Goal: Information Seeking & Learning: Learn about a topic

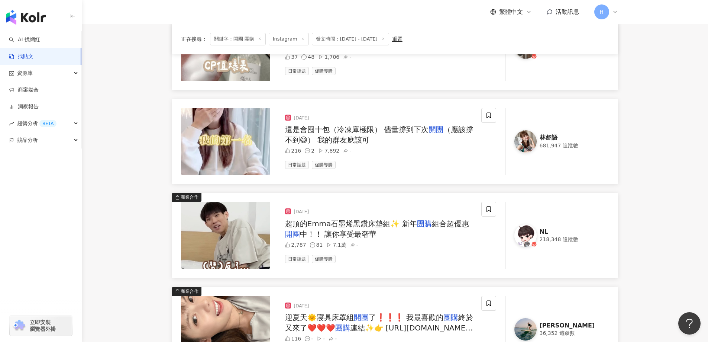
scroll to position [149, 0]
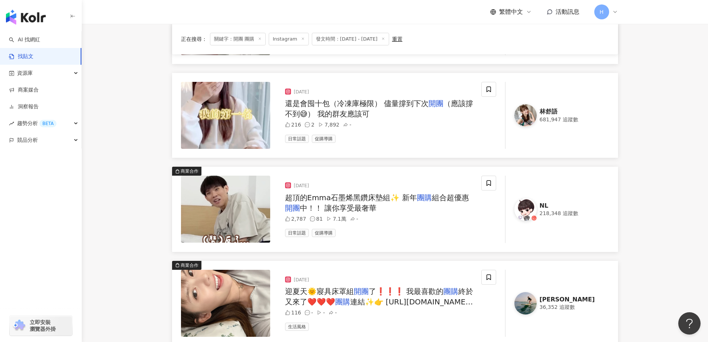
click at [429, 208] on div "超頂的Emma石墨烯黑鑽床墊組✨ 新年 團購 組合超優惠 開團 中！！ 讓你享受最奢華" at bounding box center [380, 202] width 190 height 21
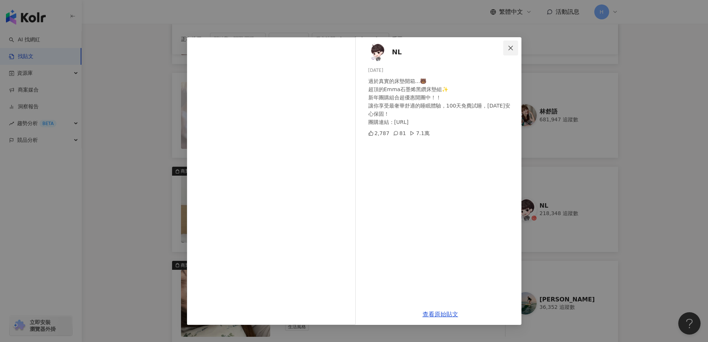
click at [512, 41] on button "Close" at bounding box center [511, 48] width 15 height 15
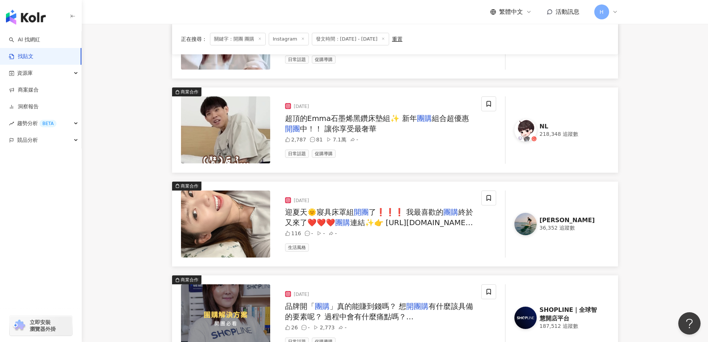
scroll to position [297, 0]
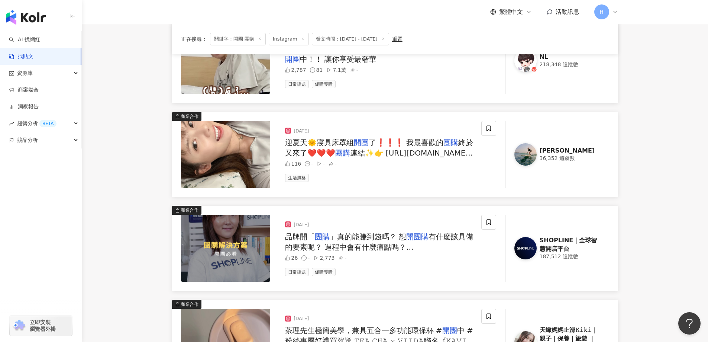
click at [521, 153] on img at bounding box center [526, 154] width 22 height 22
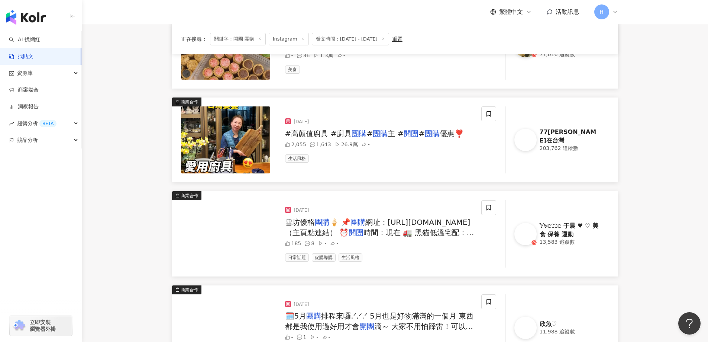
scroll to position [669, 0]
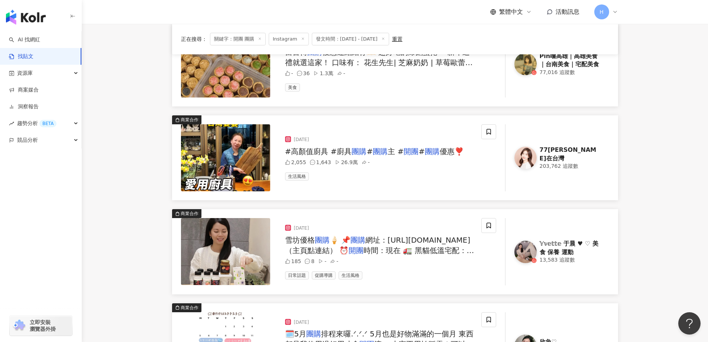
click at [261, 154] on img at bounding box center [225, 157] width 89 height 67
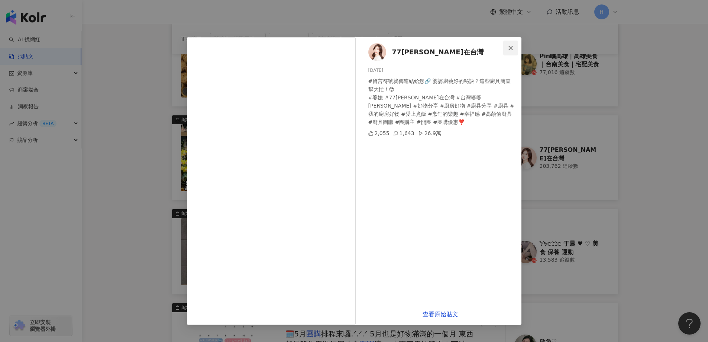
click at [511, 48] on icon "close" at bounding box center [511, 47] width 4 height 4
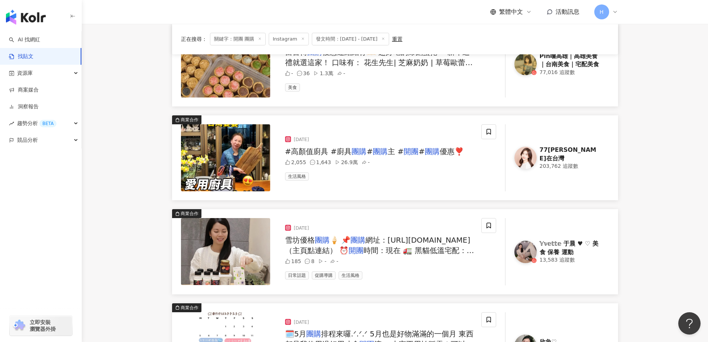
click at [557, 152] on div "77歐尼在台灣" at bounding box center [570, 154] width 61 height 17
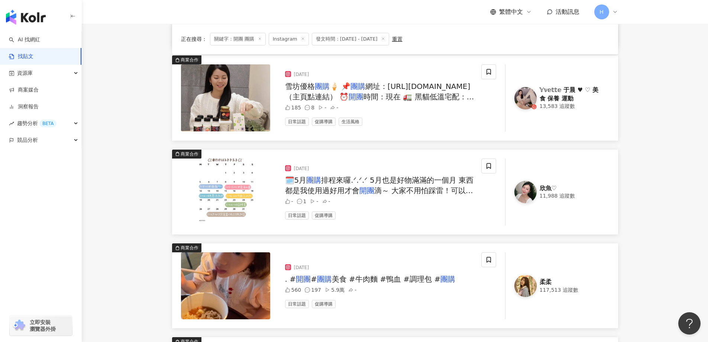
scroll to position [674, 0]
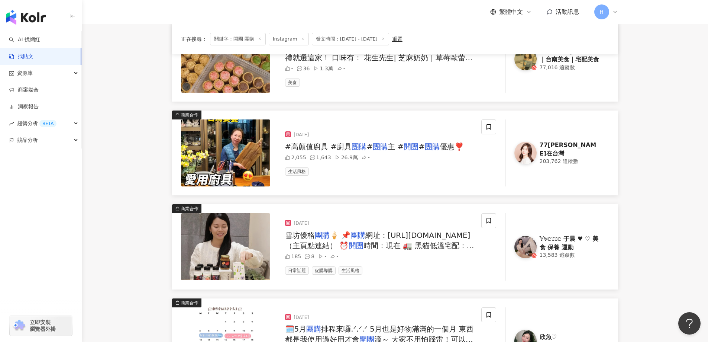
click at [569, 245] on div "𝕐𝕧𝕖𝕥𝕥𝕖 于晨 ♥︎ ♡︎ 美食 保養 運動" at bounding box center [570, 243] width 61 height 17
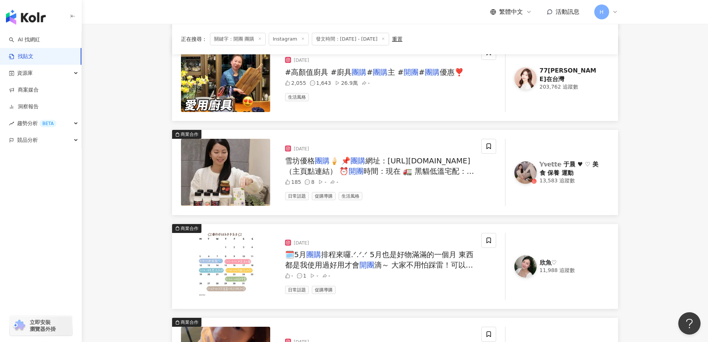
scroll to position [823, 0]
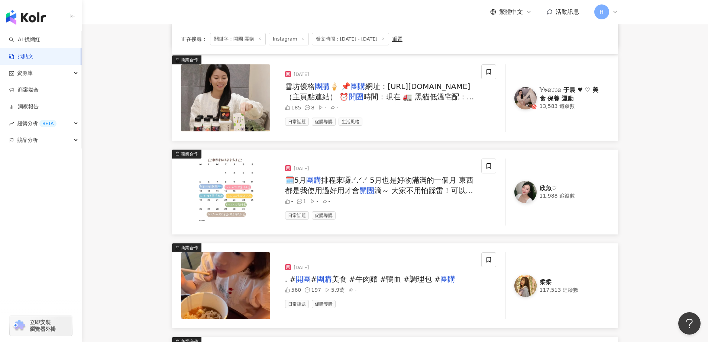
click at [558, 189] on div "欣魚♡" at bounding box center [570, 188] width 61 height 8
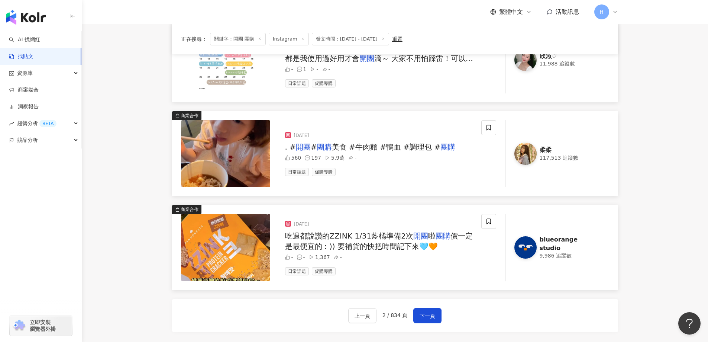
scroll to position [972, 0]
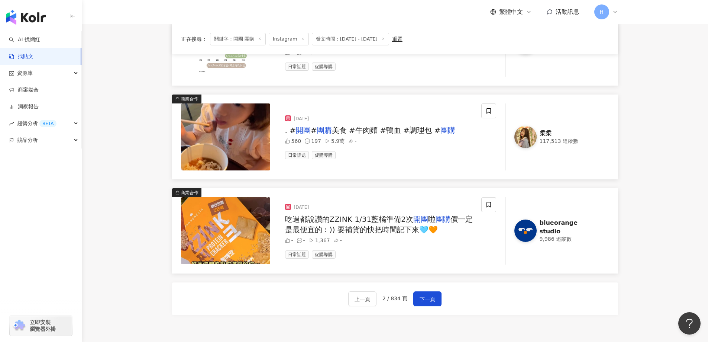
click at [551, 132] on div "柔柔" at bounding box center [570, 133] width 61 height 8
click at [230, 137] on img at bounding box center [225, 136] width 89 height 67
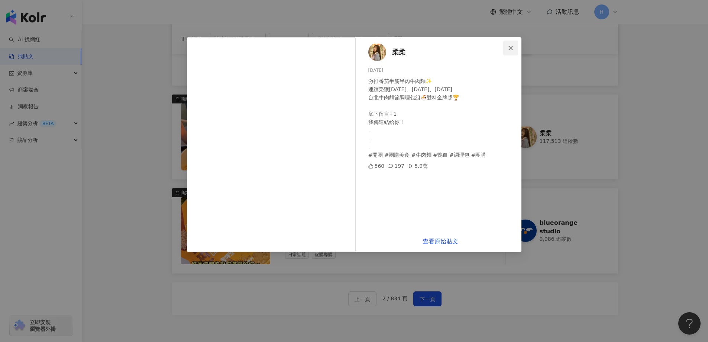
click at [511, 47] on icon "close" at bounding box center [511, 48] width 6 height 6
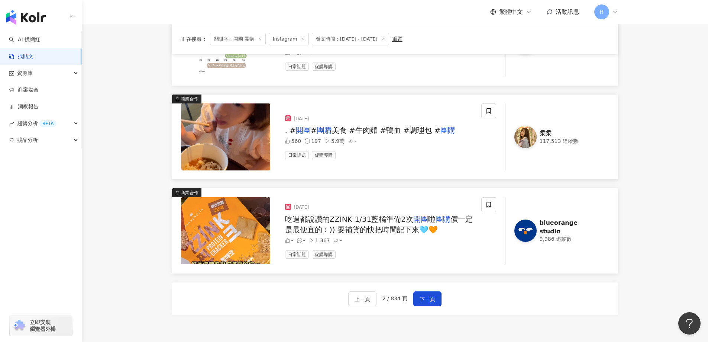
click at [432, 216] on span "啦" at bounding box center [431, 219] width 7 height 9
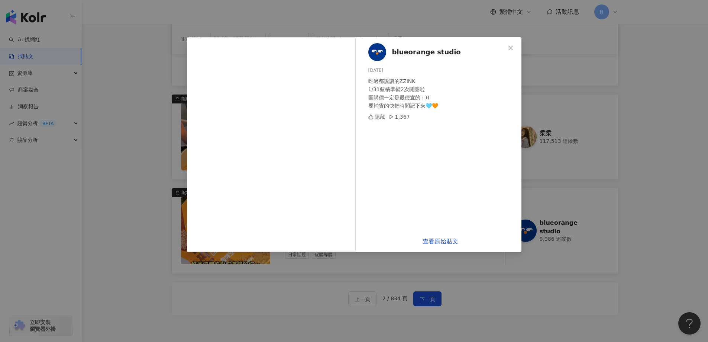
click at [498, 309] on div "blueorange studio 2025/1/22 吃過都說讚的ZZINK 1/31藍橘準備2次開團啦 團購價一定是最便宜的 : )) 要補貨的快把時間記…" at bounding box center [354, 171] width 708 height 342
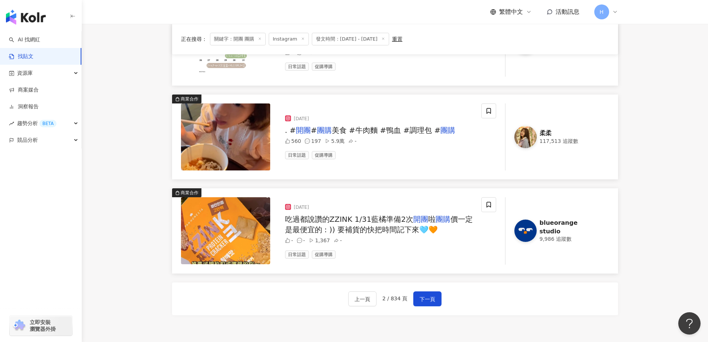
click at [440, 305] on div "上一頁 2 / 834 頁 下一頁" at bounding box center [395, 298] width 94 height 15
click at [434, 300] on span "下一頁" at bounding box center [428, 299] width 16 height 9
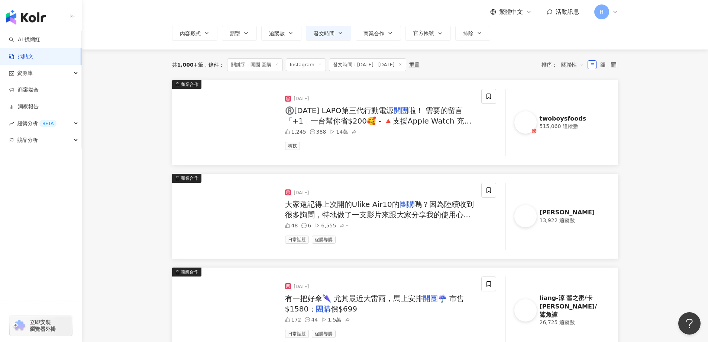
scroll to position [74, 0]
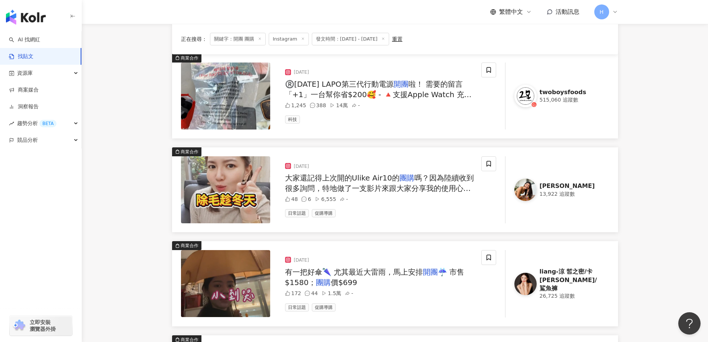
click at [543, 98] on div "515,060 追蹤數" at bounding box center [570, 99] width 61 height 7
click at [537, 181] on link "楊秭郁 13,922 追蹤數" at bounding box center [557, 189] width 104 height 67
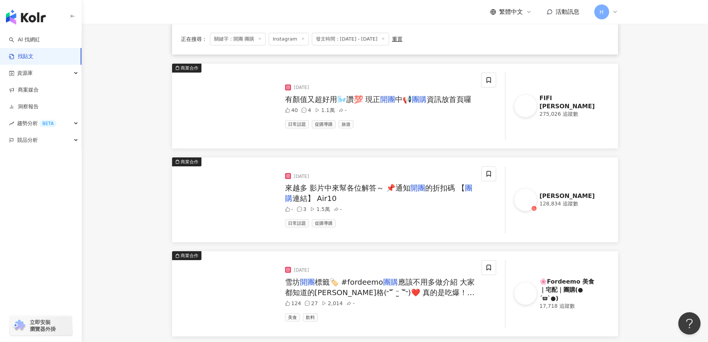
scroll to position [372, 0]
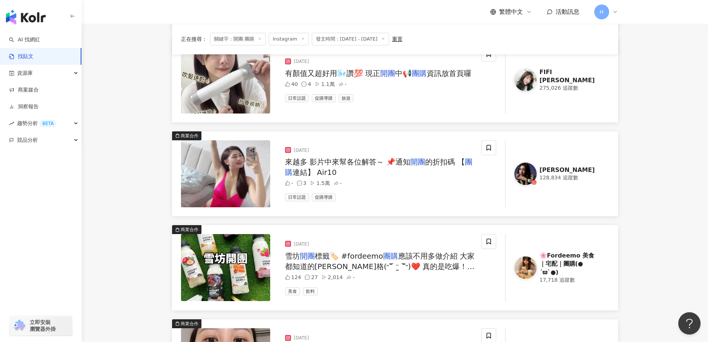
click at [535, 85] on img at bounding box center [526, 80] width 22 height 22
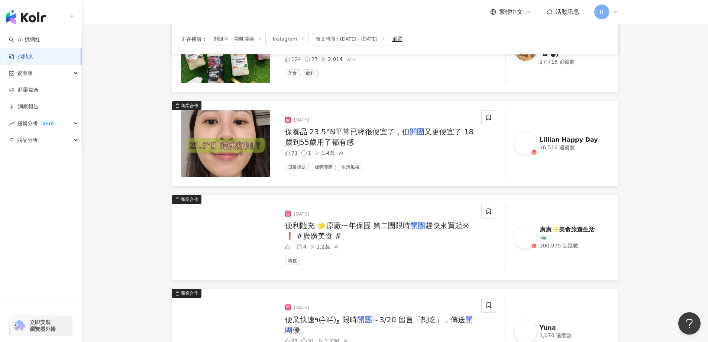
scroll to position [595, 0]
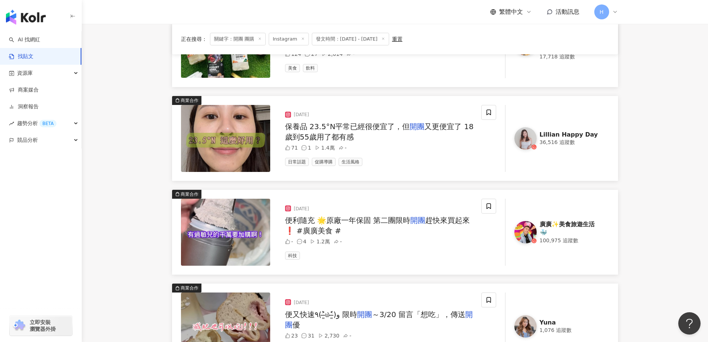
click at [320, 123] on span "保養品 23.5°N平常已經很便宜了，但" at bounding box center [347, 126] width 125 height 9
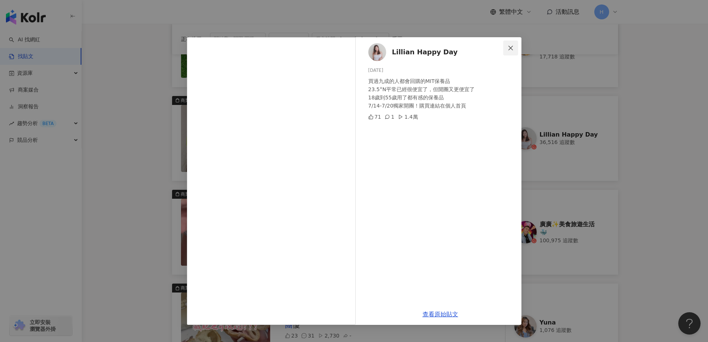
click at [507, 45] on span "Close" at bounding box center [511, 48] width 15 height 6
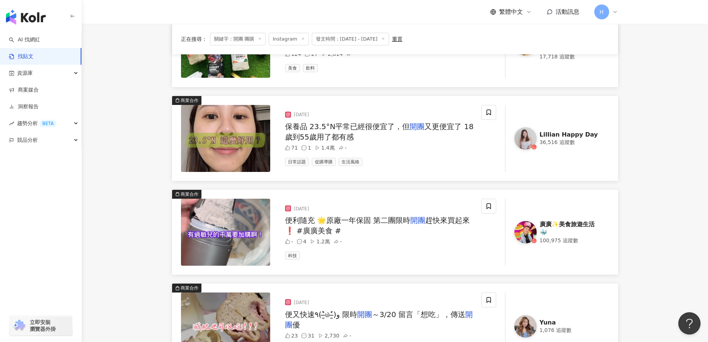
scroll to position [669, 0]
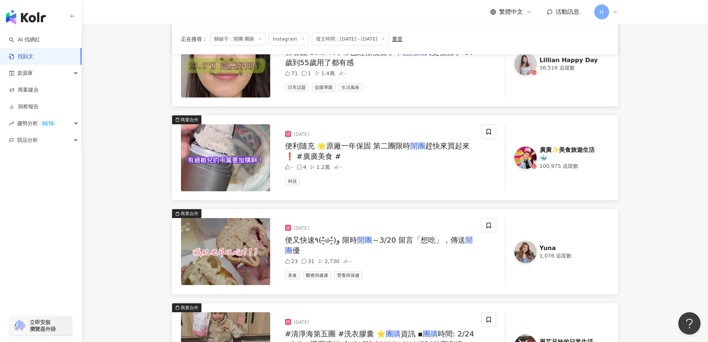
click at [324, 144] on span "便利隨充 🌟原廠一年保固 第二團限時" at bounding box center [348, 145] width 126 height 9
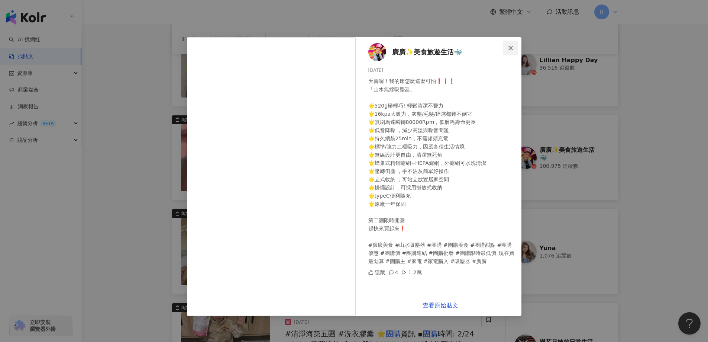
click at [513, 52] on button "Close" at bounding box center [511, 48] width 15 height 15
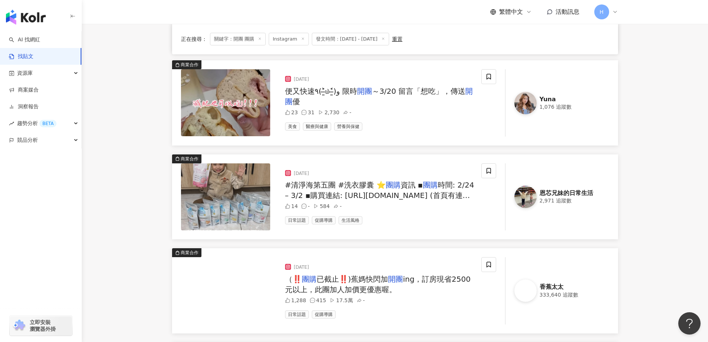
scroll to position [967, 0]
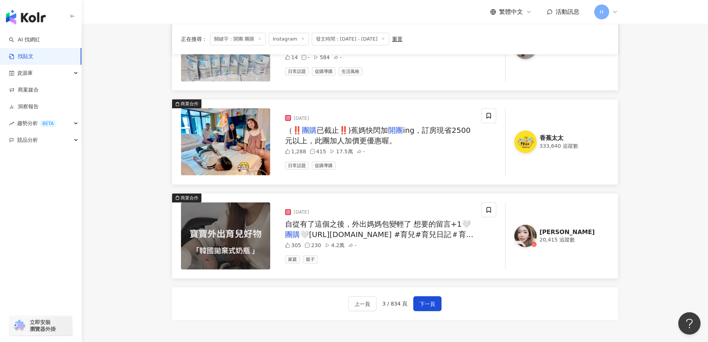
click at [560, 236] on div "20,415 追蹤數" at bounding box center [570, 239] width 61 height 7
click at [434, 305] on span "下一頁" at bounding box center [428, 303] width 16 height 9
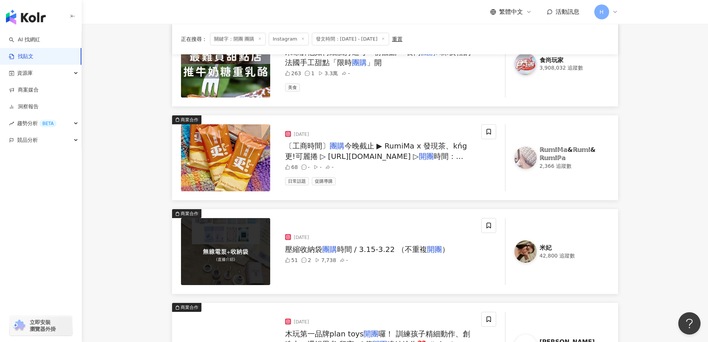
scroll to position [744, 0]
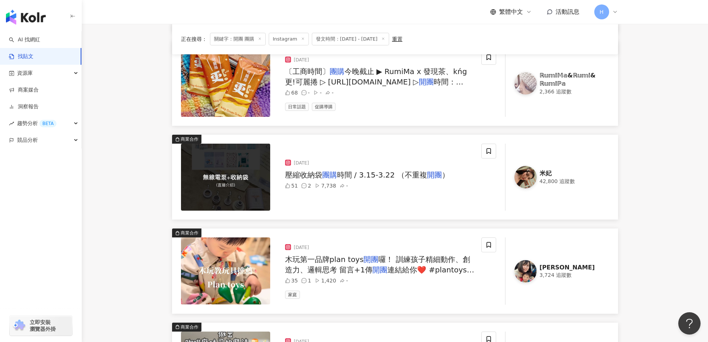
click at [350, 170] on span "時間 / 3.15-3.22 （不重複" at bounding box center [382, 174] width 90 height 9
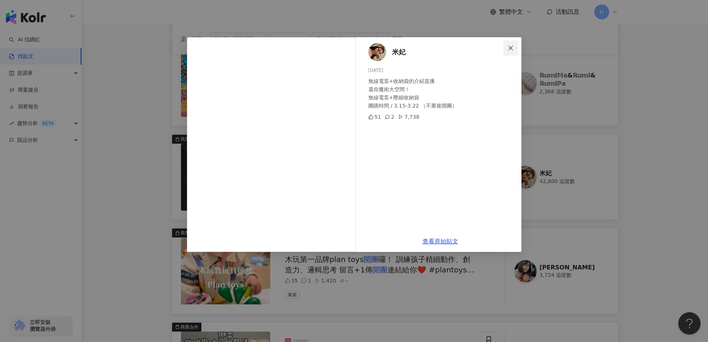
click at [509, 50] on icon "close" at bounding box center [511, 48] width 6 height 6
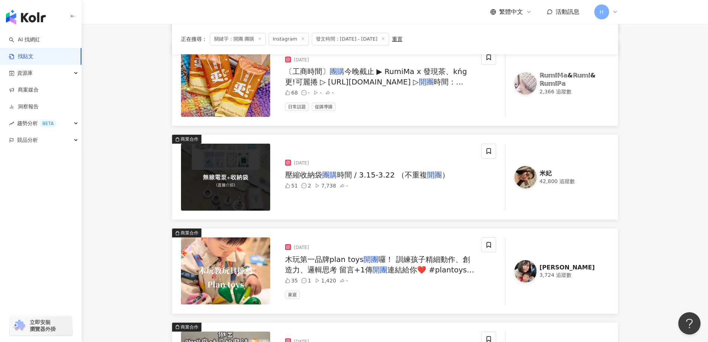
click at [562, 183] on div "42,800 追蹤數" at bounding box center [570, 181] width 61 height 7
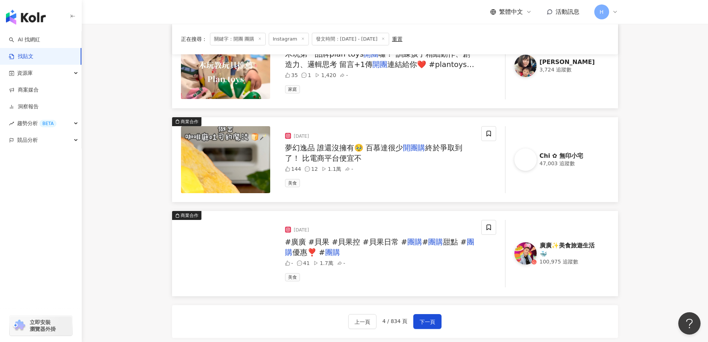
scroll to position [967, 0]
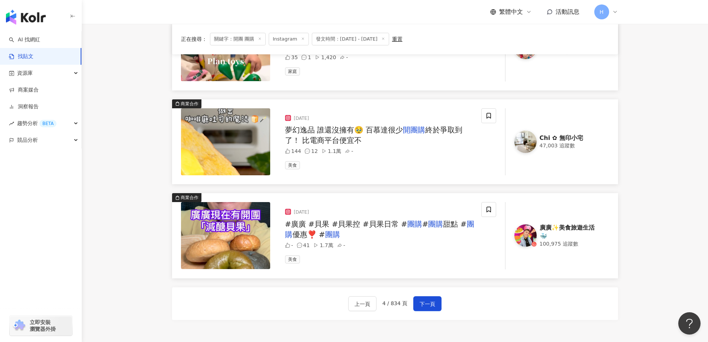
click at [371, 131] on span "夢幻逸品 誰還沒擁有🥹 百慕達很少" at bounding box center [344, 129] width 118 height 9
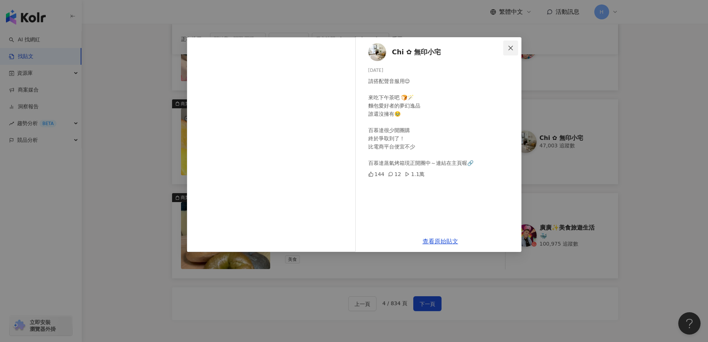
click at [505, 50] on span "Close" at bounding box center [511, 48] width 15 height 6
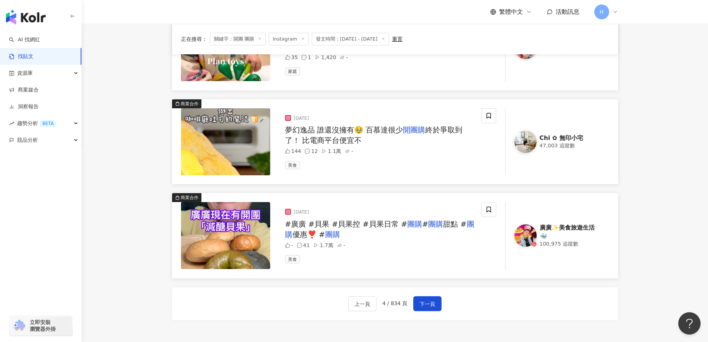
click at [556, 130] on link "Chi ✿ 無印小宅 47,003 追蹤數" at bounding box center [557, 141] width 104 height 67
click at [422, 308] on span "下一頁" at bounding box center [428, 303] width 16 height 9
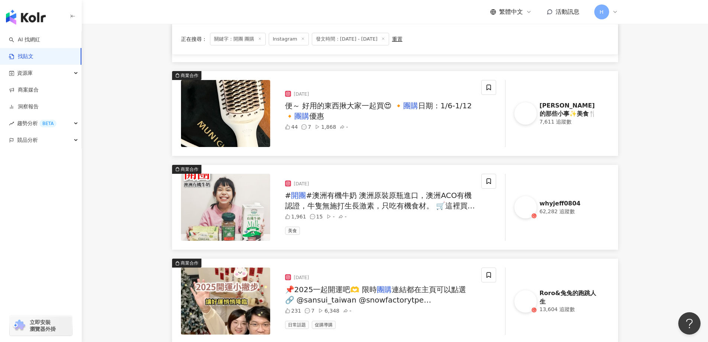
scroll to position [744, 0]
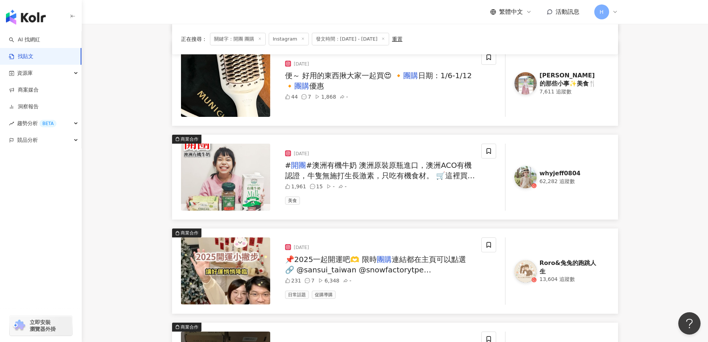
click at [312, 171] on span "#澳洲有機牛奶 澳洲原裝原瓶進口，澳洲ACO有機認證，牛隻無施打生長激素，只吃有機食材。 🛒這裡買：https://gbf.tw/qhgs4 在岑姐的黃金成長…" at bounding box center [380, 186] width 190 height 51
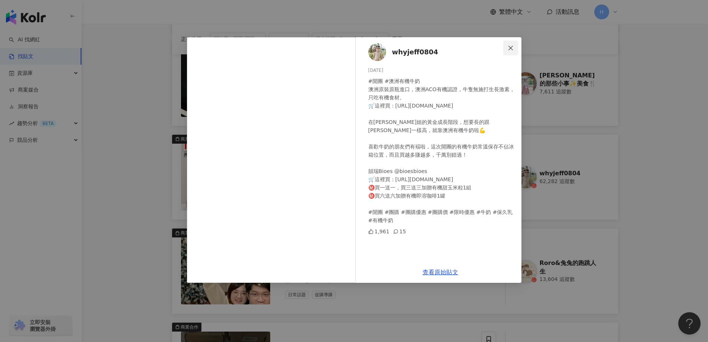
click at [514, 45] on icon "close" at bounding box center [511, 48] width 6 height 6
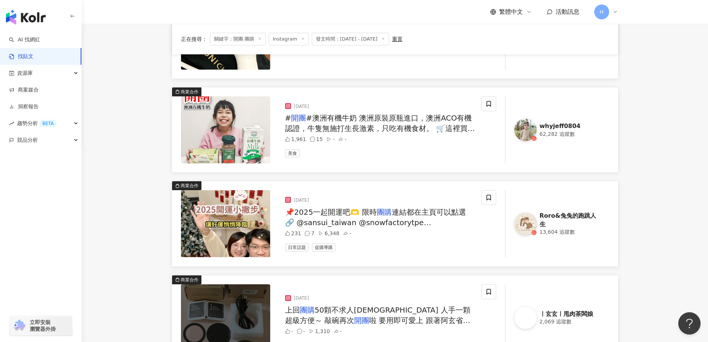
scroll to position [818, 0]
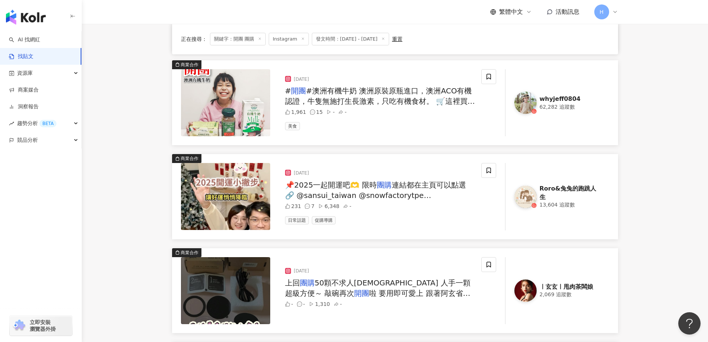
click at [250, 203] on img at bounding box center [225, 196] width 89 height 67
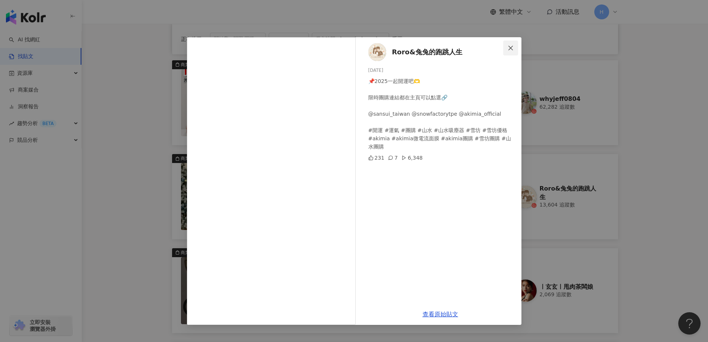
click at [509, 48] on icon "close" at bounding box center [511, 48] width 6 height 6
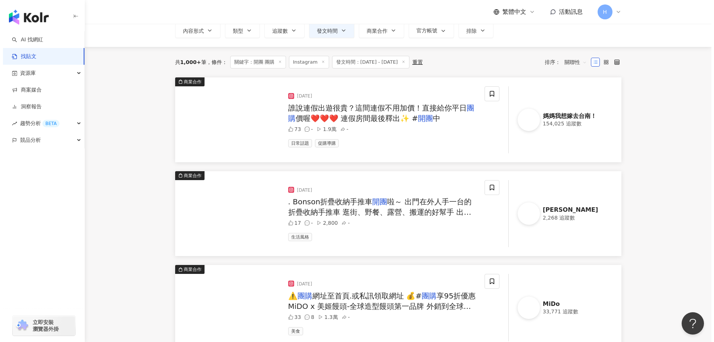
scroll to position [0, 0]
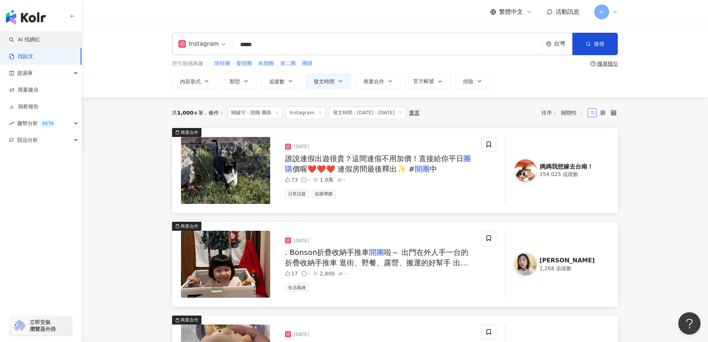
click at [31, 36] on link "AI 找網紅" at bounding box center [24, 39] width 31 height 7
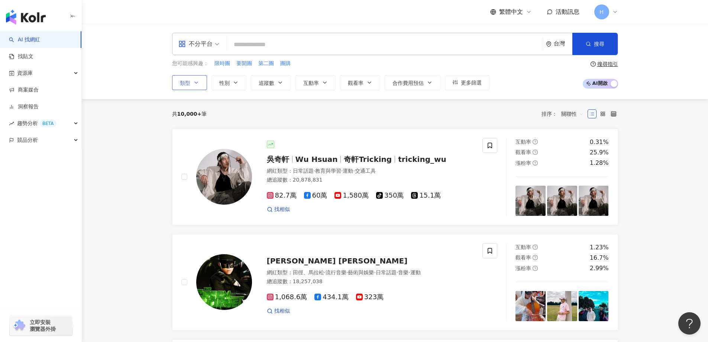
click at [196, 85] on icon "button" at bounding box center [196, 83] width 6 height 6
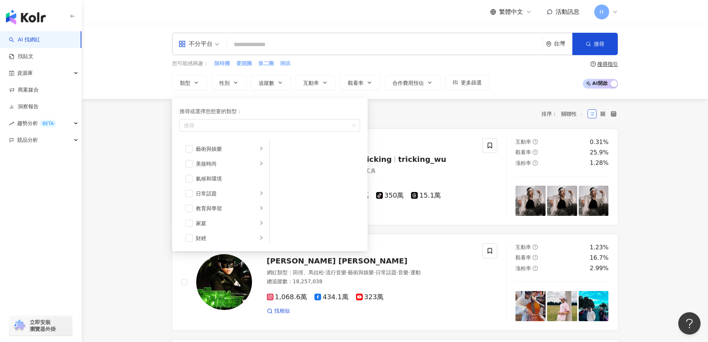
click at [286, 64] on span "團購" at bounding box center [285, 63] width 10 height 7
type input "**"
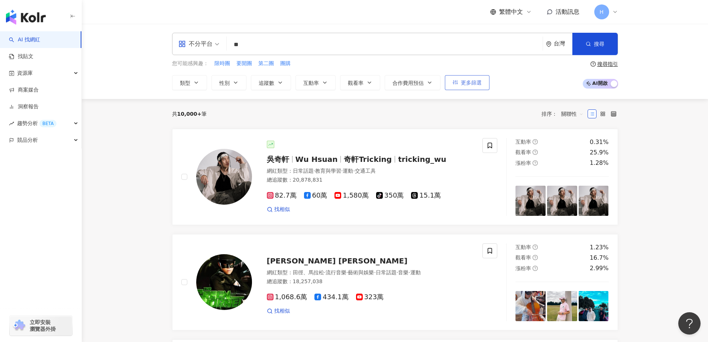
click at [481, 87] on button "更多篩選" at bounding box center [467, 82] width 45 height 15
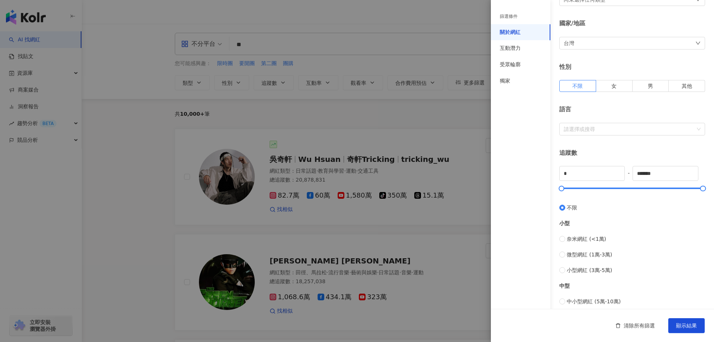
scroll to position [74, 0]
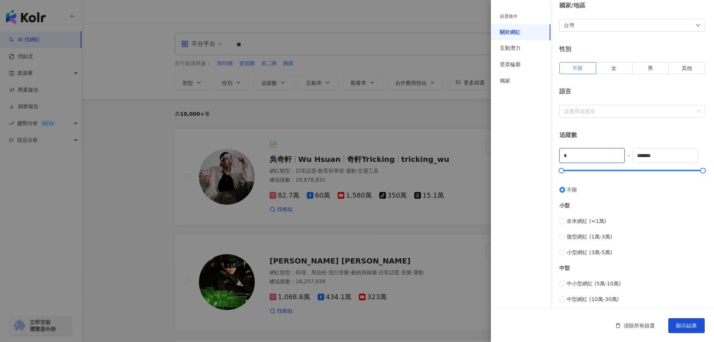
drag, startPoint x: 586, startPoint y: 159, endPoint x: 565, endPoint y: 164, distance: 21.9
click at [565, 164] on div "* - ******* 不限 小型 奈米網紅 (<1萬) 微型網紅 (1萬-3萬) 小型網紅 (3萬-5萬) 中型 中小型網紅 (5萬-10萬) 中型網紅 (…" at bounding box center [632, 257] width 146 height 218
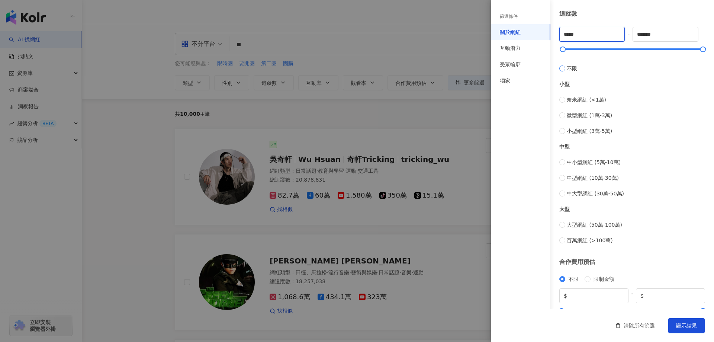
scroll to position [220, 0]
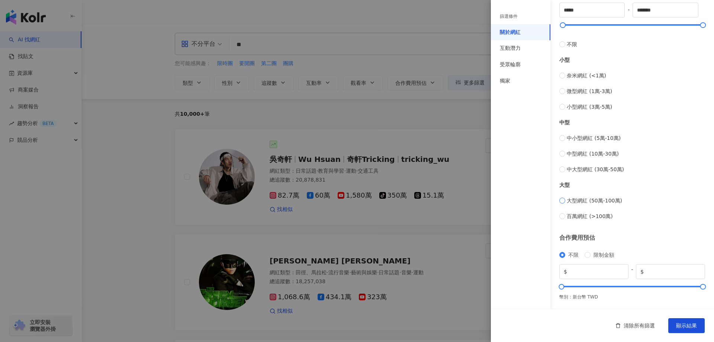
click at [683, 201] on label "大型網紅 (50萬-100萬)" at bounding box center [632, 200] width 146 height 8
type input "******"
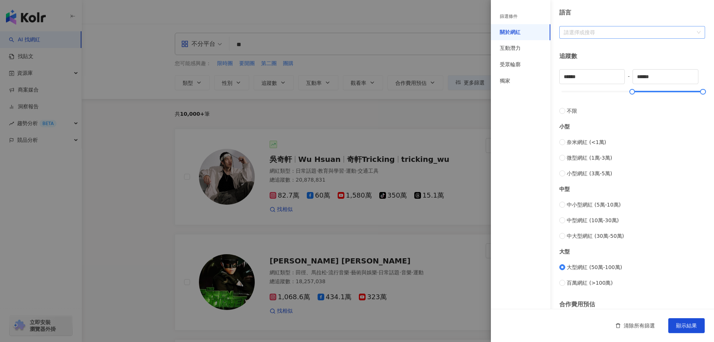
scroll to position [71, 0]
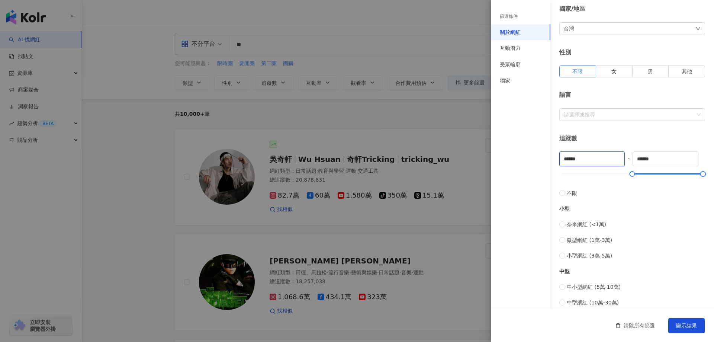
drag, startPoint x: 600, startPoint y: 162, endPoint x: 553, endPoint y: 171, distance: 47.3
click at [553, 171] on div "關於網紅 類型 ( 請選擇您想要的類型 ) 尚未選擇任何類型 國家/地區 台灣 性別 不限 女 男 其他 語言 請選擇或搜尋 追蹤數 ****** - ***…" at bounding box center [602, 193] width 223 height 529
type input "*****"
click at [528, 52] on div "互動潛力" at bounding box center [520, 48] width 59 height 16
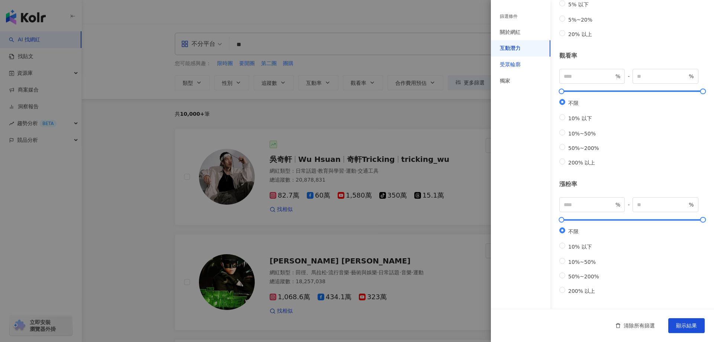
click at [501, 65] on div "受眾輪廓" at bounding box center [510, 64] width 21 height 7
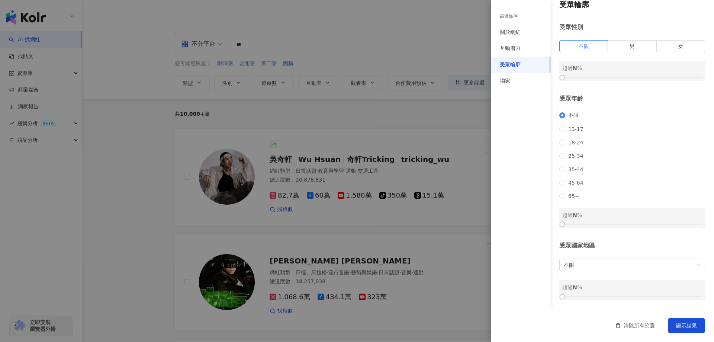
scroll to position [19, 0]
click at [678, 43] on span "女" at bounding box center [680, 46] width 5 height 6
click at [508, 86] on div "獨家" at bounding box center [520, 81] width 59 height 16
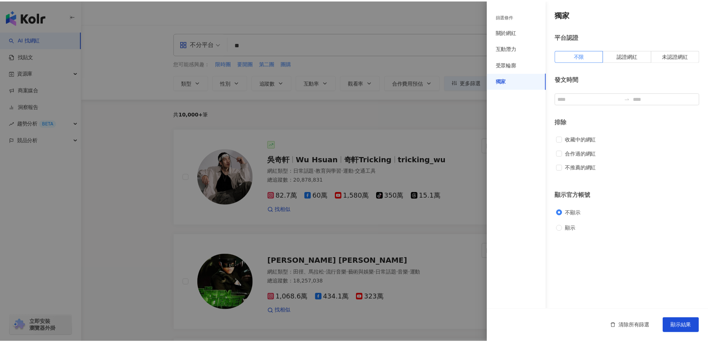
scroll to position [0, 0]
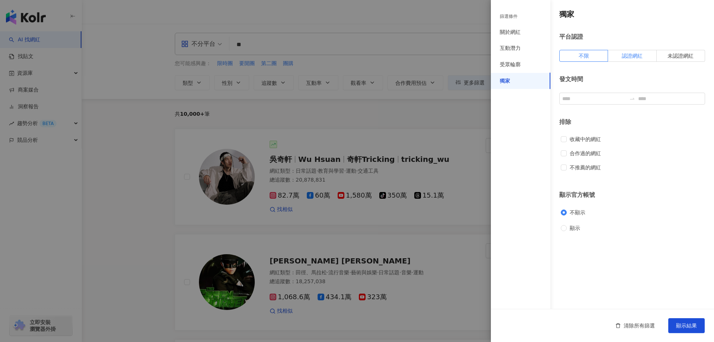
click at [627, 53] on span "認證網紅" at bounding box center [632, 56] width 21 height 6
click at [580, 139] on span "收藏中的網紅" at bounding box center [585, 139] width 37 height 8
click at [701, 328] on button "顯示結果" at bounding box center [686, 325] width 36 height 15
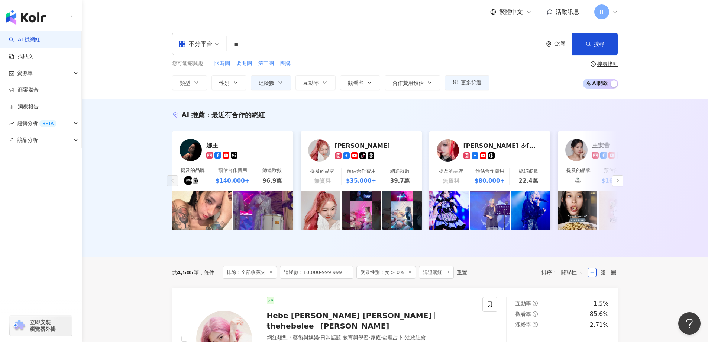
click at [327, 40] on input "**" at bounding box center [385, 45] width 310 height 14
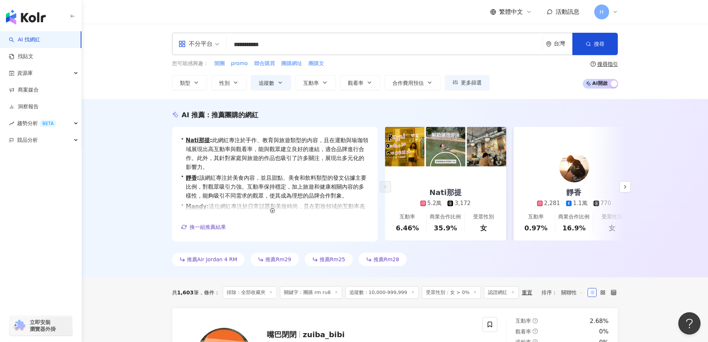
type input "**********"
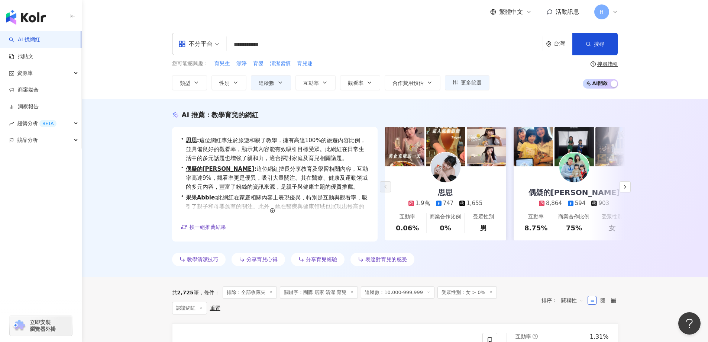
click at [688, 83] on div "**********" at bounding box center [395, 61] width 627 height 75
click at [629, 186] on button "button" at bounding box center [625, 186] width 11 height 11
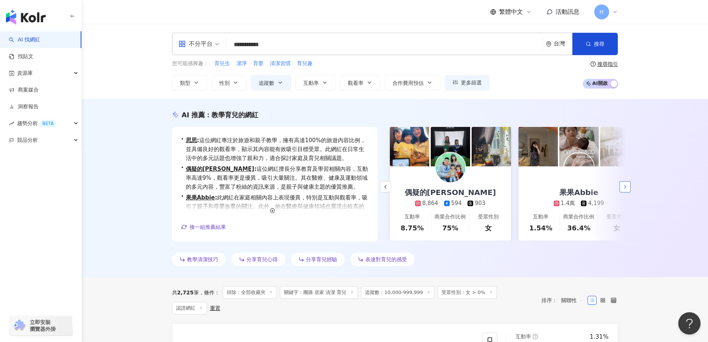
scroll to position [0, 129]
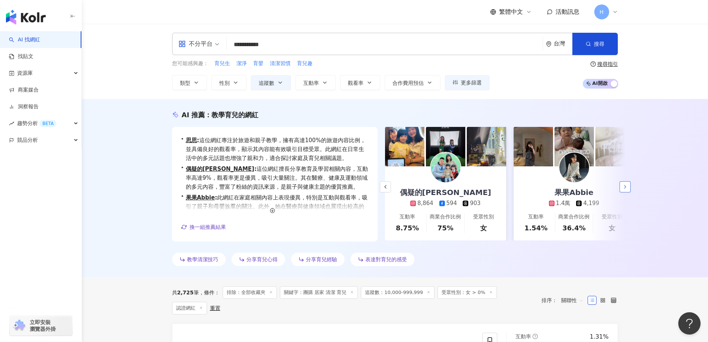
click at [629, 186] on button "button" at bounding box center [625, 186] width 11 height 11
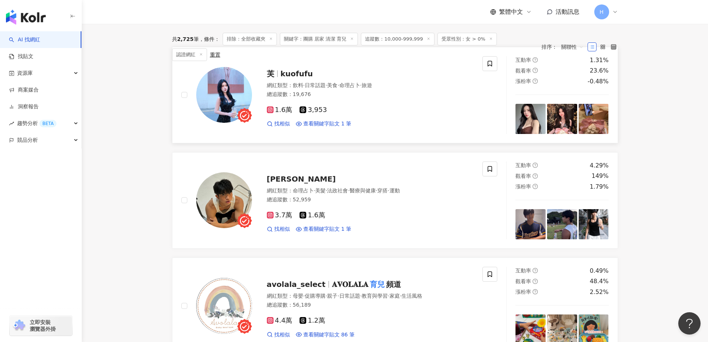
scroll to position [0, 0]
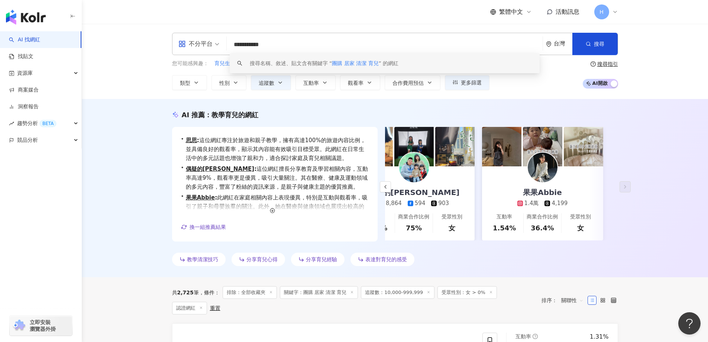
drag, startPoint x: 302, startPoint y: 45, endPoint x: 228, endPoint y: 44, distance: 73.6
click at [228, 44] on div "**********" at bounding box center [395, 44] width 446 height 22
click at [12, 74] on icon "button" at bounding box center [11, 73] width 2 height 2
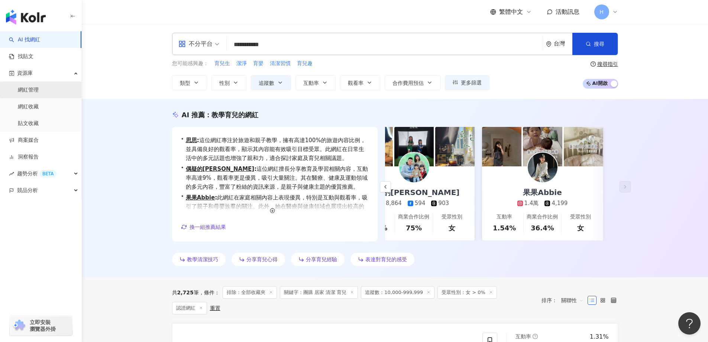
click at [35, 88] on link "網紅管理" at bounding box center [28, 89] width 21 height 7
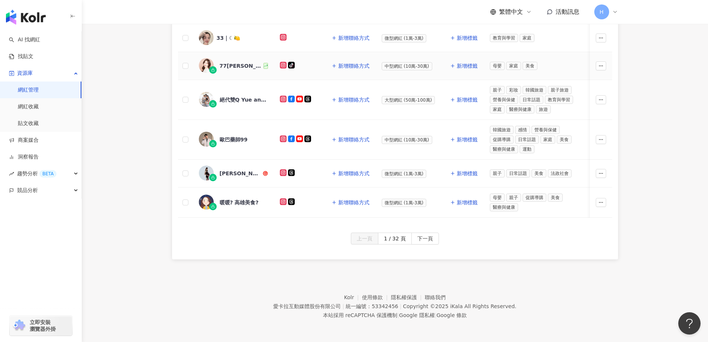
scroll to position [218, 0]
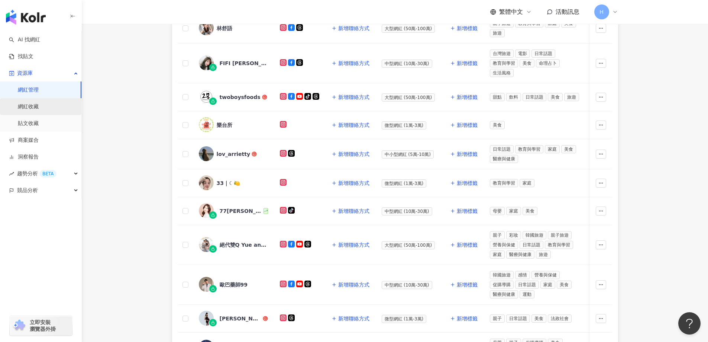
click at [33, 108] on link "網紅收藏" at bounding box center [28, 106] width 21 height 7
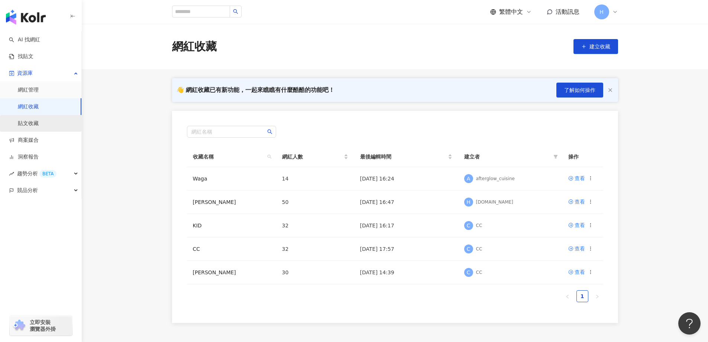
click at [39, 126] on link "貼文收藏" at bounding box center [28, 123] width 21 height 7
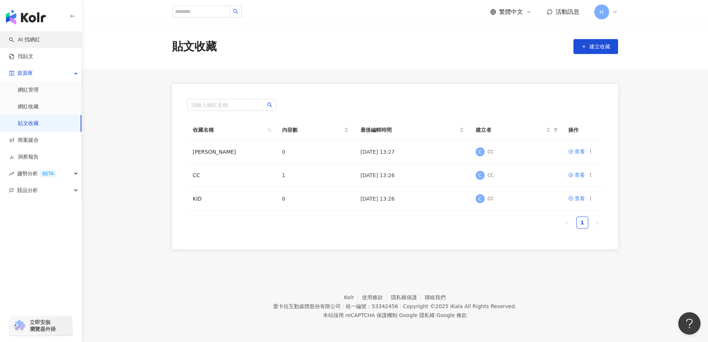
click at [9, 43] on link "AI 找網紅" at bounding box center [24, 39] width 31 height 7
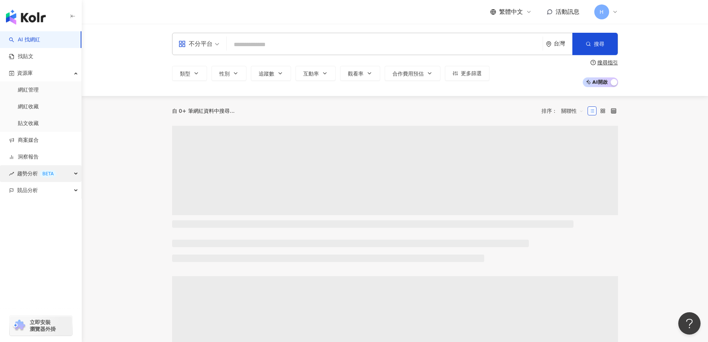
click at [69, 177] on div "趨勢分析 BETA" at bounding box center [40, 173] width 81 height 17
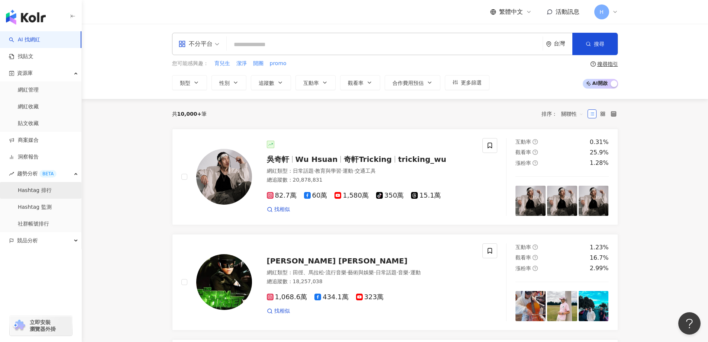
click at [39, 190] on link "Hashtag 排行" at bounding box center [35, 190] width 34 height 7
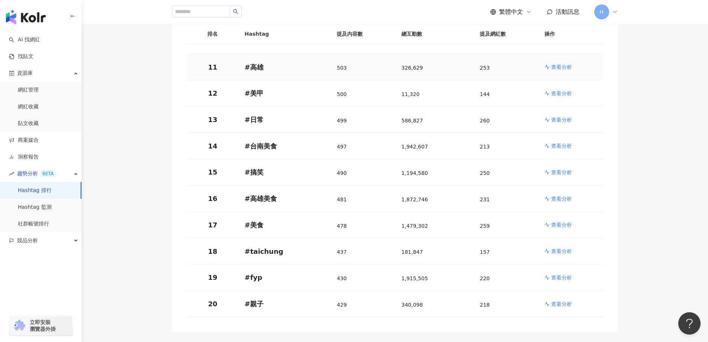
scroll to position [372, 0]
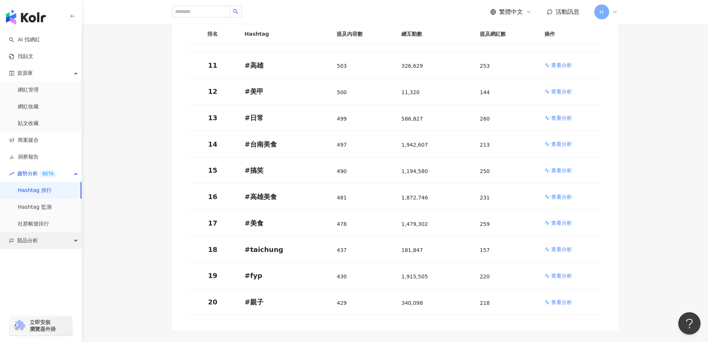
click at [40, 244] on div "競品分析" at bounding box center [40, 240] width 81 height 17
click at [50, 278] on link "關鍵字提及分析" at bounding box center [36, 273] width 36 height 7
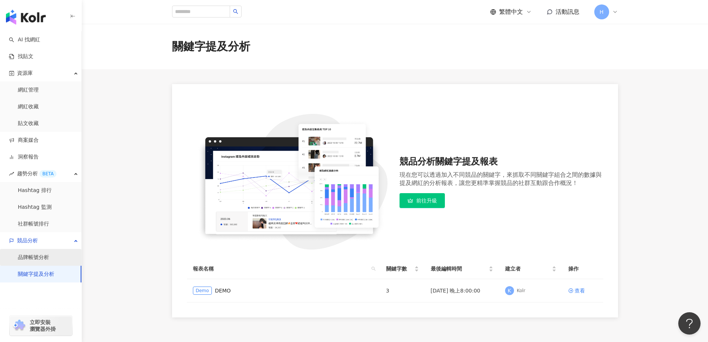
click at [36, 254] on link "品牌帳號分析" at bounding box center [33, 257] width 31 height 7
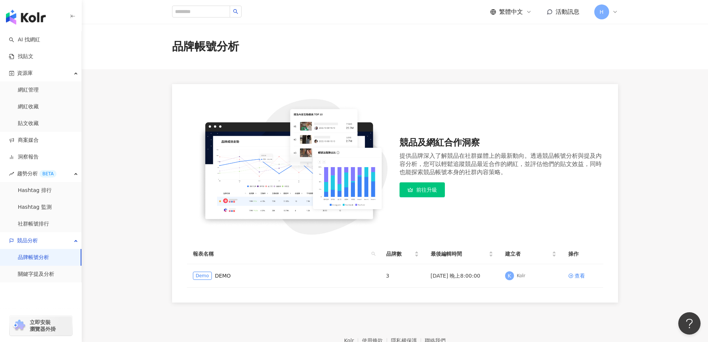
scroll to position [43, 0]
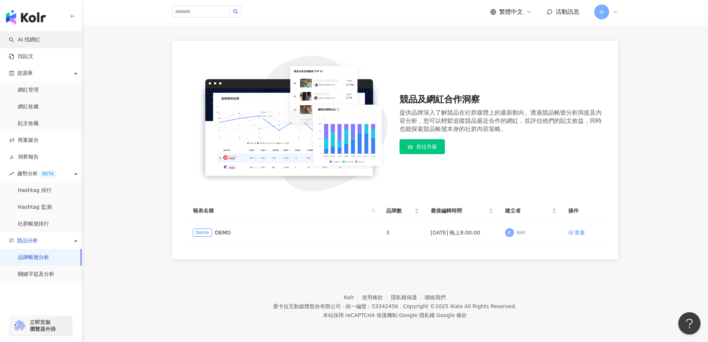
click at [22, 44] on link "AI 找網紅" at bounding box center [24, 39] width 31 height 7
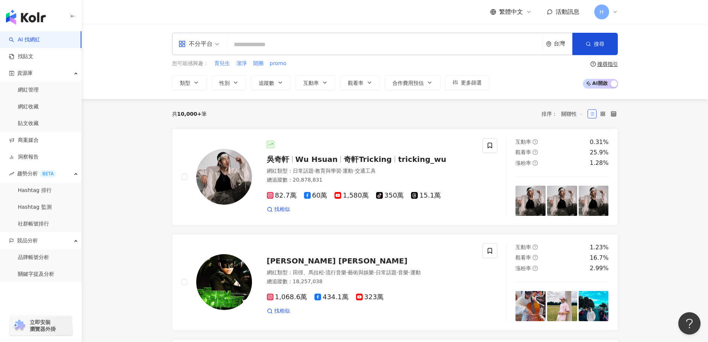
click at [360, 48] on input "search" at bounding box center [385, 45] width 310 height 14
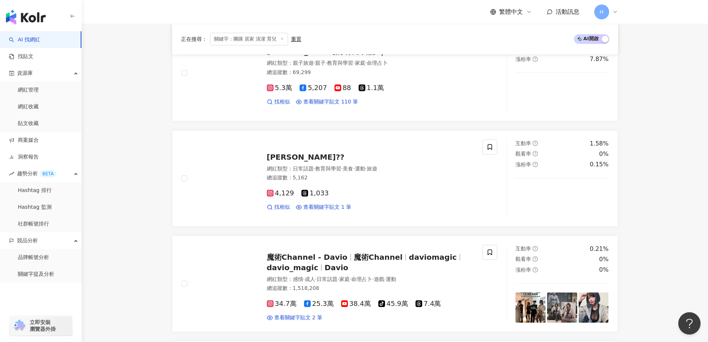
scroll to position [892, 0]
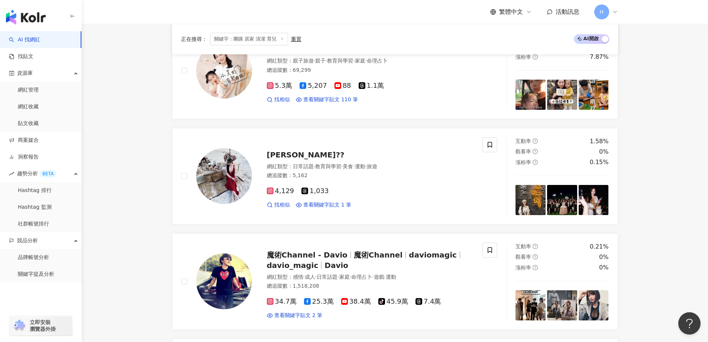
type input "**********"
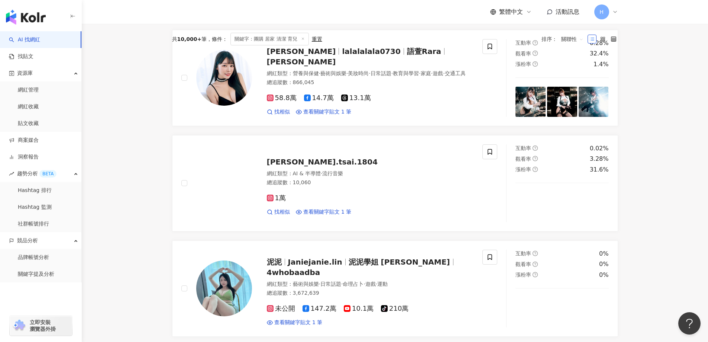
scroll to position [0, 0]
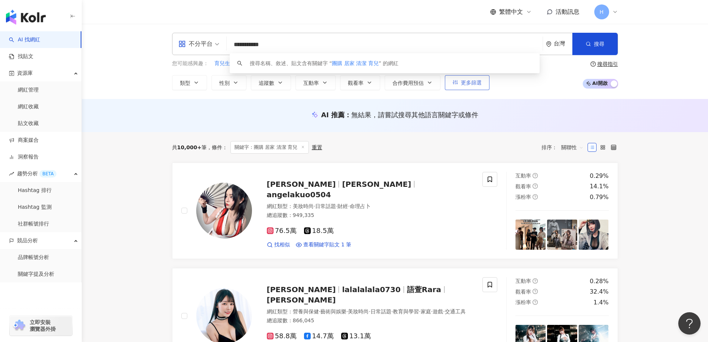
click at [486, 78] on button "更多篩選" at bounding box center [467, 82] width 45 height 15
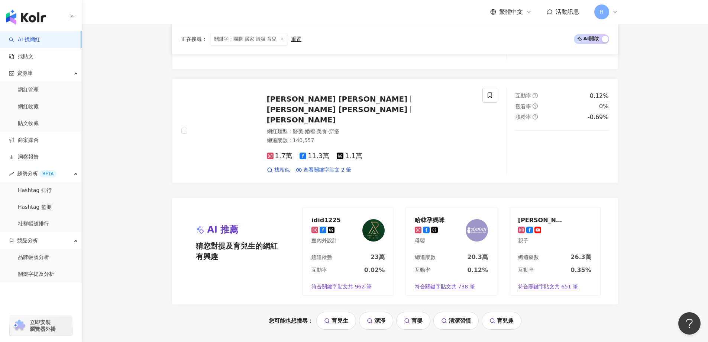
scroll to position [1035, 0]
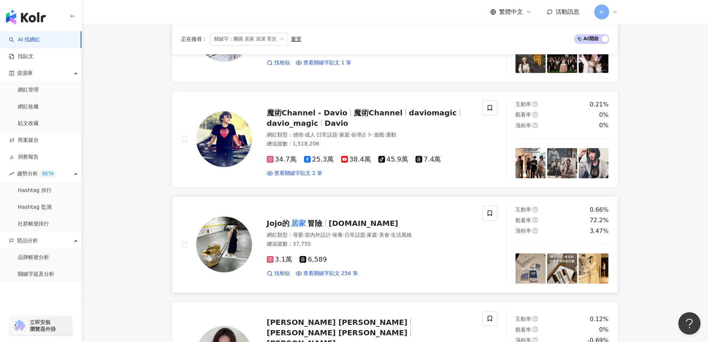
click at [316, 222] on span "冒險" at bounding box center [315, 223] width 15 height 9
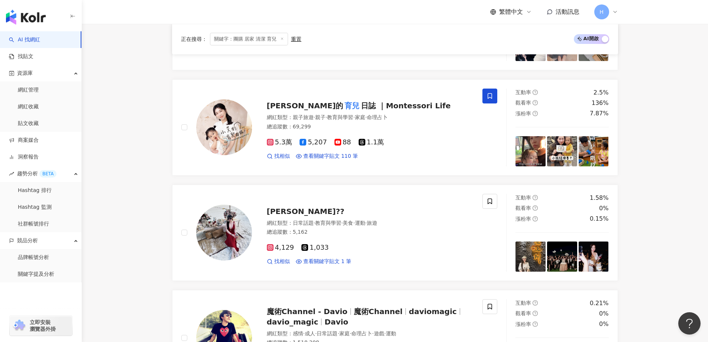
scroll to position [818, 0]
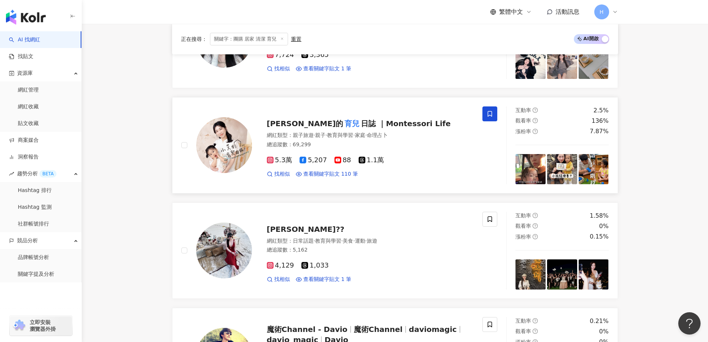
click at [343, 124] on mark "育兒" at bounding box center [352, 124] width 18 height 12
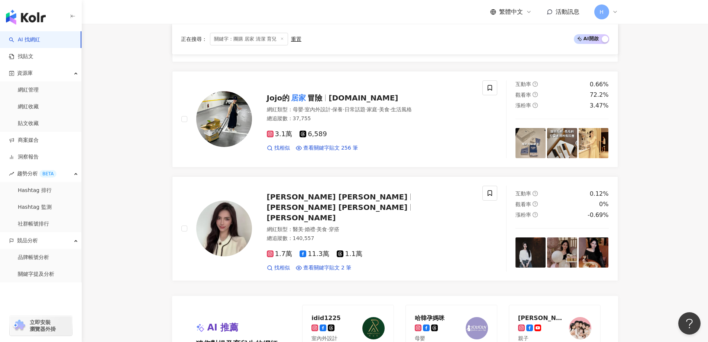
scroll to position [1190, 0]
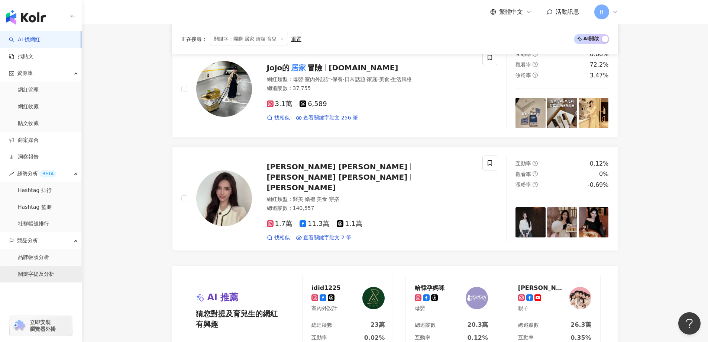
click at [49, 278] on link "關鍵字提及分析" at bounding box center [36, 273] width 36 height 7
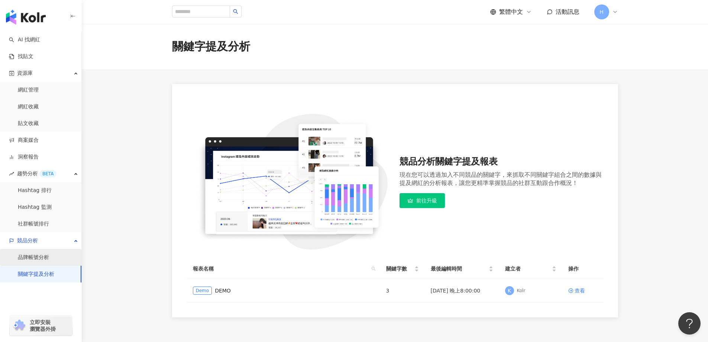
click at [31, 261] on link "品牌帳號分析" at bounding box center [33, 257] width 31 height 7
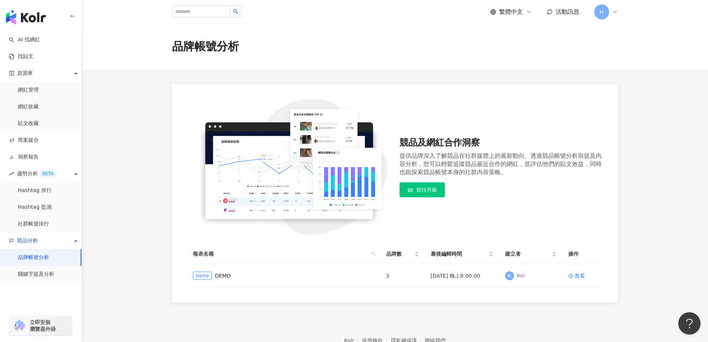
click at [38, 255] on link "品牌帳號分析" at bounding box center [33, 257] width 31 height 7
click at [45, 271] on link "關鍵字提及分析" at bounding box center [36, 273] width 36 height 7
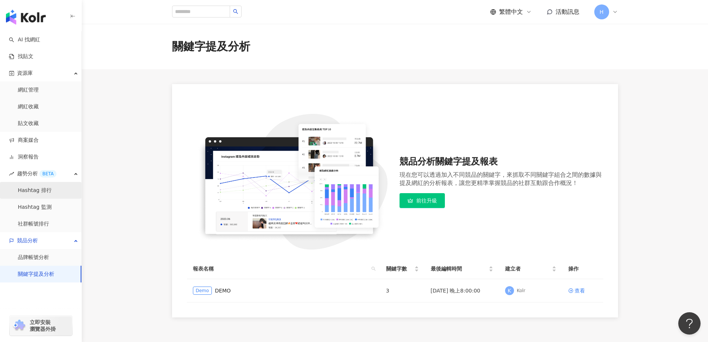
click at [36, 190] on link "Hashtag 排行" at bounding box center [35, 190] width 34 height 7
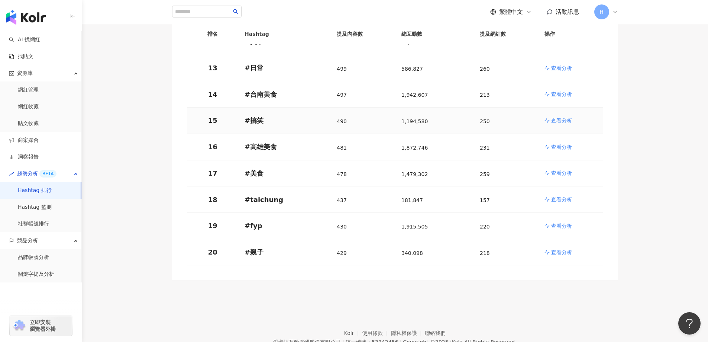
scroll to position [446, 0]
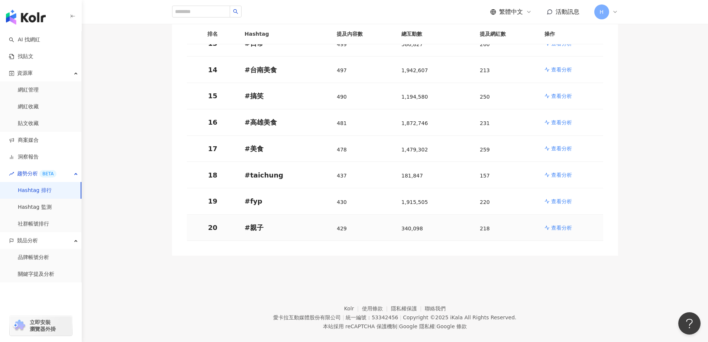
click at [566, 224] on p "查看分析" at bounding box center [561, 227] width 21 height 7
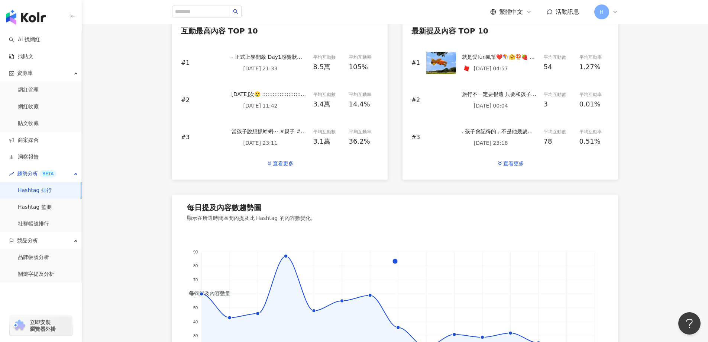
scroll to position [480, 0]
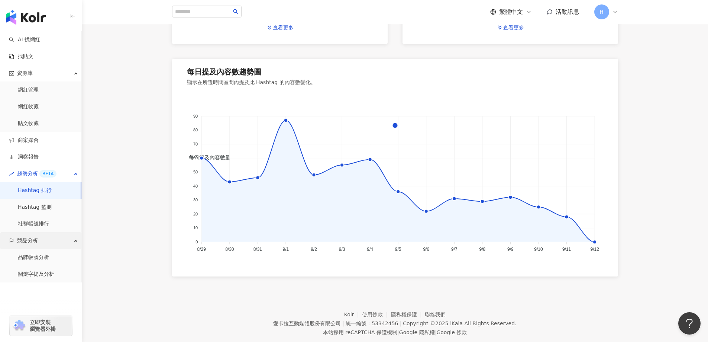
click at [48, 242] on div "競品分析" at bounding box center [40, 240] width 81 height 17
click at [47, 242] on div "競品分析" at bounding box center [40, 240] width 81 height 17
click at [49, 255] on link "品牌帳號分析" at bounding box center [33, 257] width 31 height 7
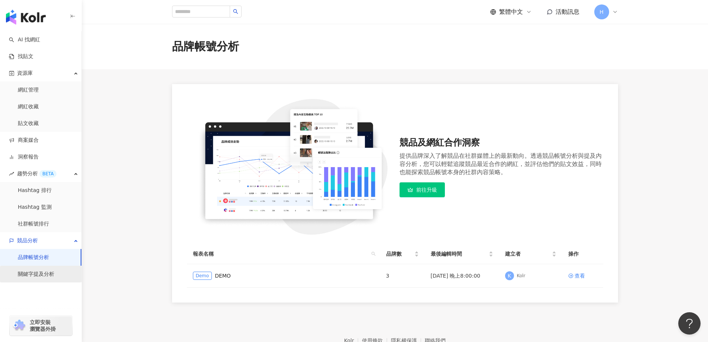
click at [53, 271] on link "關鍵字提及分析" at bounding box center [36, 273] width 36 height 7
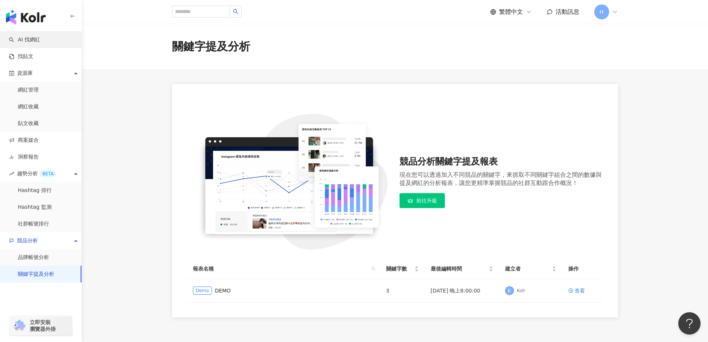
click at [29, 44] on link "AI 找網紅" at bounding box center [24, 39] width 31 height 7
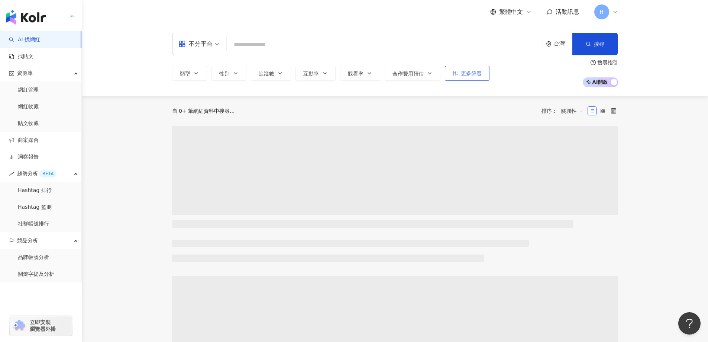
click at [478, 78] on button "更多篩選" at bounding box center [467, 73] width 45 height 15
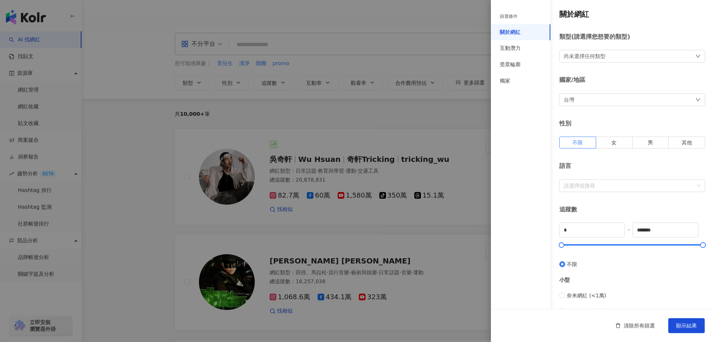
click at [470, 81] on div at bounding box center [357, 171] width 714 height 342
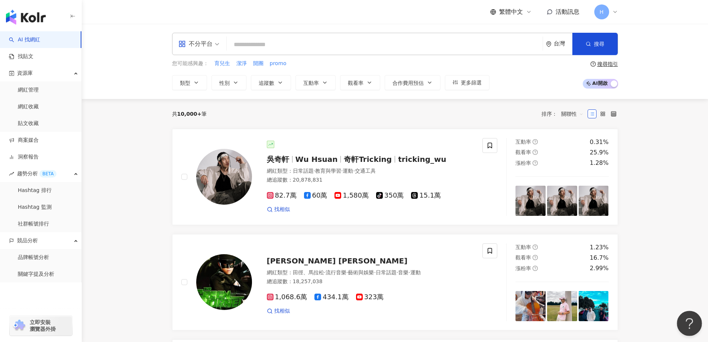
click at [695, 325] on button "Open Beacon popover" at bounding box center [688, 322] width 22 height 22
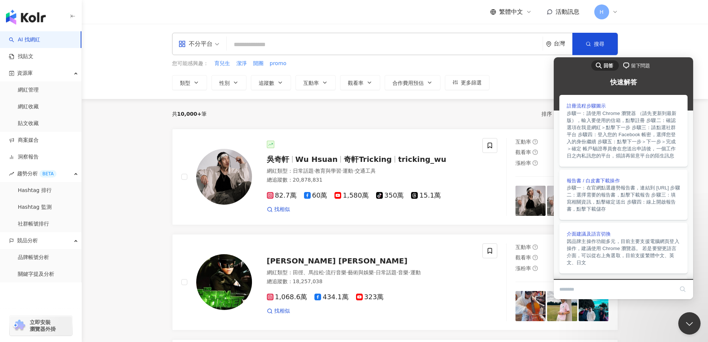
click at [284, 110] on div "共 10,000+ 筆 排序： 關聯性" at bounding box center [395, 114] width 446 height 12
click at [691, 317] on button "Close Beacon popover" at bounding box center [688, 322] width 22 height 22
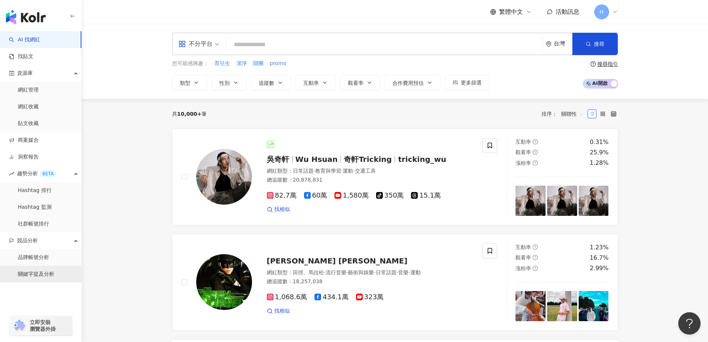
click at [43, 278] on link "關鍵字提及分析" at bounding box center [36, 273] width 36 height 7
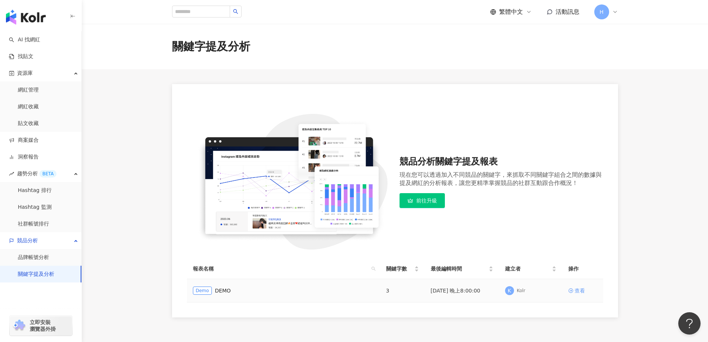
click at [577, 292] on div "查看" at bounding box center [580, 290] width 10 height 8
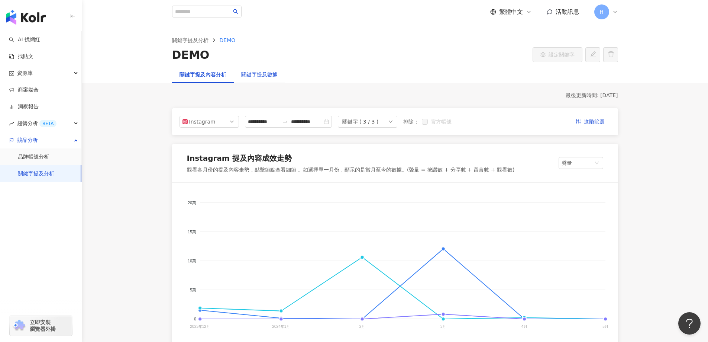
click at [259, 72] on div "關鍵字提及數據" at bounding box center [259, 74] width 36 height 8
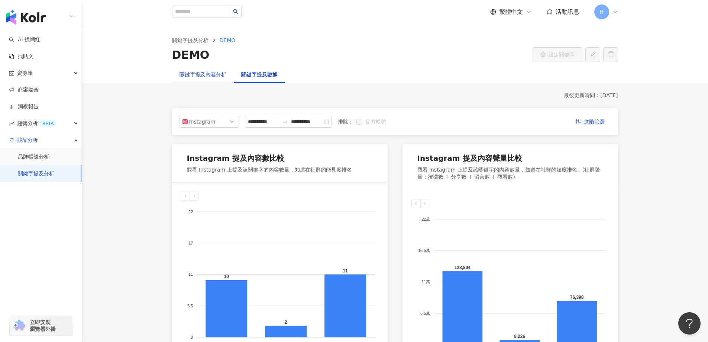
click at [219, 74] on div "關鍵字提及內容分析" at bounding box center [203, 74] width 47 height 8
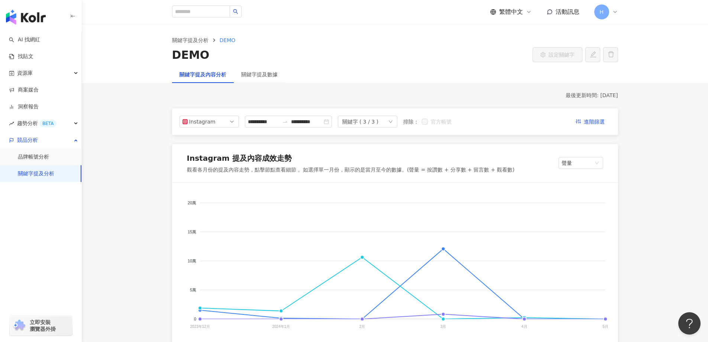
click at [379, 124] on div "關鍵字 ( 3 / 3 )" at bounding box center [360, 121] width 36 height 11
click at [589, 118] on span "進階篩選" at bounding box center [594, 122] width 21 height 12
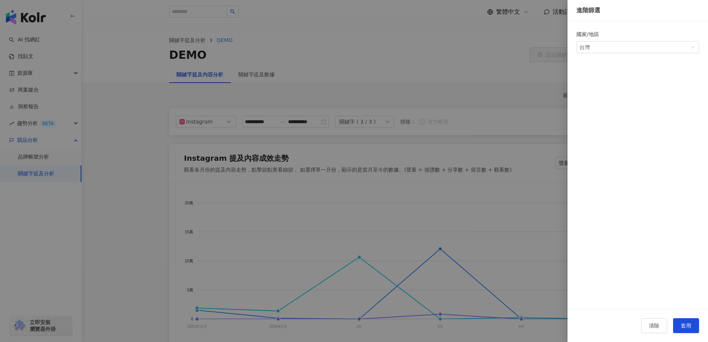
click at [497, 79] on div at bounding box center [354, 171] width 708 height 342
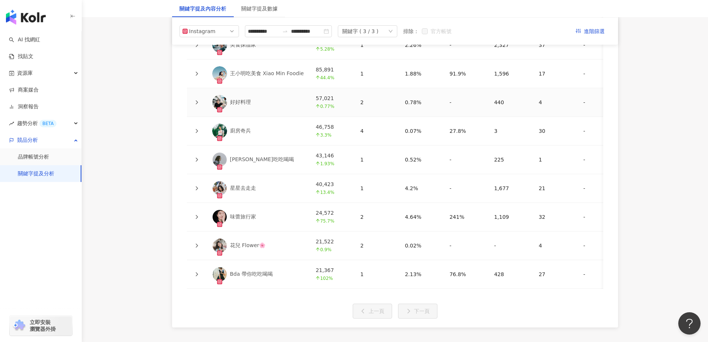
scroll to position [1610, 0]
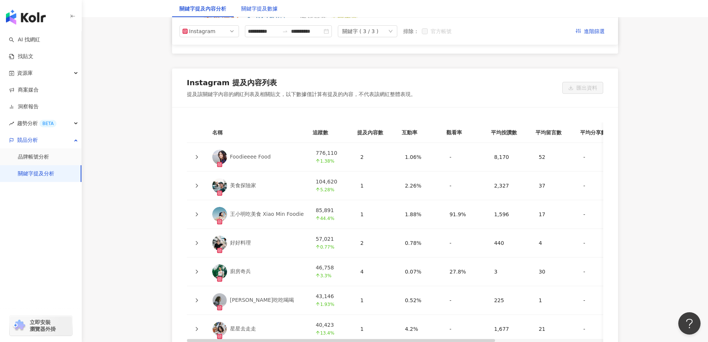
click at [274, 7] on div "關鍵字提及數據" at bounding box center [259, 8] width 36 height 8
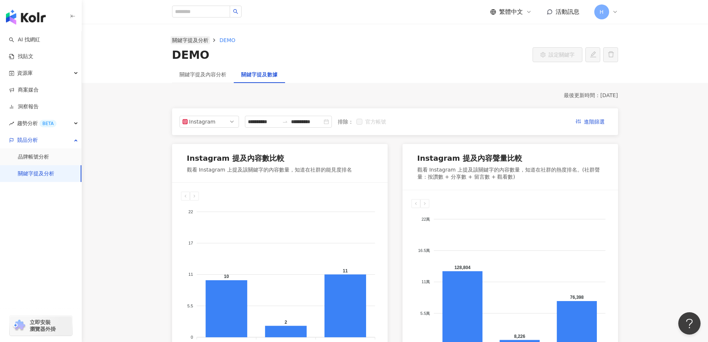
click at [185, 40] on link "關鍵字提及分析" at bounding box center [190, 40] width 39 height 8
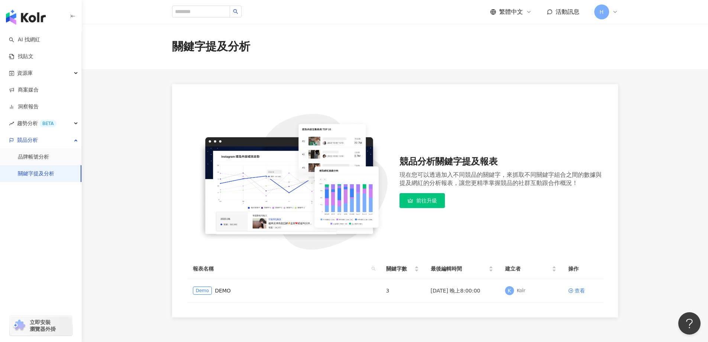
click at [411, 202] on icon at bounding box center [411, 200] width 6 height 6
click at [21, 42] on link "AI 找網紅" at bounding box center [24, 39] width 31 height 7
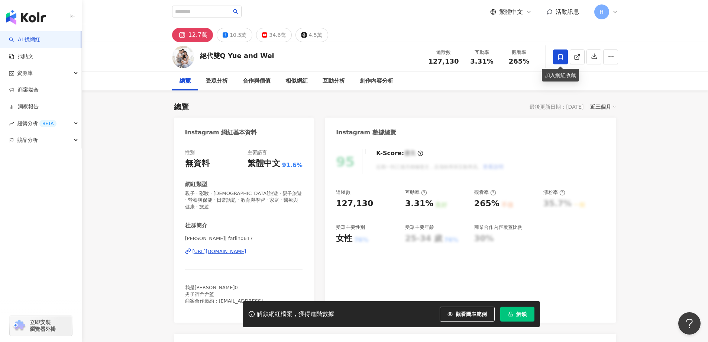
click at [562, 59] on icon at bounding box center [560, 57] width 7 height 7
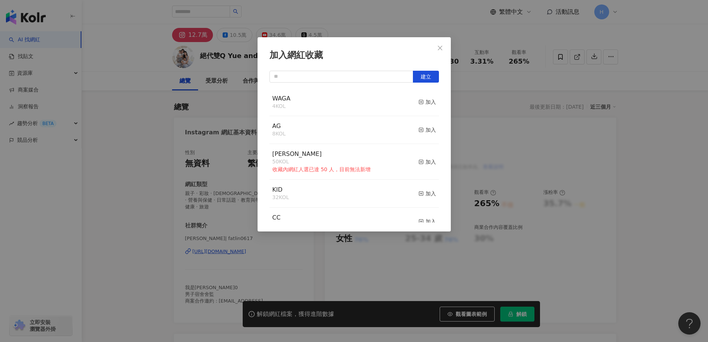
click at [359, 99] on div "WAGA 4 KOL 加入" at bounding box center [355, 103] width 170 height 28
click at [427, 105] on div "加入" at bounding box center [427, 102] width 17 height 8
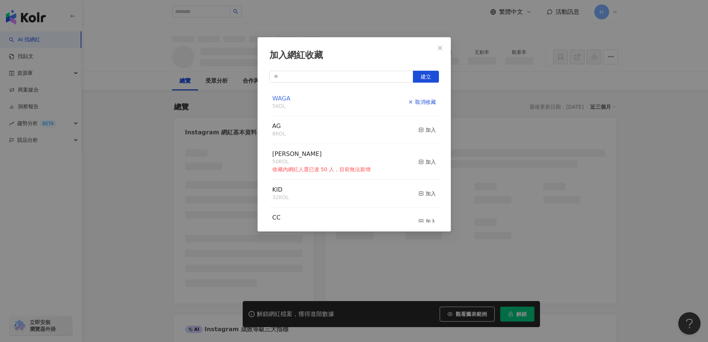
click at [282, 99] on span "WAGA" at bounding box center [282, 98] width 18 height 7
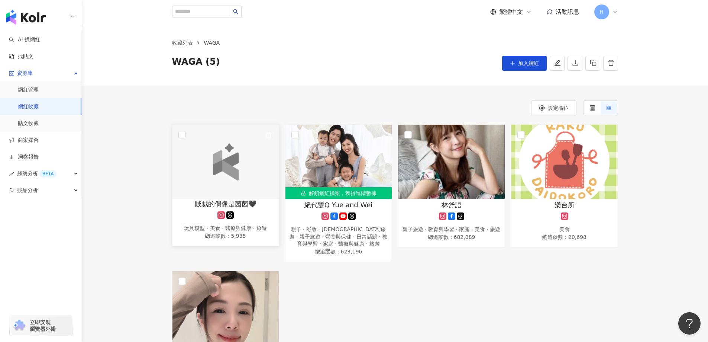
click at [245, 158] on img at bounding box center [225, 161] width 53 height 37
click at [180, 145] on div at bounding box center [226, 162] width 106 height 74
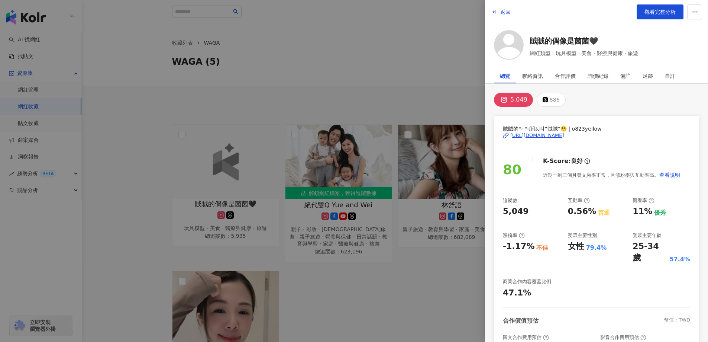
click at [156, 152] on div at bounding box center [354, 171] width 708 height 342
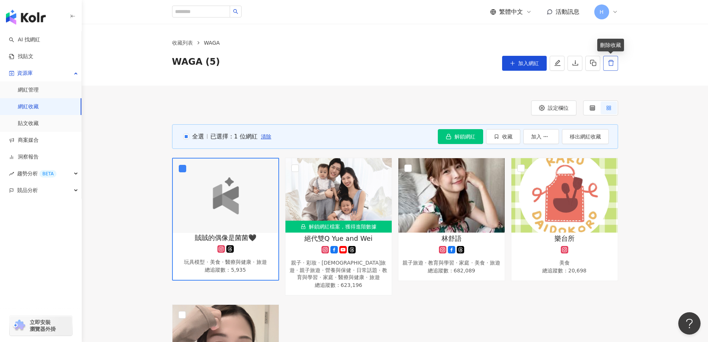
click at [611, 62] on icon "delete" at bounding box center [611, 63] width 6 height 6
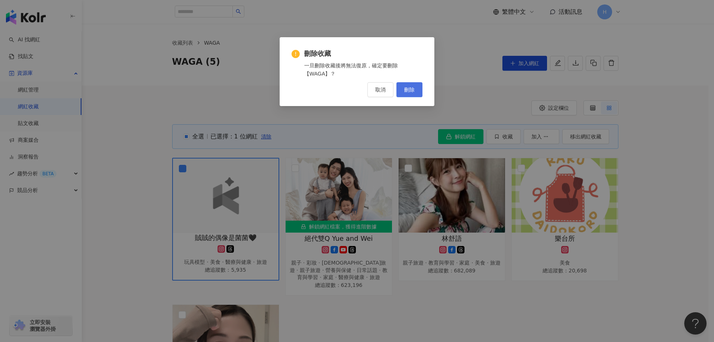
click at [412, 89] on span "刪除" at bounding box center [409, 90] width 10 height 6
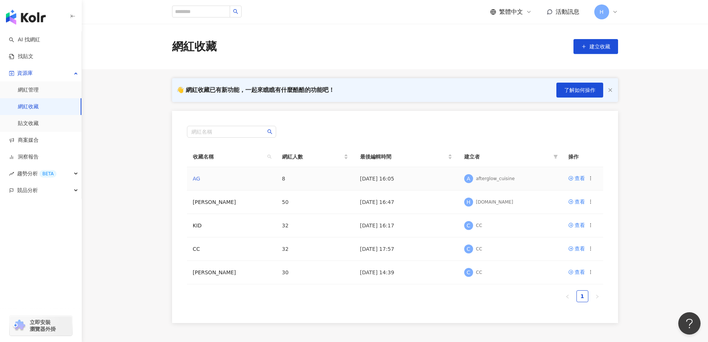
click at [195, 177] on link "AG" at bounding box center [196, 179] width 7 height 6
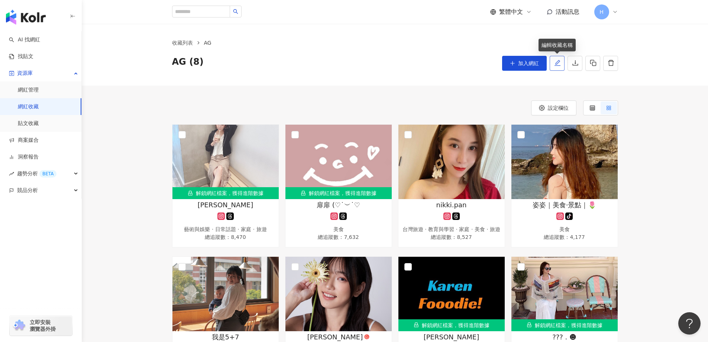
click at [559, 62] on icon "edit" at bounding box center [557, 63] width 6 height 6
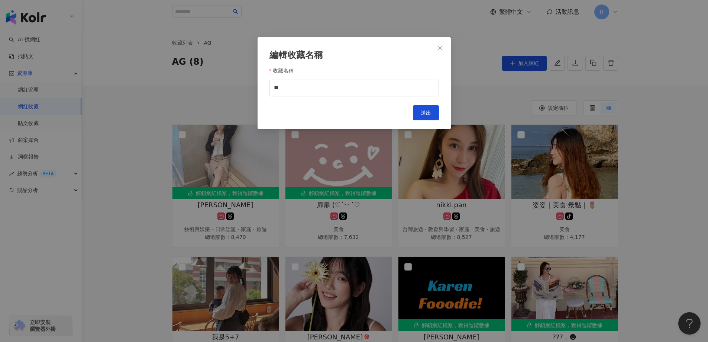
click at [335, 100] on div "編輯收藏名稱 收藏名稱 ** Cancel 送出" at bounding box center [354, 83] width 193 height 92
click at [325, 93] on input "**" at bounding box center [355, 88] width 170 height 17
type input "*"
type input "****"
click at [422, 113] on span "送出" at bounding box center [426, 113] width 10 height 6
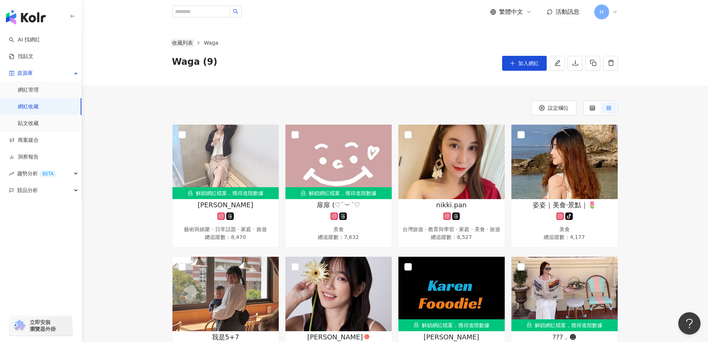
click at [177, 39] on link "收藏列表" at bounding box center [183, 43] width 24 height 8
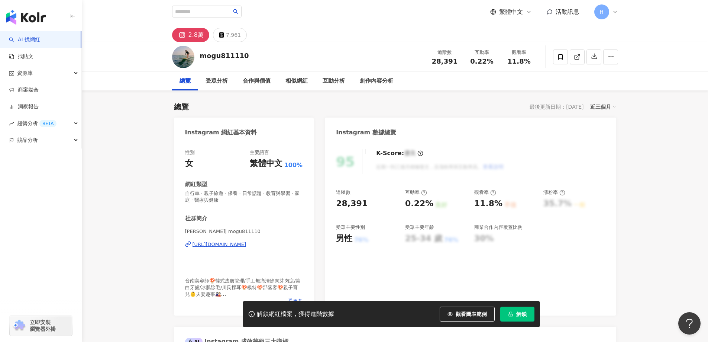
click at [247, 245] on div "https://www.instagram.com/mogu811110/" at bounding box center [220, 244] width 54 height 7
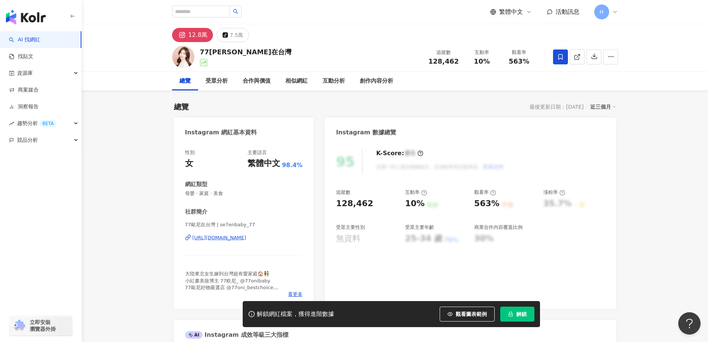
click at [566, 58] on span at bounding box center [560, 56] width 15 height 15
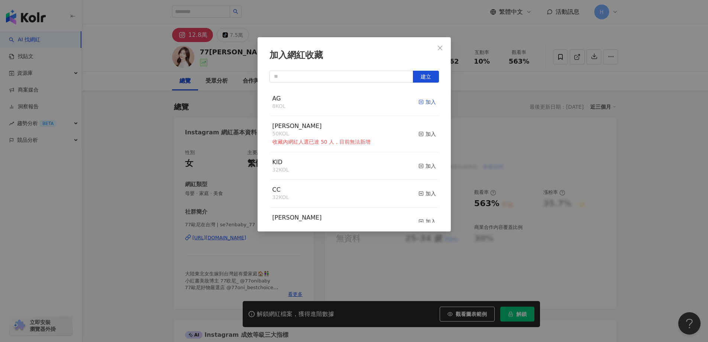
click at [421, 106] on div "加入" at bounding box center [427, 102] width 17 height 8
click at [442, 48] on icon "close" at bounding box center [440, 48] width 6 height 6
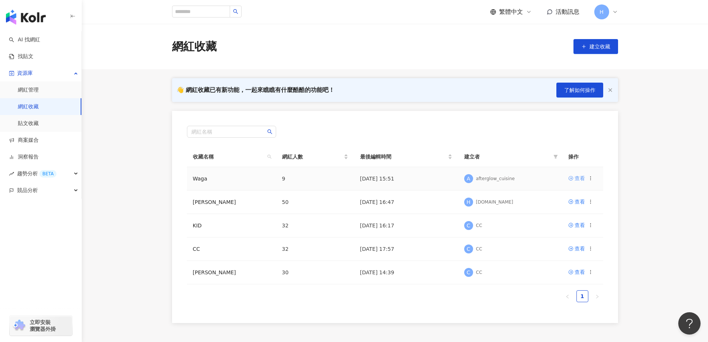
click at [579, 181] on div "查看" at bounding box center [580, 178] width 10 height 8
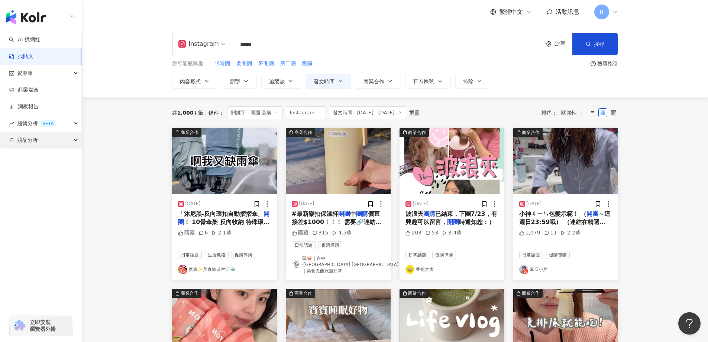
click at [67, 137] on div "競品分析" at bounding box center [40, 140] width 81 height 17
click at [30, 77] on span "資源庫" at bounding box center [25, 73] width 16 height 17
click at [28, 94] on link "網紅管理" at bounding box center [28, 89] width 21 height 7
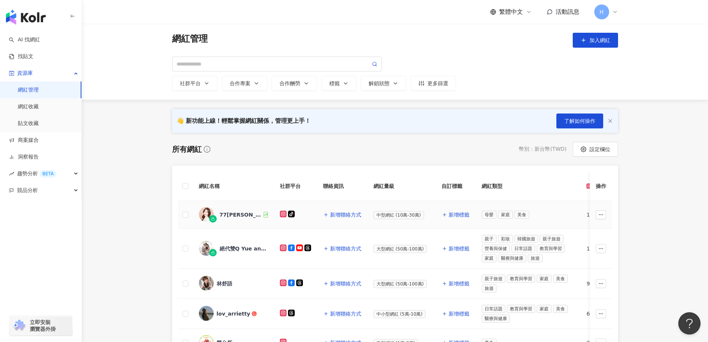
click at [189, 214] on td at bounding box center [185, 215] width 15 height 28
click at [181, 216] on td at bounding box center [185, 215] width 15 height 28
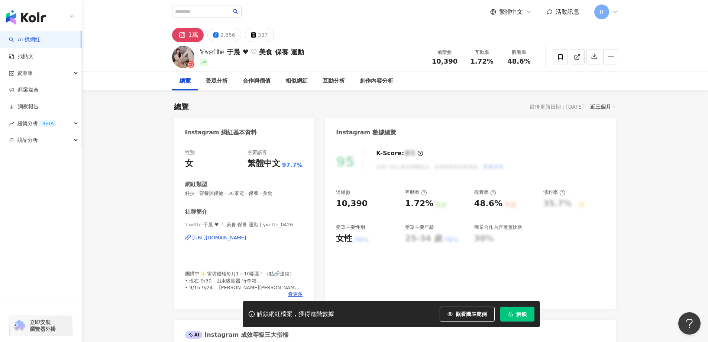
click at [247, 237] on div "https://www.instagram.com/yvette_0426/" at bounding box center [220, 237] width 54 height 7
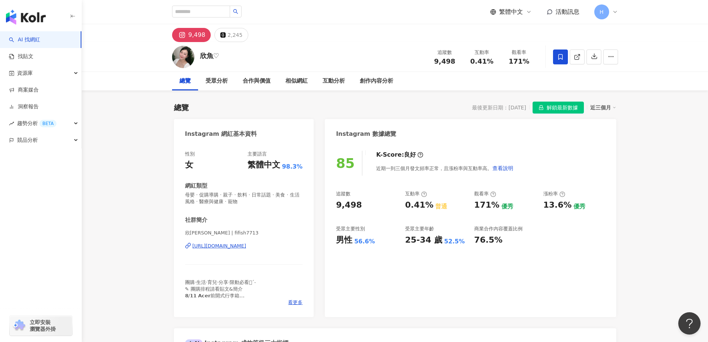
click at [221, 243] on div "[URL][DOMAIN_NAME]" at bounding box center [220, 245] width 54 height 7
click at [565, 58] on span at bounding box center [560, 56] width 15 height 15
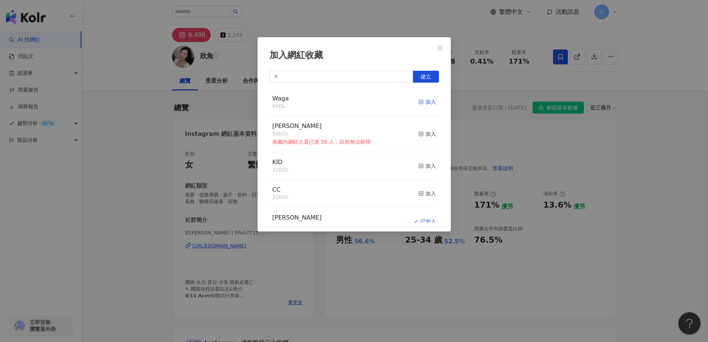
click at [421, 103] on div "加入" at bounding box center [427, 102] width 17 height 8
click at [437, 51] on icon "close" at bounding box center [440, 48] width 6 height 6
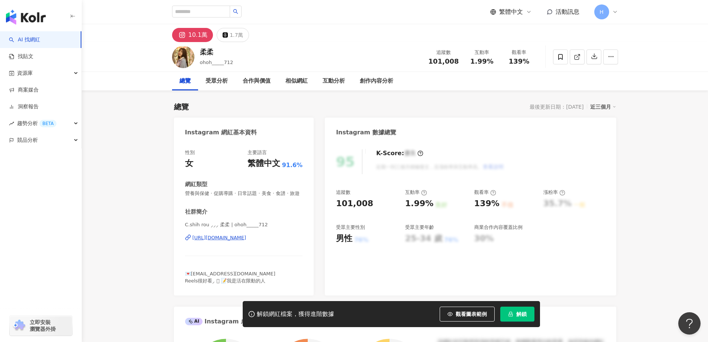
click at [247, 241] on div "https://www.instagram.com/ohoh_____712/" at bounding box center [220, 237] width 54 height 7
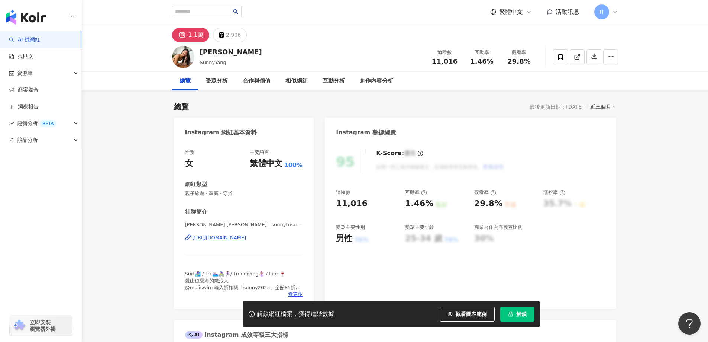
click at [247, 240] on div "[URL][DOMAIN_NAME]" at bounding box center [220, 237] width 54 height 7
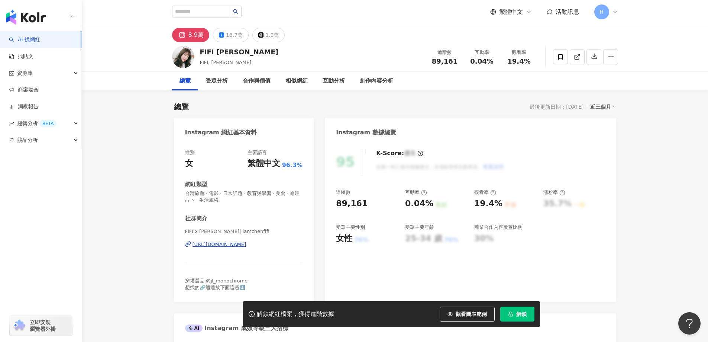
click at [247, 243] on div "https://www.instagram.com/iamchenfifi/" at bounding box center [220, 244] width 54 height 7
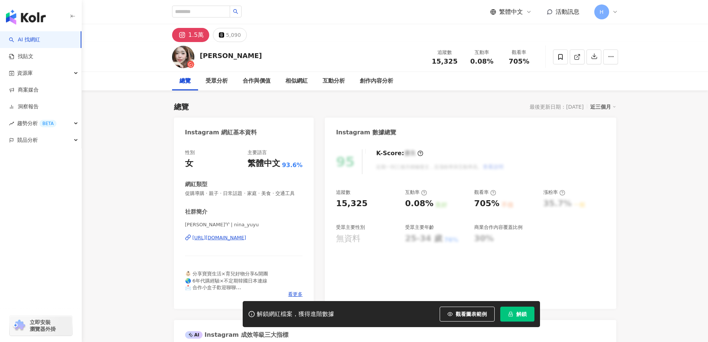
click at [236, 241] on div "[URL][DOMAIN_NAME]" at bounding box center [220, 237] width 54 height 7
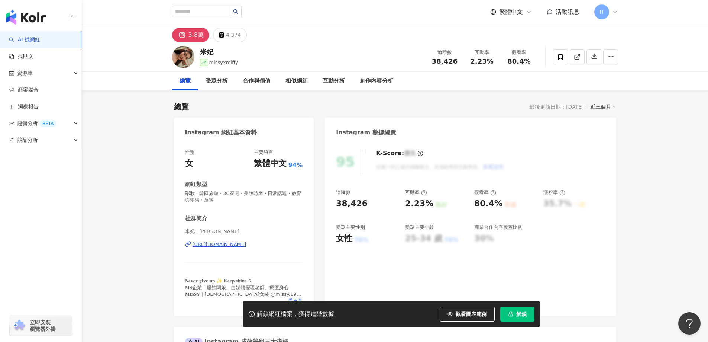
click at [247, 242] on div "https://www.instagram.com/missyxmiffy/" at bounding box center [220, 244] width 54 height 7
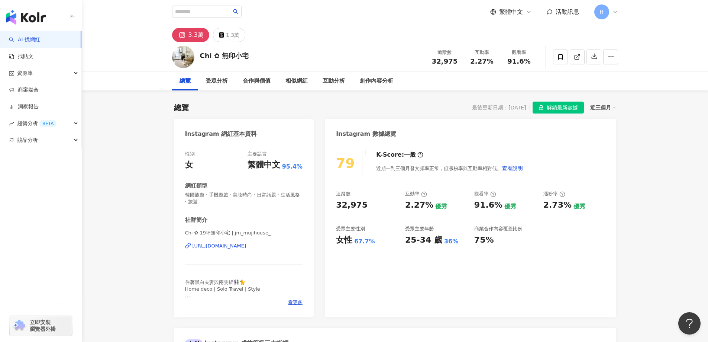
click at [247, 246] on div "https://www.instagram.com/jm_mujihouse_/" at bounding box center [220, 245] width 54 height 7
click at [561, 56] on icon at bounding box center [560, 57] width 7 height 7
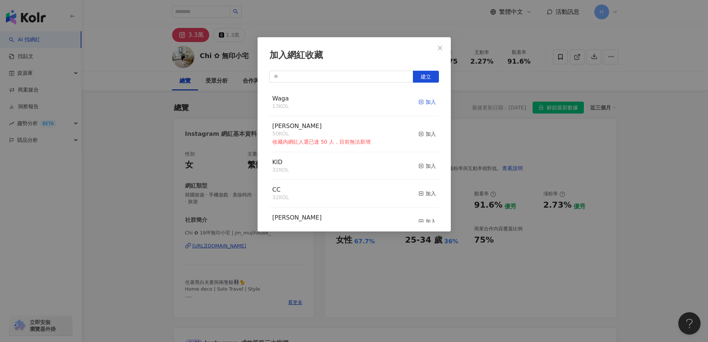
click at [421, 103] on line "button" at bounding box center [421, 102] width 0 height 2
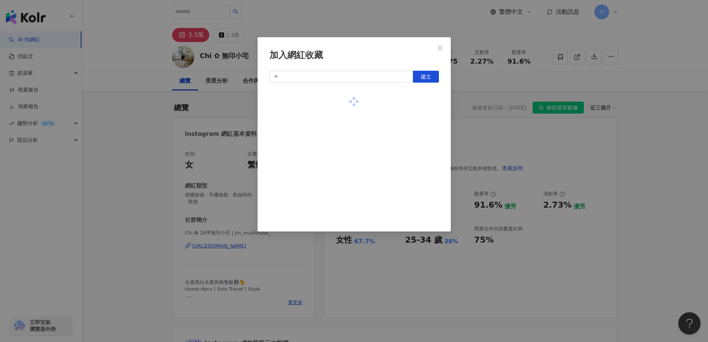
click at [416, 103] on div at bounding box center [355, 102] width 170 height 26
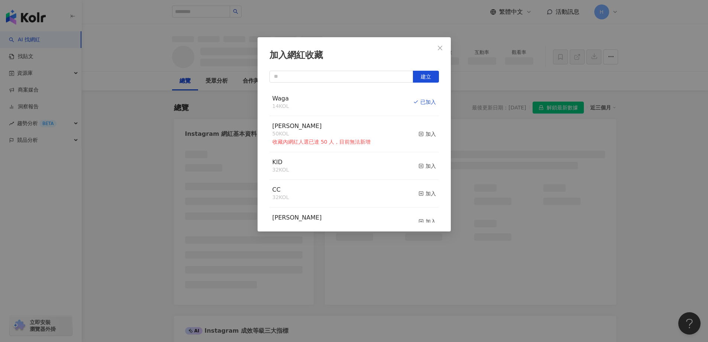
click at [87, 173] on div "加入網紅收藏 建立 Waga 14 KOL 已加入 順宏 50 KOL 收藏內網紅人選已達 50 人，目前無法新增 加入 KID 32 KOL 加入 CC 3…" at bounding box center [354, 171] width 708 height 342
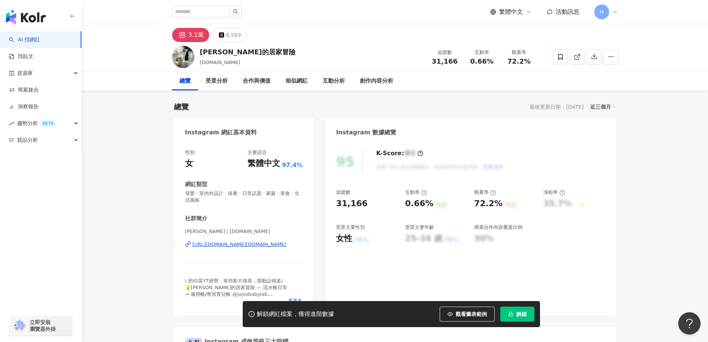
click at [278, 245] on div "[URL][DOMAIN_NAME][DOMAIN_NAME]" at bounding box center [240, 244] width 94 height 7
click at [558, 64] on div at bounding box center [585, 57] width 65 height 22
click at [557, 60] on icon at bounding box center [560, 57] width 7 height 7
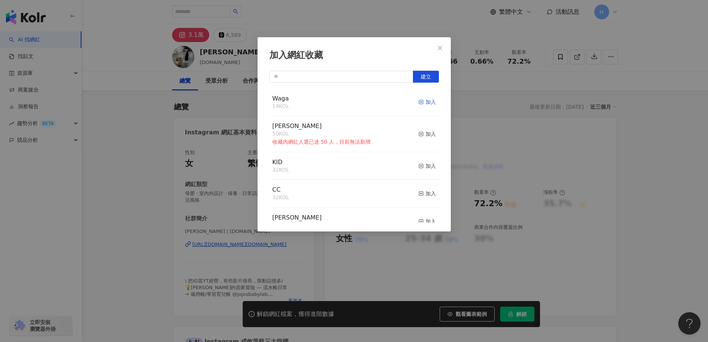
click at [425, 101] on div "加入" at bounding box center [427, 102] width 17 height 8
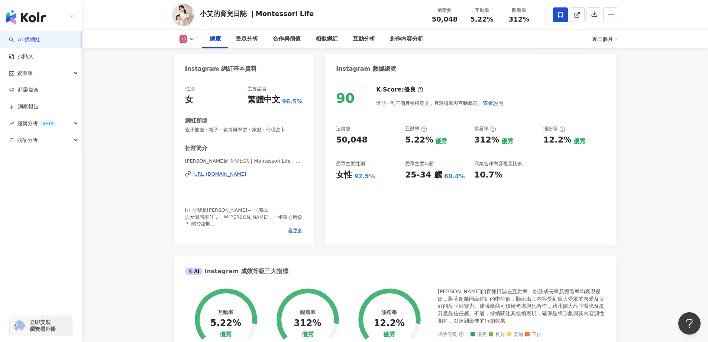
scroll to position [74, 0]
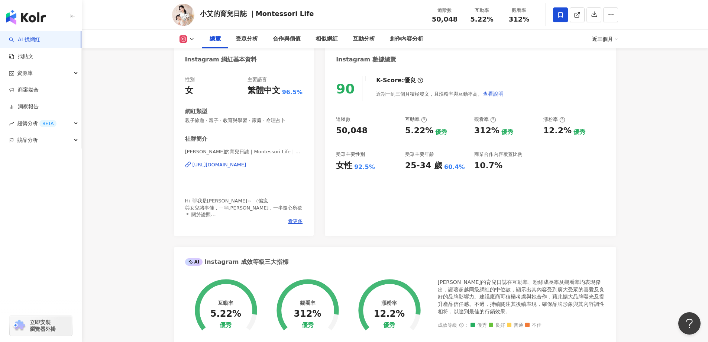
click at [247, 166] on div "[URL][DOMAIN_NAME]" at bounding box center [220, 164] width 54 height 7
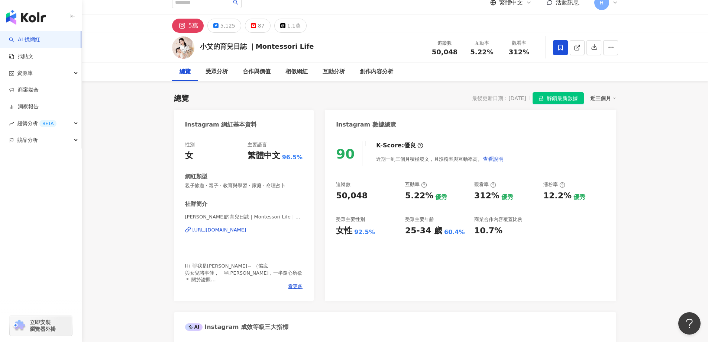
scroll to position [0, 0]
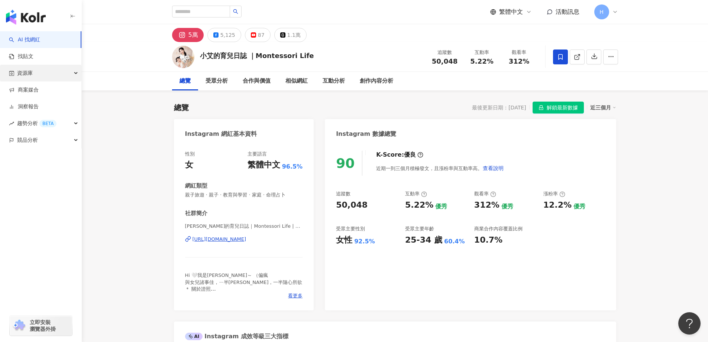
click at [34, 76] on div "資源庫" at bounding box center [40, 73] width 81 height 17
click at [38, 88] on link "網紅管理" at bounding box center [28, 89] width 21 height 7
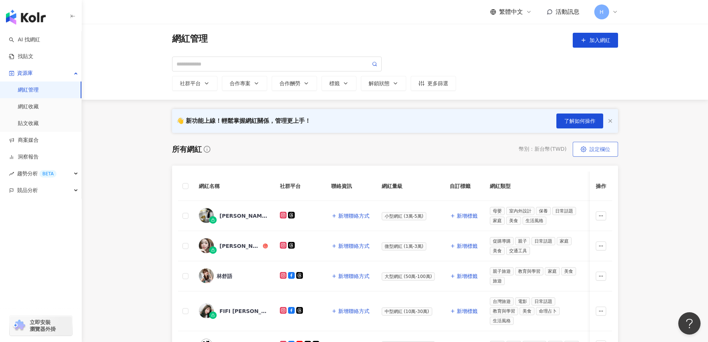
click at [608, 150] on span "設定欄位" at bounding box center [600, 149] width 21 height 6
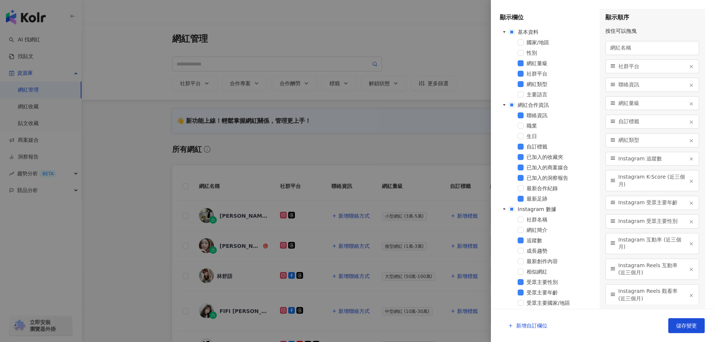
click at [417, 153] on div at bounding box center [357, 171] width 714 height 342
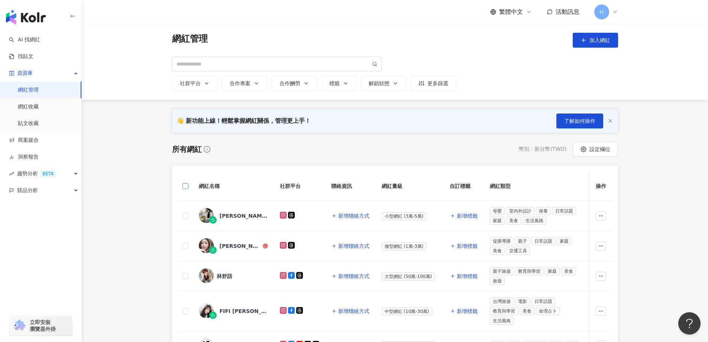
click at [183, 189] on label at bounding box center [186, 186] width 6 height 8
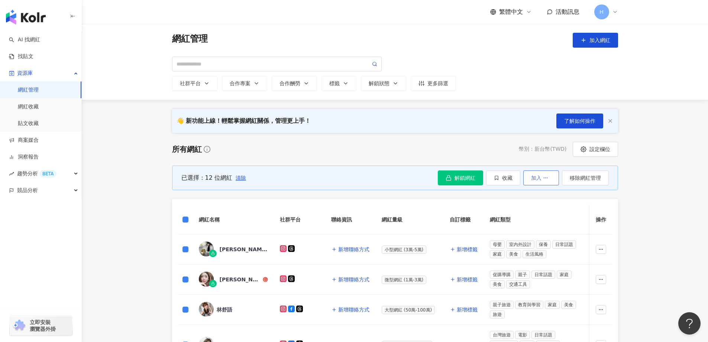
click at [540, 174] on button "加入" at bounding box center [542, 177] width 36 height 15
click at [435, 150] on div "所有網紅 幣別 ： 新台幣 ( TWD ) 設定欄位" at bounding box center [395, 149] width 446 height 15
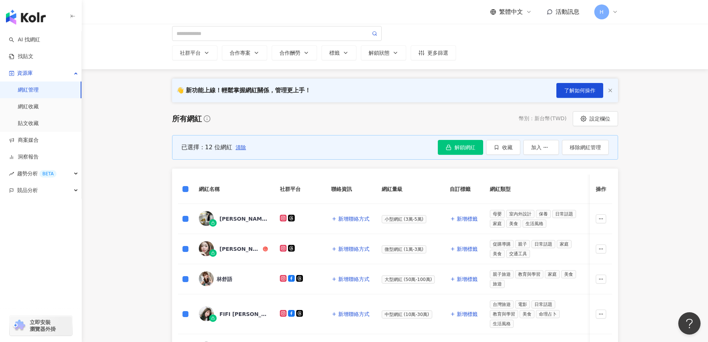
scroll to position [28, 0]
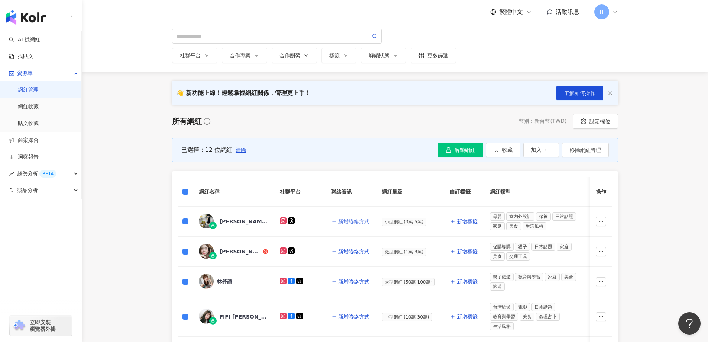
click at [345, 225] on button "新增聯絡方式" at bounding box center [350, 221] width 39 height 15
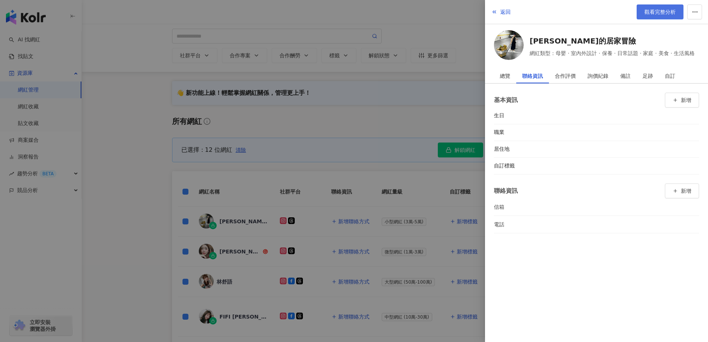
click at [667, 14] on span "觀看完整分析" at bounding box center [660, 12] width 31 height 6
click at [429, 117] on div at bounding box center [354, 171] width 708 height 342
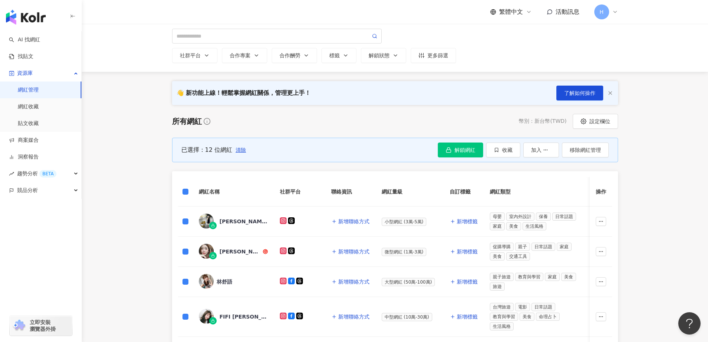
click at [596, 11] on span "H" at bounding box center [602, 11] width 15 height 15
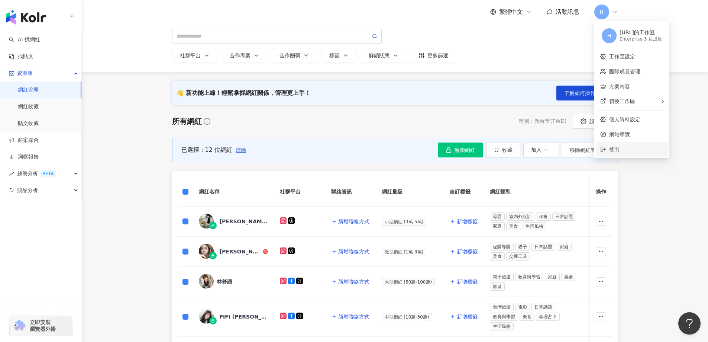
click at [636, 154] on li "登出" at bounding box center [632, 149] width 72 height 15
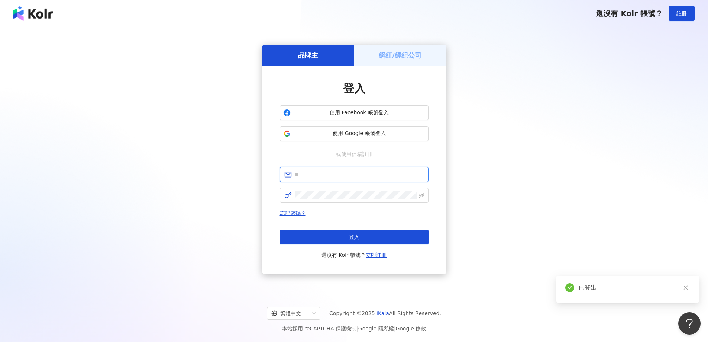
type input "**********"
click at [386, 134] on span "使用 Google 帳號登入" at bounding box center [360, 133] width 132 height 7
click at [529, 81] on div "**********" at bounding box center [354, 159] width 691 height 253
click at [379, 135] on span "使用 Google 帳號登入" at bounding box center [360, 133] width 132 height 7
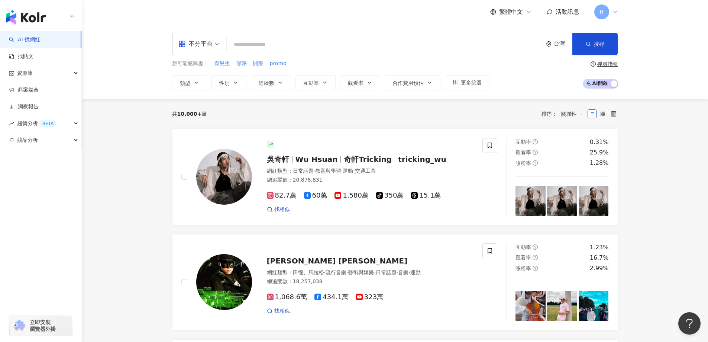
click at [280, 48] on input "search" at bounding box center [385, 45] width 310 height 14
paste input "**********"
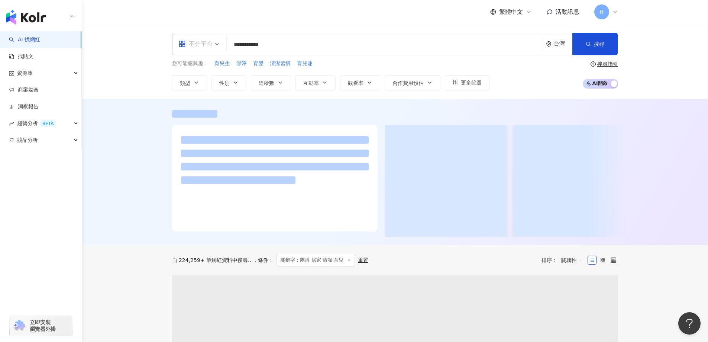
click at [189, 43] on div "不分平台" at bounding box center [195, 44] width 34 height 12
type input "**********"
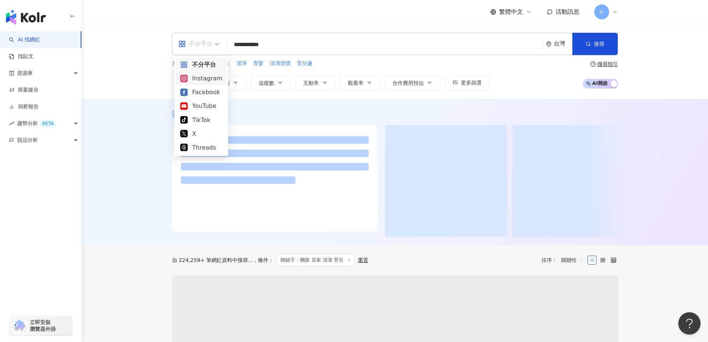
click at [200, 75] on div "Instagram" at bounding box center [201, 78] width 42 height 9
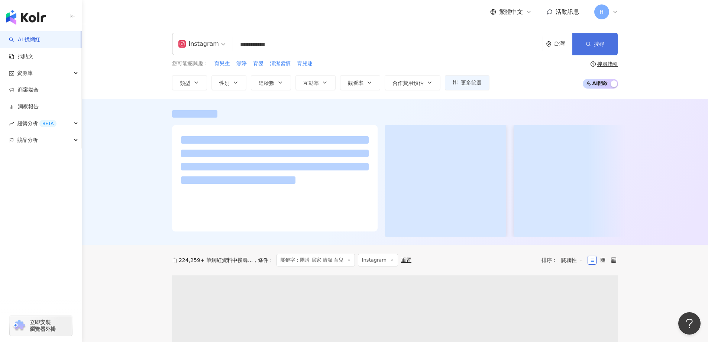
click at [604, 43] on span "搜尋" at bounding box center [599, 44] width 10 height 6
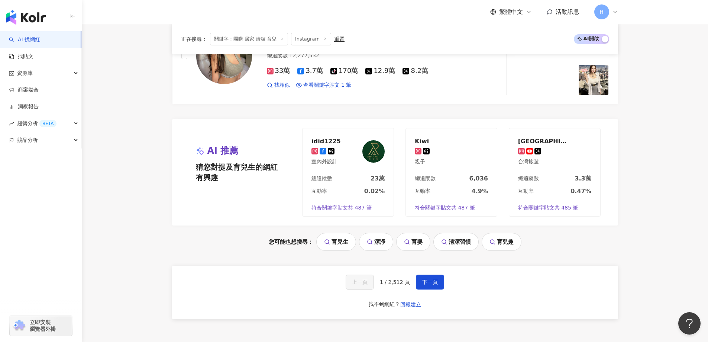
scroll to position [1339, 0]
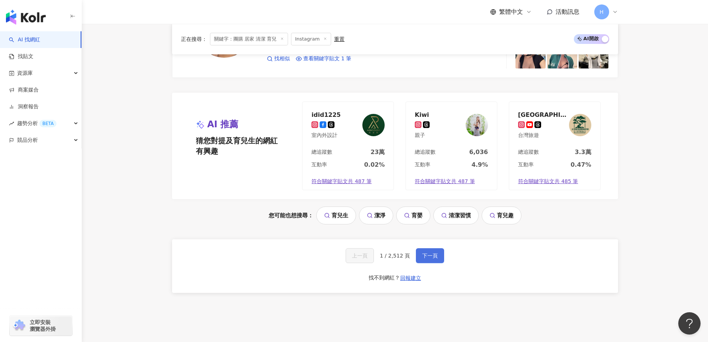
click at [424, 256] on span "下一頁" at bounding box center [430, 256] width 16 height 6
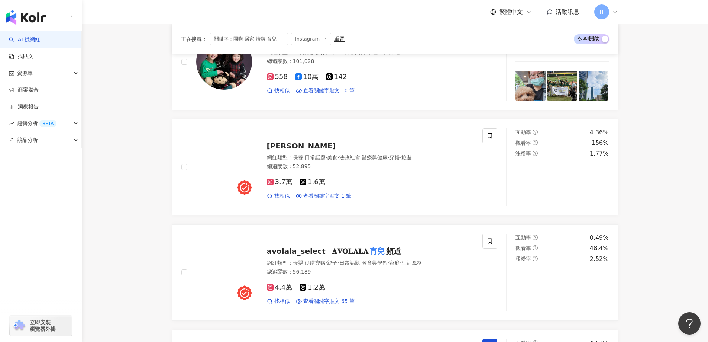
scroll to position [0, 0]
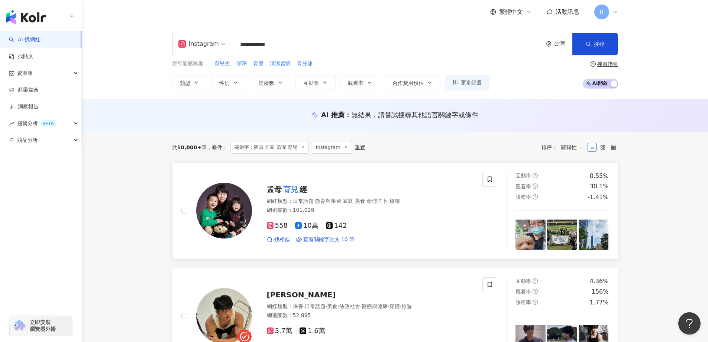
click at [308, 227] on span "10萬" at bounding box center [306, 226] width 23 height 8
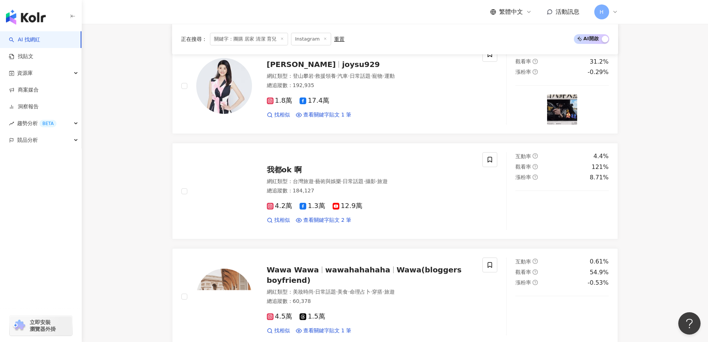
scroll to position [1391, 0]
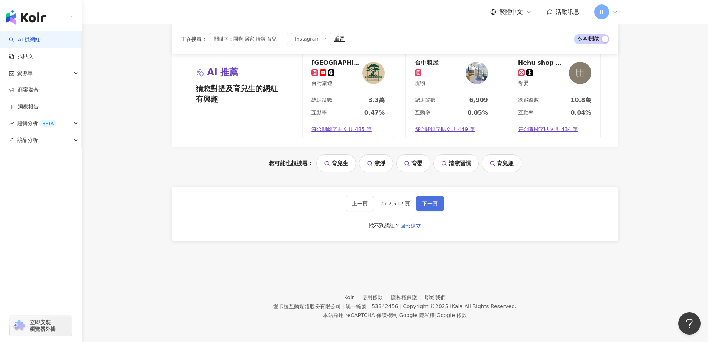
click at [419, 205] on button "下一頁" at bounding box center [430, 203] width 28 height 15
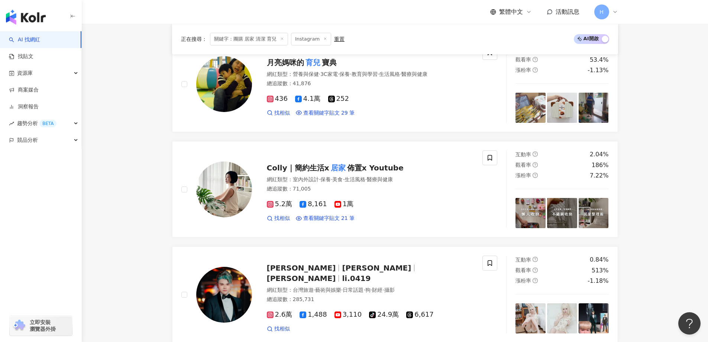
scroll to position [801, 0]
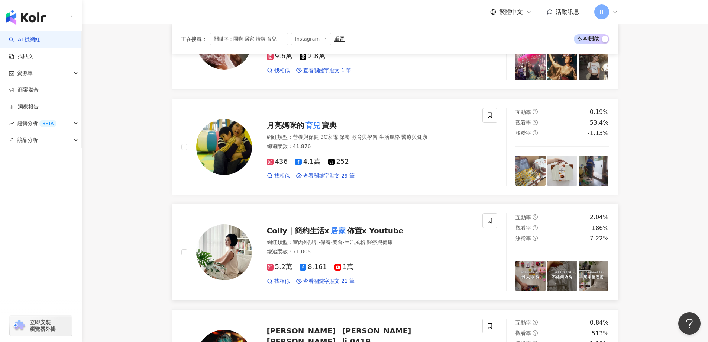
click at [389, 228] on span "佈置x Youtube" at bounding box center [375, 230] width 57 height 9
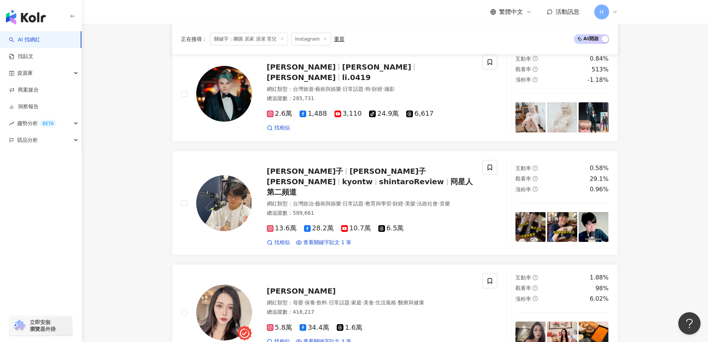
scroll to position [1396, 0]
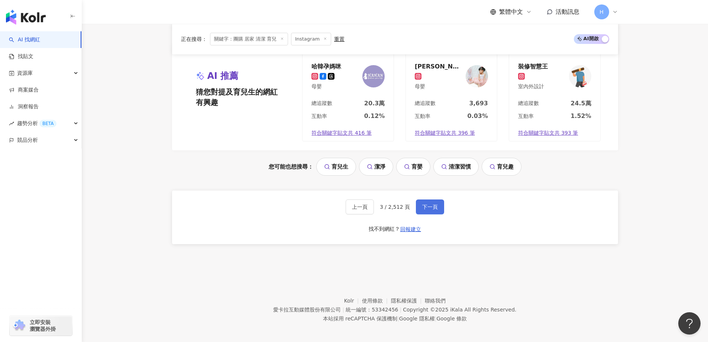
click at [441, 199] on button "下一頁" at bounding box center [430, 206] width 28 height 15
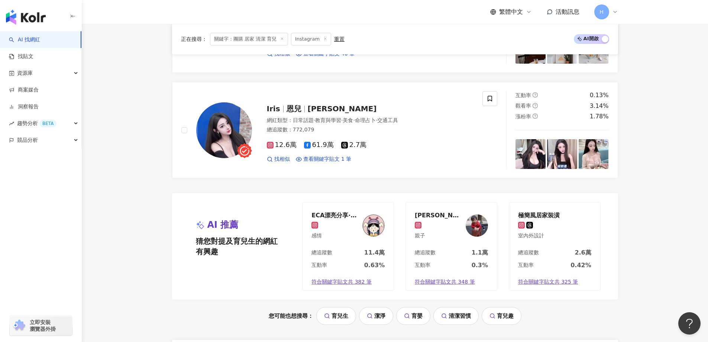
scroll to position [1264, 0]
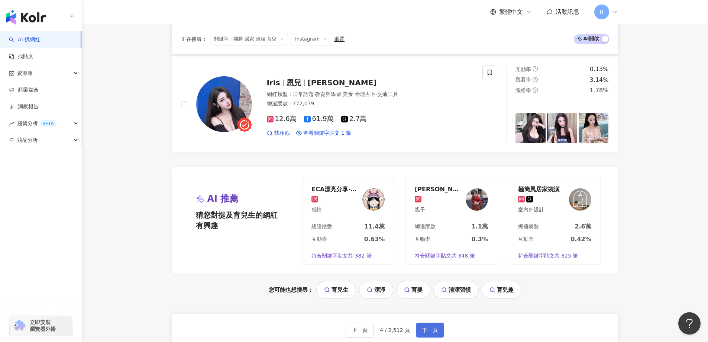
click at [435, 329] on span "下一頁" at bounding box center [430, 330] width 16 height 6
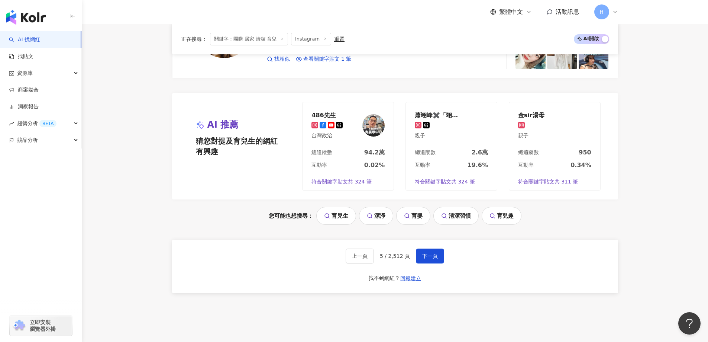
scroll to position [1339, 0]
click at [438, 256] on button "下一頁" at bounding box center [430, 255] width 28 height 15
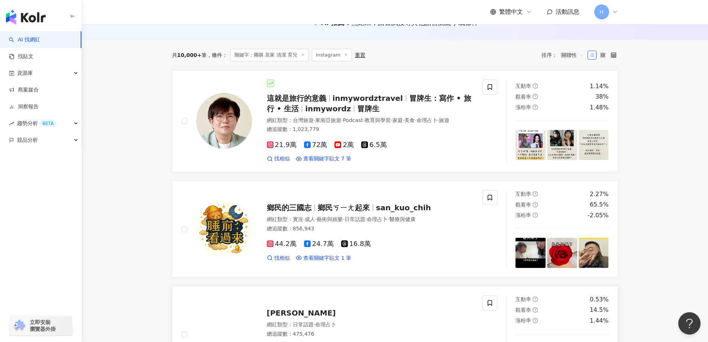
scroll to position [74, 0]
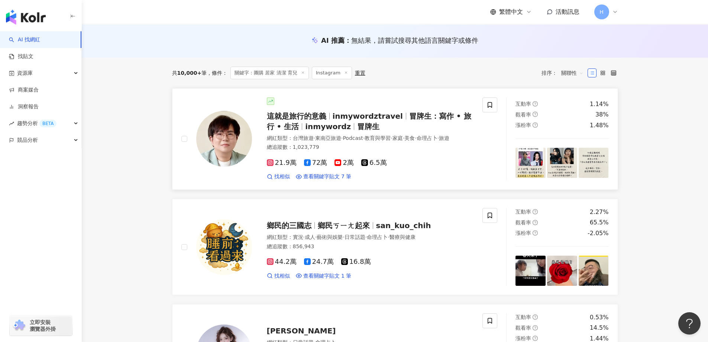
click at [424, 122] on div "這就是旅行的意義 inmywordztravel 冒牌生：寫作 • 旅行 • 生活 inmywordz 冒牌生" at bounding box center [370, 121] width 207 height 21
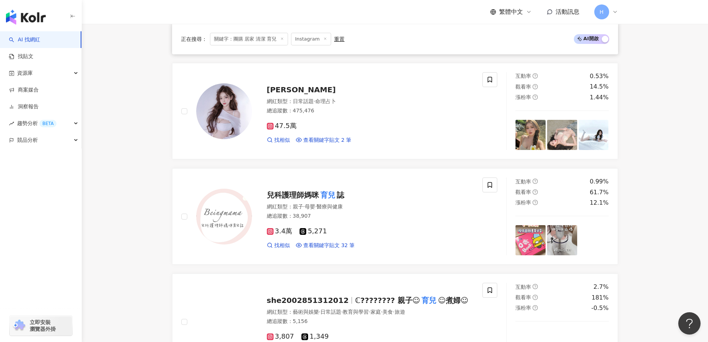
scroll to position [297, 0]
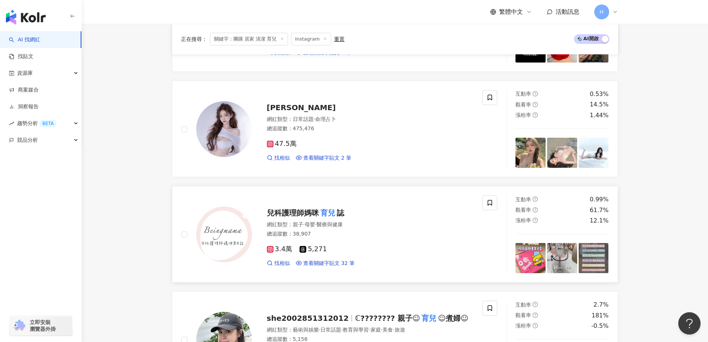
click at [276, 253] on span "3.4萬" at bounding box center [280, 249] width 26 height 8
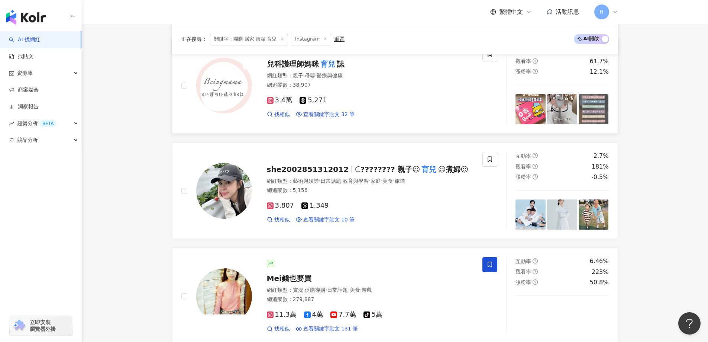
scroll to position [521, 0]
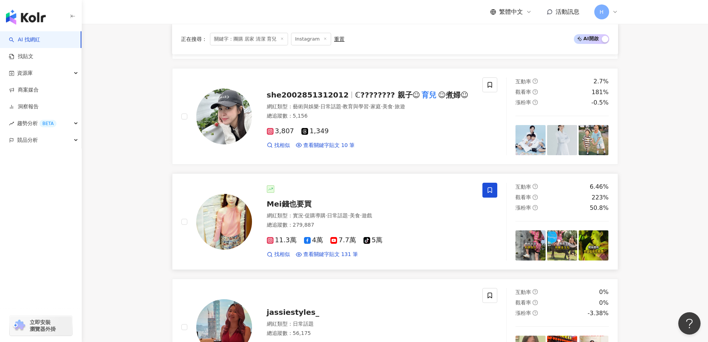
click at [297, 208] on span "Mei錢也要買" at bounding box center [289, 203] width 45 height 9
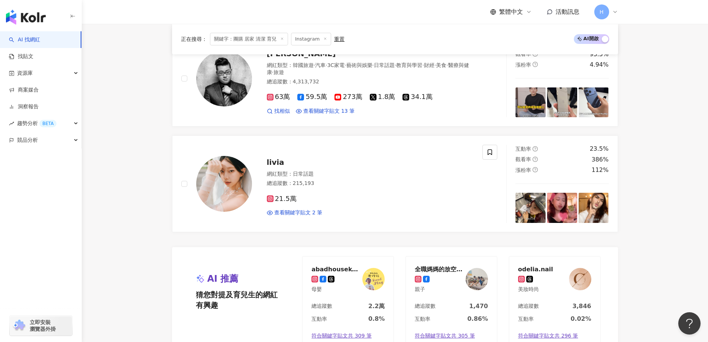
scroll to position [1339, 0]
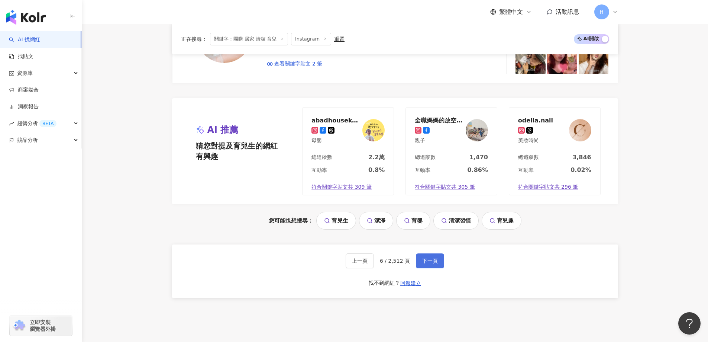
click at [427, 264] on span "下一頁" at bounding box center [430, 261] width 16 height 6
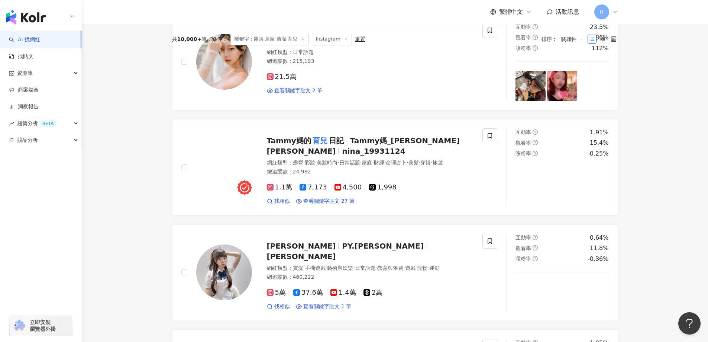
scroll to position [0, 0]
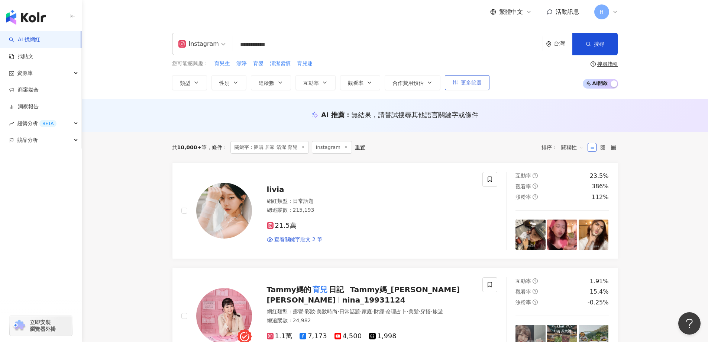
click at [457, 83] on icon "button" at bounding box center [455, 82] width 5 height 5
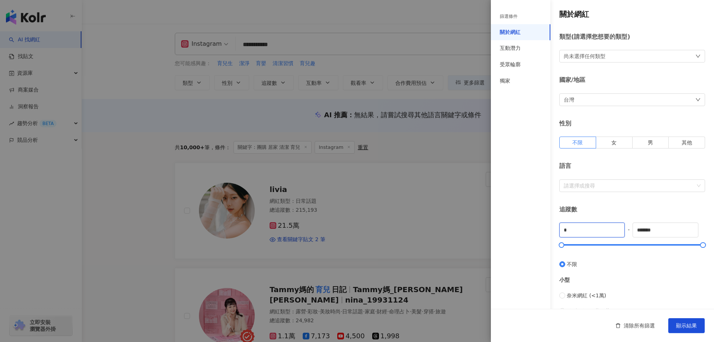
drag, startPoint x: 596, startPoint y: 228, endPoint x: 528, endPoint y: 228, distance: 68.4
click at [531, 229] on div "篩選條件 關於網紅 互動潛力 受眾輪廓 獨家 關於網紅 類型 ( 請選擇您想要的類型 ) 尚未選擇任何類型 國家/地區 台灣 性別 不限 女 男 其他 語言 …" at bounding box center [602, 281] width 223 height 562
type input "*****"
click at [693, 318] on button "顯示結果" at bounding box center [686, 325] width 36 height 15
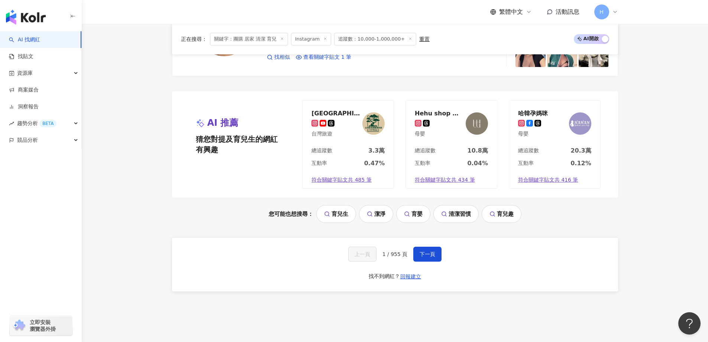
scroll to position [1536, 0]
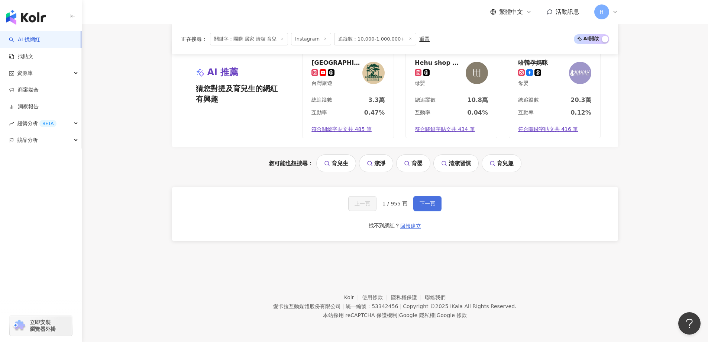
click at [430, 208] on button "下一頁" at bounding box center [428, 203] width 28 height 15
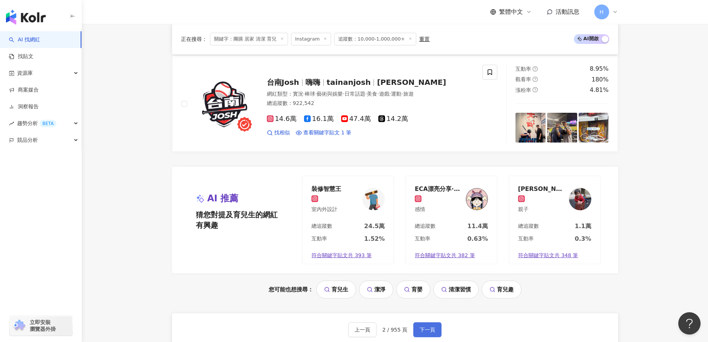
scroll to position [1413, 0]
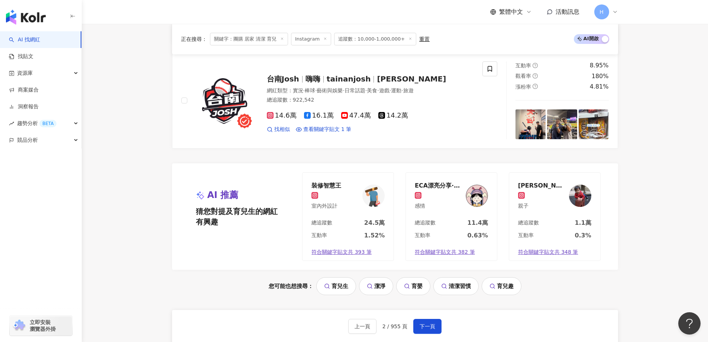
click at [429, 335] on div "上一頁 2 / 955 頁 下一頁 找不到網紅？ 回報建立" at bounding box center [395, 337] width 446 height 54
click at [430, 328] on span "下一頁" at bounding box center [428, 326] width 16 height 6
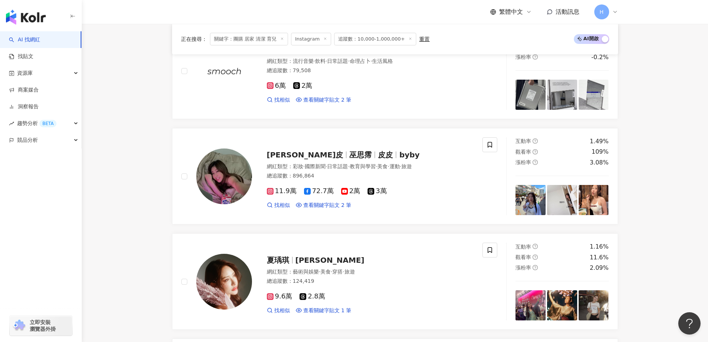
scroll to position [1541, 0]
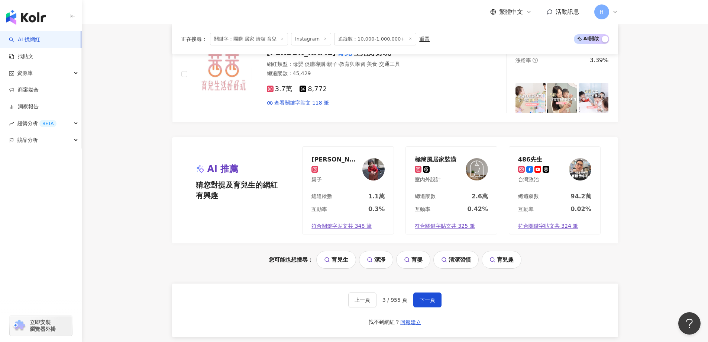
scroll to position [1487, 0]
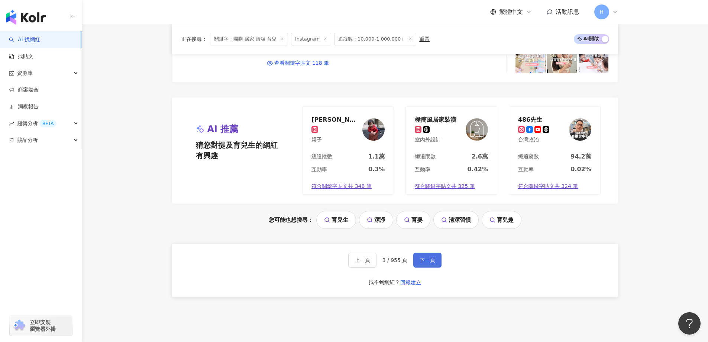
click at [431, 257] on span "下一頁" at bounding box center [428, 260] width 16 height 6
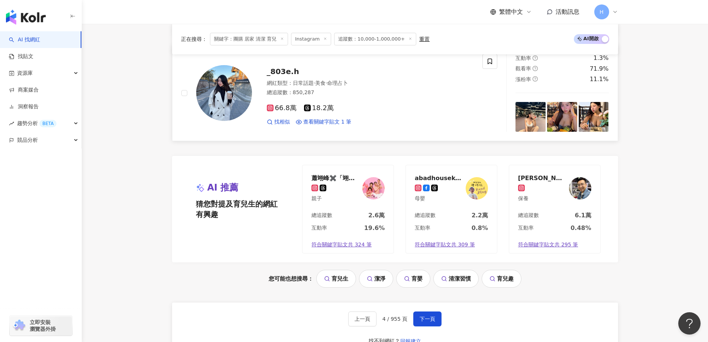
scroll to position [0, 0]
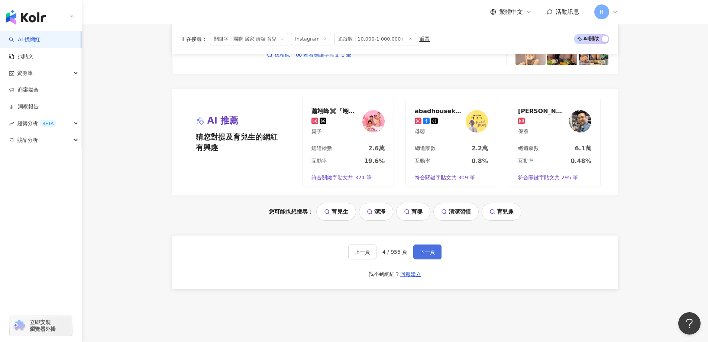
click at [433, 255] on span "下一頁" at bounding box center [428, 252] width 16 height 6
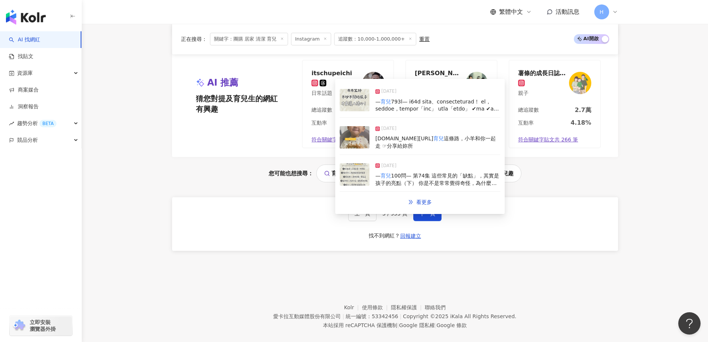
scroll to position [1548, 0]
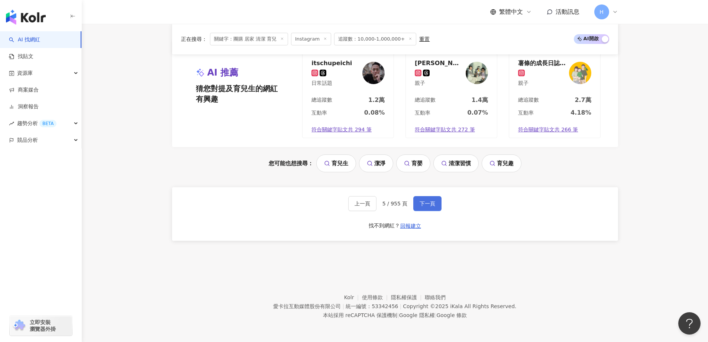
click at [423, 210] on button "下一頁" at bounding box center [428, 203] width 28 height 15
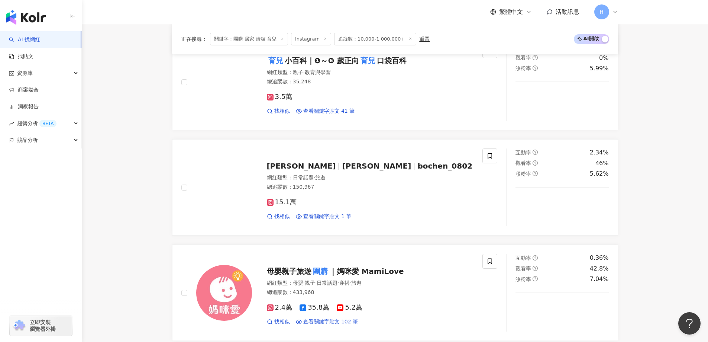
scroll to position [1041, 0]
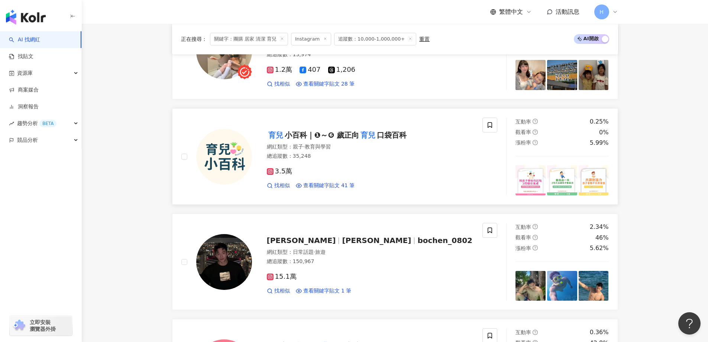
click at [366, 141] on mark "育兒" at bounding box center [368, 135] width 18 height 12
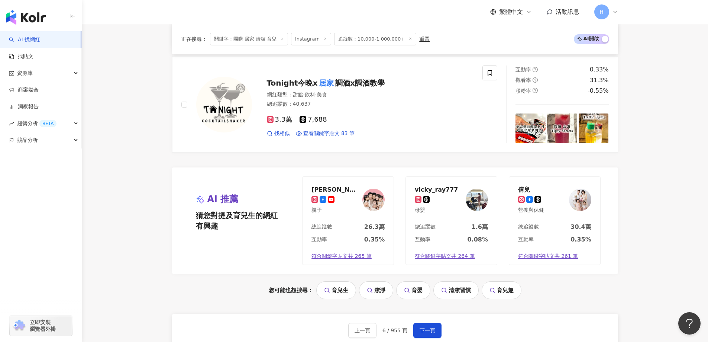
scroll to position [1413, 0]
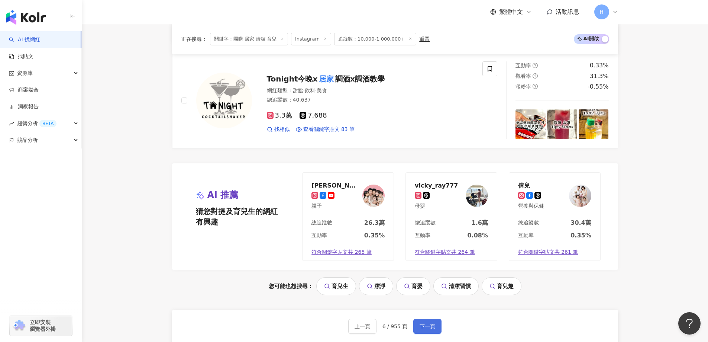
click at [428, 329] on span "下一頁" at bounding box center [428, 326] width 16 height 6
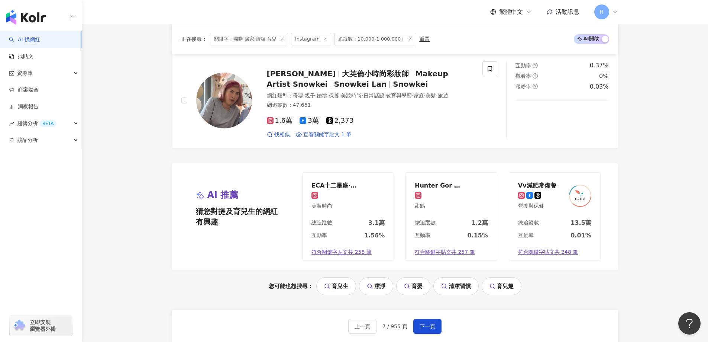
scroll to position [1339, 0]
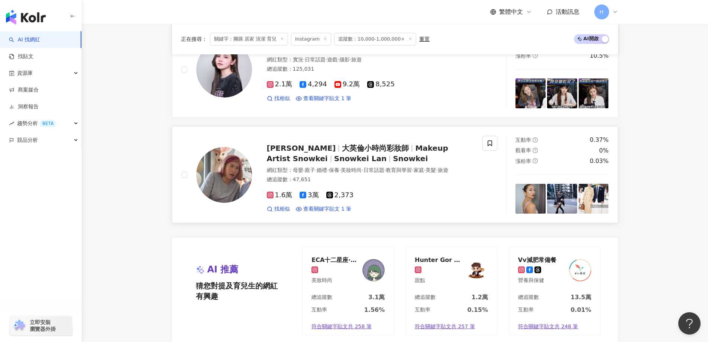
click at [269, 198] on icon at bounding box center [270, 195] width 7 height 7
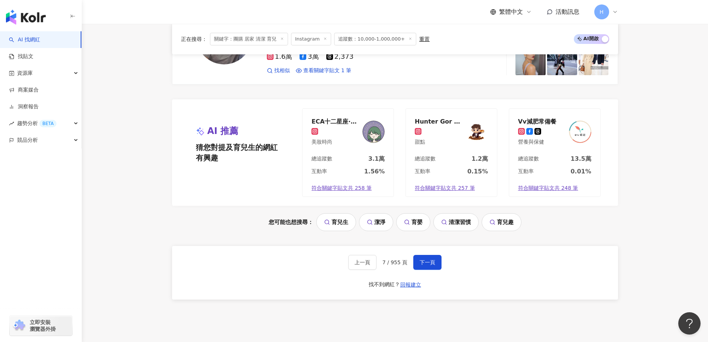
scroll to position [1541, 0]
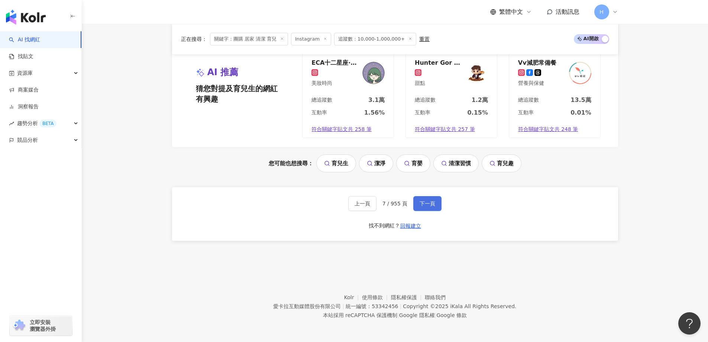
click at [432, 202] on span "下一頁" at bounding box center [428, 203] width 16 height 6
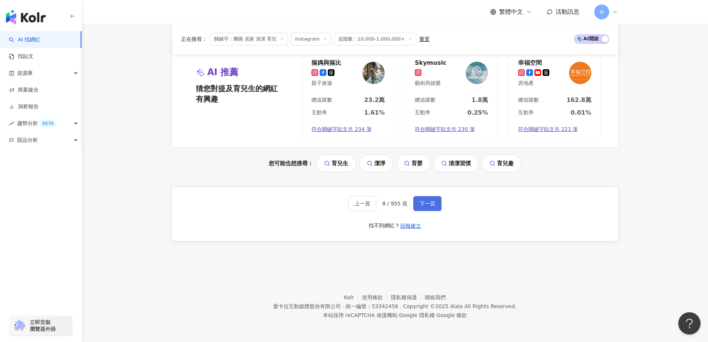
click at [432, 203] on span "下一頁" at bounding box center [428, 203] width 16 height 6
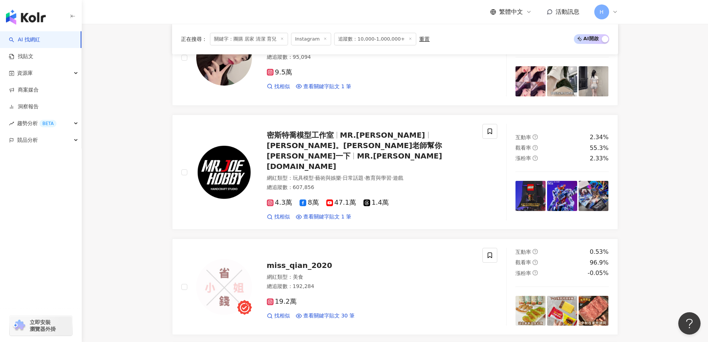
scroll to position [669, 0]
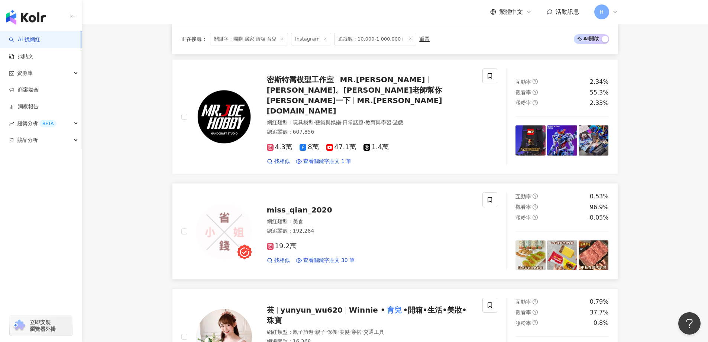
click at [270, 243] on icon at bounding box center [270, 246] width 7 height 7
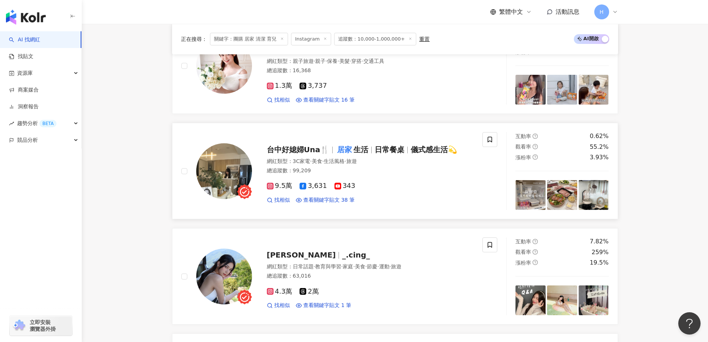
scroll to position [967, 0]
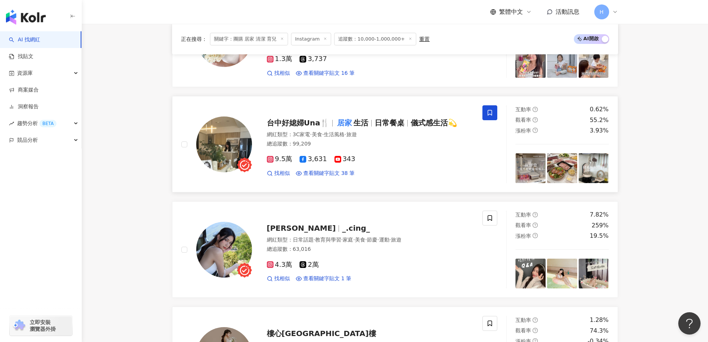
click at [494, 105] on span at bounding box center [490, 112] width 15 height 15
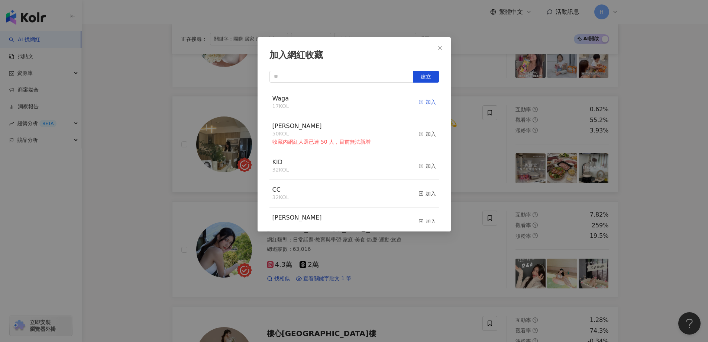
click at [419, 101] on icon "button" at bounding box center [421, 101] width 5 height 5
click at [147, 171] on div "加入網紅收藏 建立 Waga 19 KOL 已加入 順宏 50 KOL 收藏內網紅人選已達 50 人，目前無法新增 加入 KID 32 KOL 加入 CC 3…" at bounding box center [354, 171] width 708 height 342
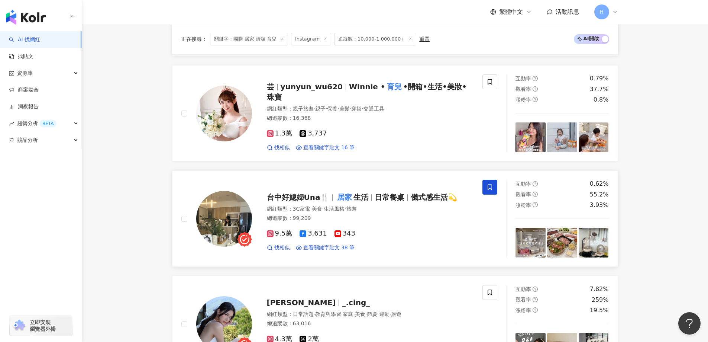
scroll to position [1041, 0]
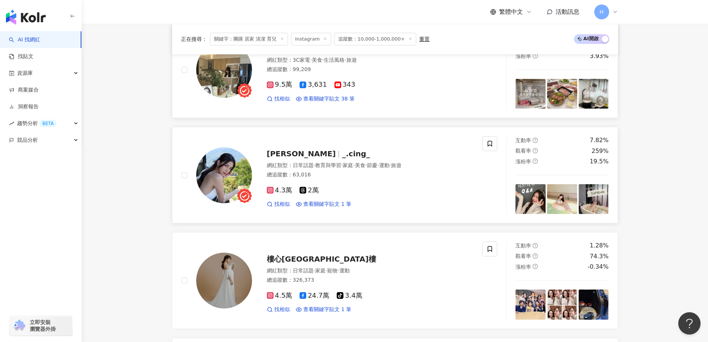
click at [277, 186] on span "4.3萬" at bounding box center [280, 190] width 26 height 8
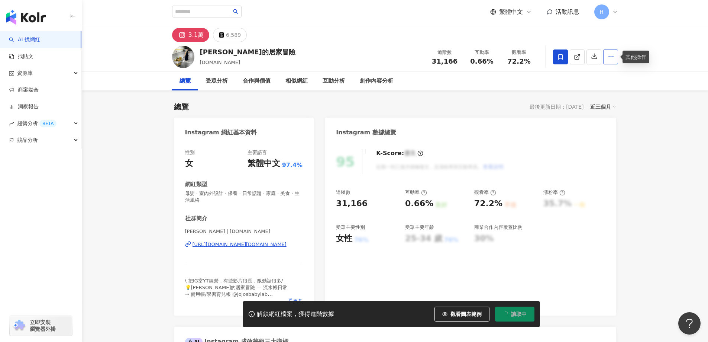
click at [609, 55] on icon "button" at bounding box center [611, 56] width 7 height 7
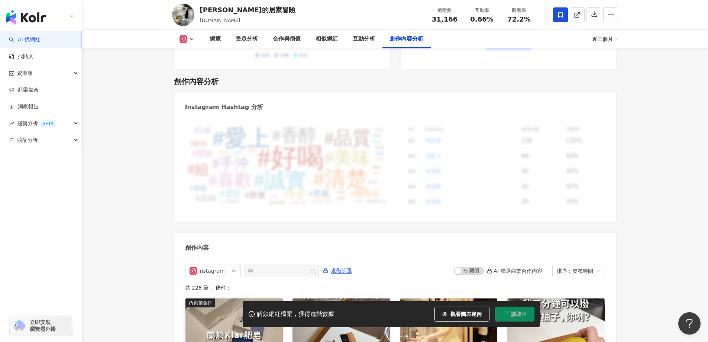
scroll to position [2058, 0]
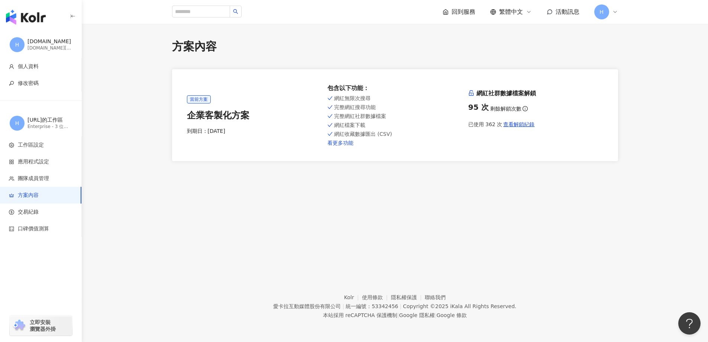
click at [338, 145] on link "看更多功能" at bounding box center [395, 143] width 135 height 6
click at [19, 215] on span "交易紀錄" at bounding box center [28, 211] width 21 height 7
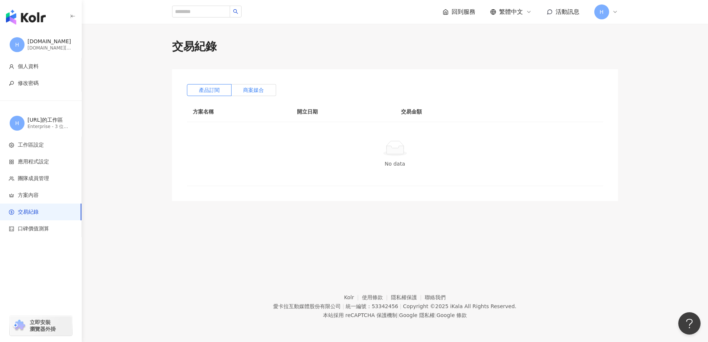
click at [241, 92] on label "商案媒合" at bounding box center [254, 90] width 45 height 12
click at [208, 88] on span "產品訂閱" at bounding box center [209, 90] width 21 height 6
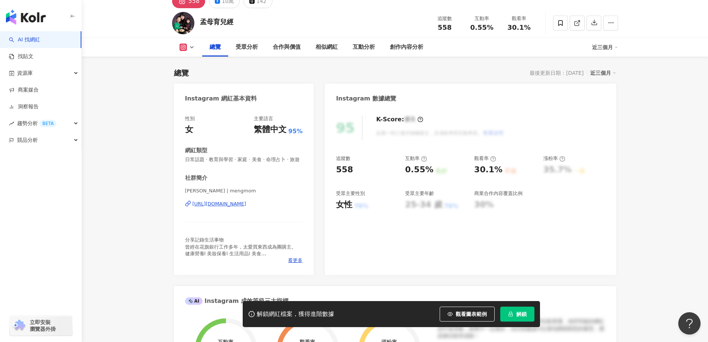
scroll to position [74, 0]
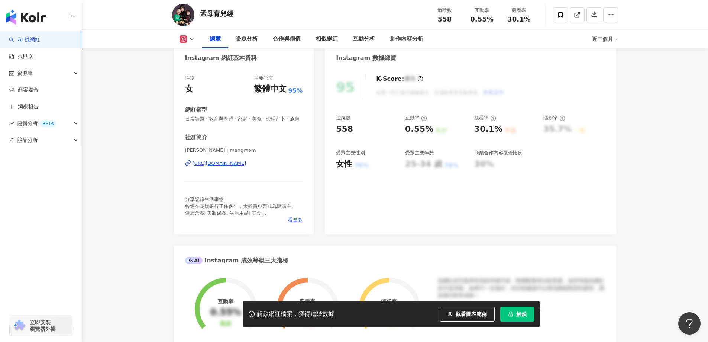
click at [247, 167] on div "https://www.instagram.com/mengmom/" at bounding box center [220, 163] width 54 height 7
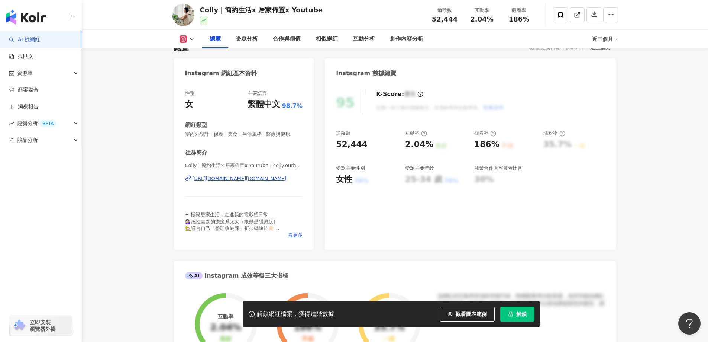
scroll to position [74, 0]
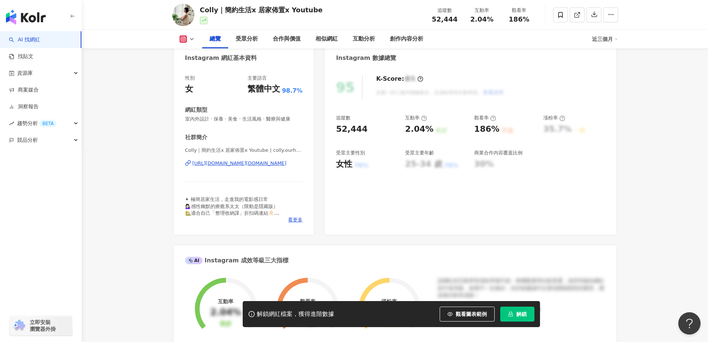
click at [258, 163] on div "https://www.instagram.com/colly.ourhome/" at bounding box center [240, 163] width 94 height 7
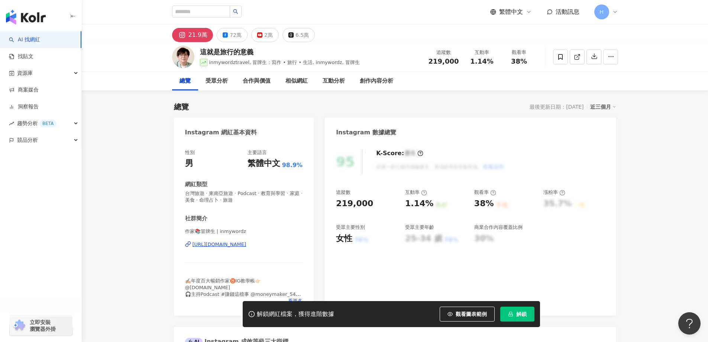
click at [247, 245] on div "https://www.instagram.com/inmywordz/" at bounding box center [220, 244] width 54 height 7
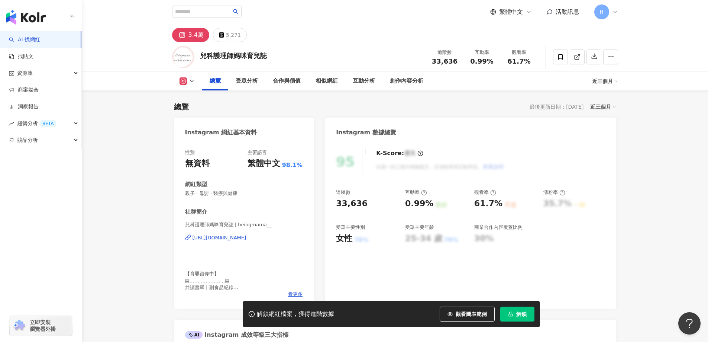
scroll to position [149, 0]
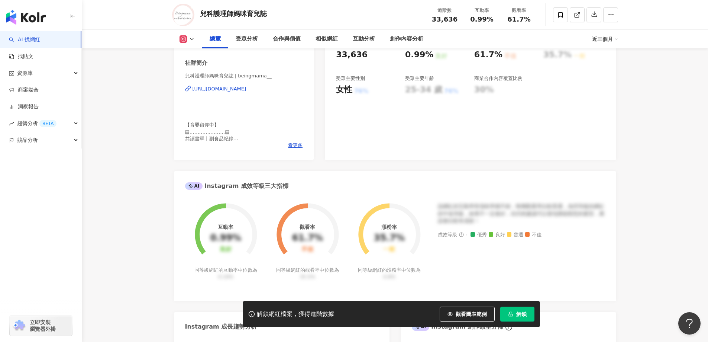
click at [239, 89] on div "https://www.instagram.com/beingmama__/" at bounding box center [220, 89] width 54 height 7
click at [563, 14] on icon at bounding box center [560, 15] width 7 height 7
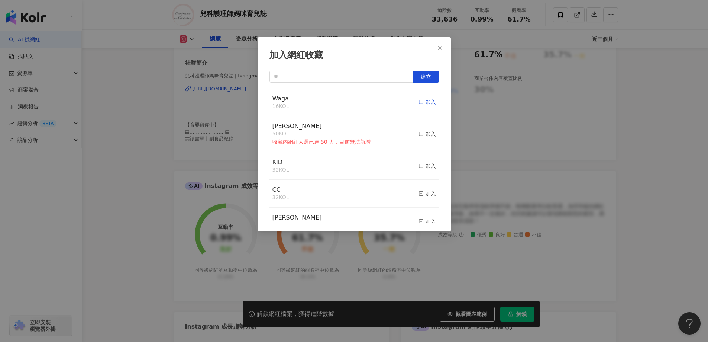
click at [425, 101] on div "加入" at bounding box center [427, 102] width 17 height 8
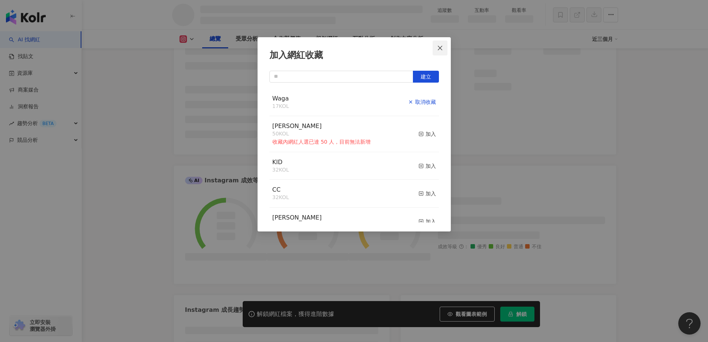
click at [442, 48] on icon "close" at bounding box center [440, 48] width 6 height 6
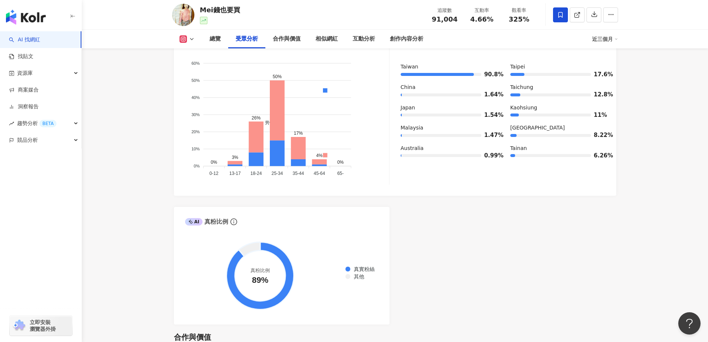
scroll to position [521, 0]
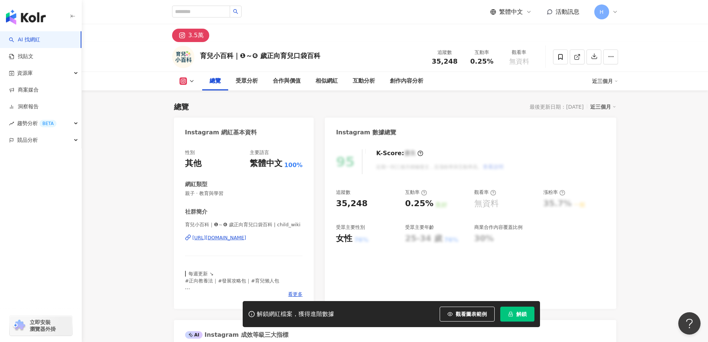
click at [247, 236] on div "https://www.instagram.com/child_wiki/" at bounding box center [220, 237] width 54 height 7
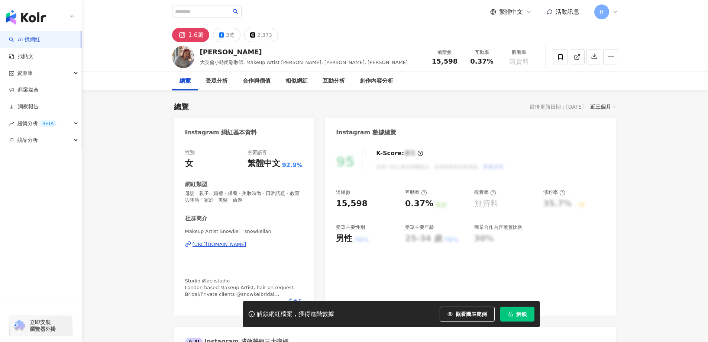
click at [247, 244] on div "[URL][DOMAIN_NAME]" at bounding box center [220, 244] width 54 height 7
click at [247, 244] on div "https://www.instagram.com/snowkeilan/" at bounding box center [220, 244] width 54 height 7
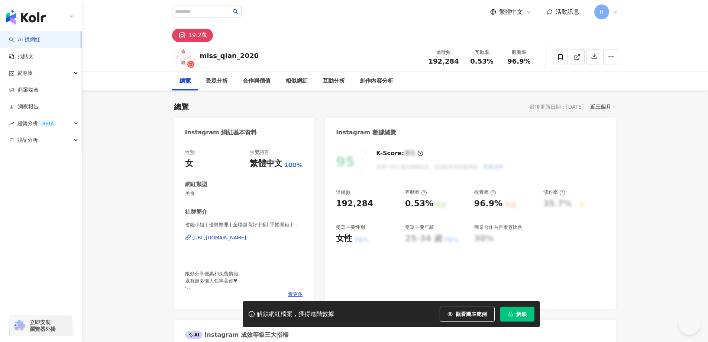
click at [241, 235] on div "https://www.instagram.com/miss_qian_2020/" at bounding box center [220, 237] width 54 height 7
click at [562, 55] on icon at bounding box center [561, 57] width 4 height 6
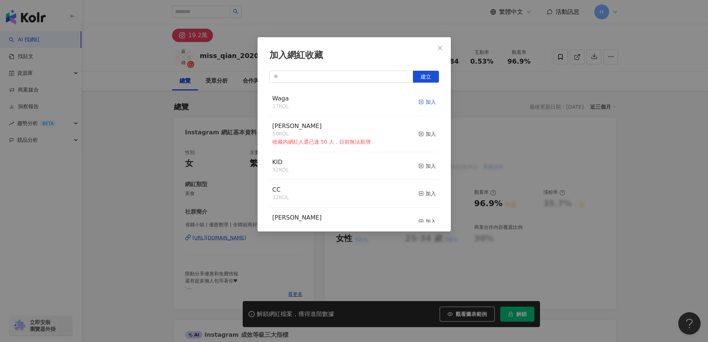
click at [425, 100] on div "加入" at bounding box center [427, 102] width 17 height 8
click at [439, 48] on icon "close" at bounding box center [440, 48] width 6 height 6
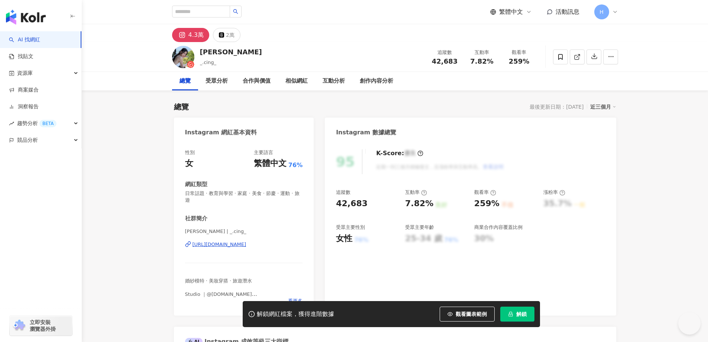
click at [247, 245] on div "[URL][DOMAIN_NAME]" at bounding box center [220, 244] width 54 height 7
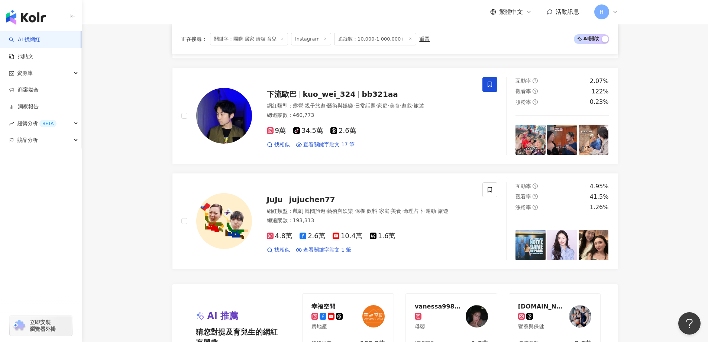
scroll to position [1339, 0]
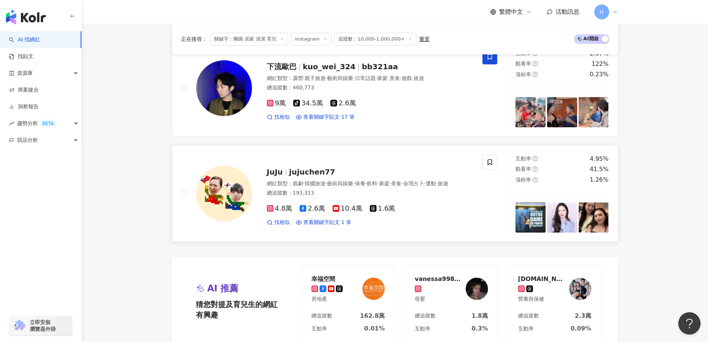
click at [324, 167] on span "jujuchen77" at bounding box center [312, 171] width 46 height 9
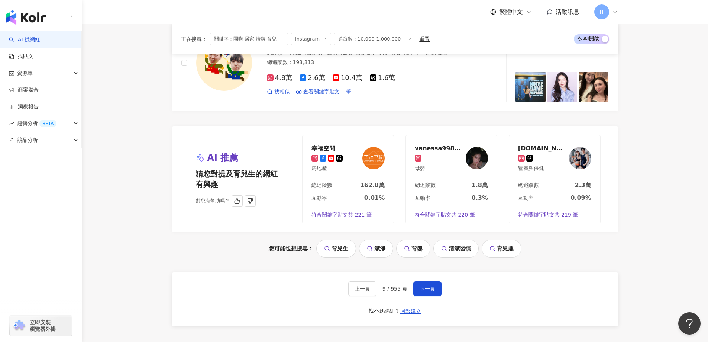
scroll to position [1536, 0]
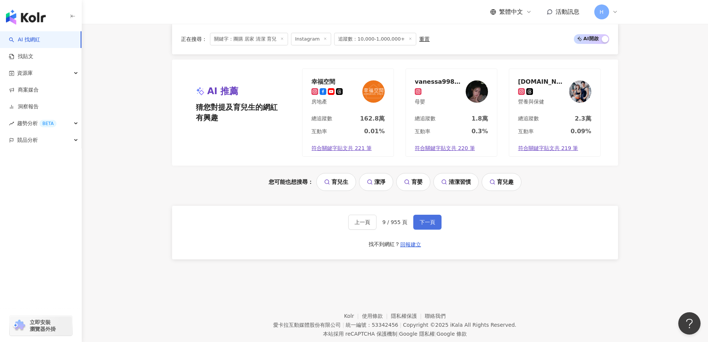
click at [421, 215] on button "下一頁" at bounding box center [428, 222] width 28 height 15
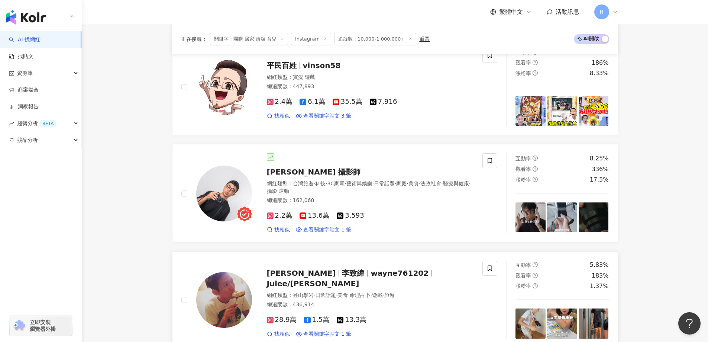
scroll to position [1041, 0]
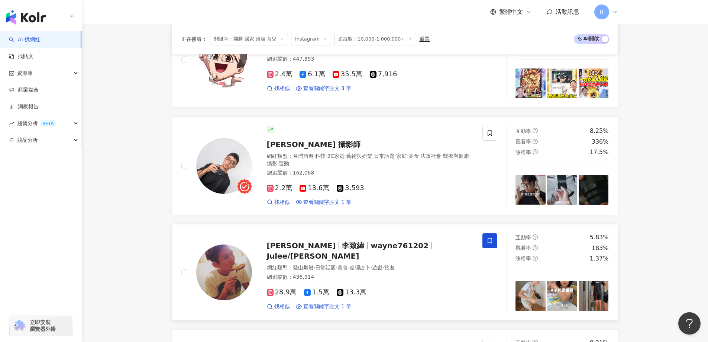
click at [488, 238] on icon at bounding box center [490, 241] width 4 height 6
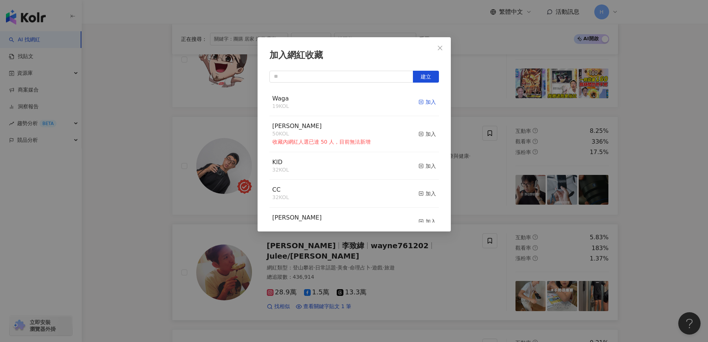
click at [426, 102] on div "加入" at bounding box center [427, 102] width 17 height 8
click at [440, 48] on icon "close" at bounding box center [440, 47] width 4 height 4
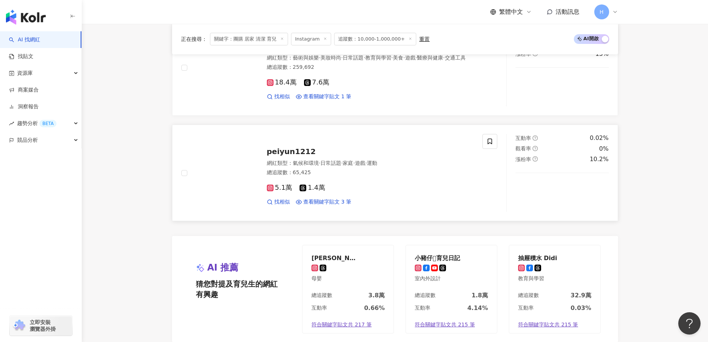
scroll to position [1487, 0]
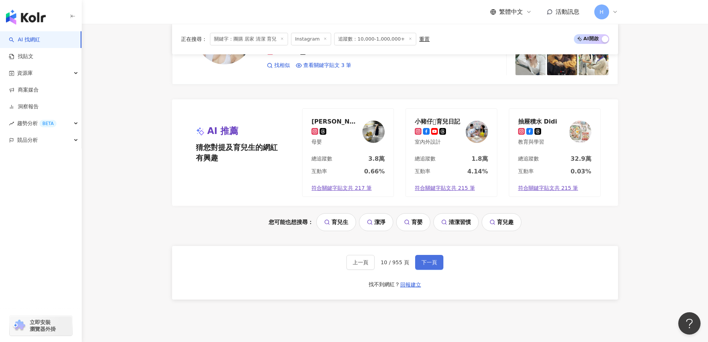
click at [431, 259] on span "下一頁" at bounding box center [430, 262] width 16 height 6
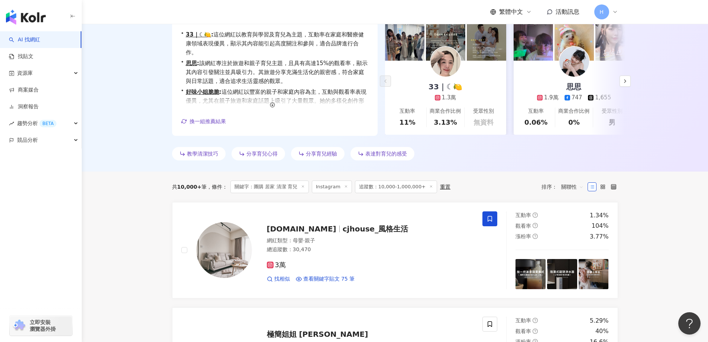
scroll to position [149, 0]
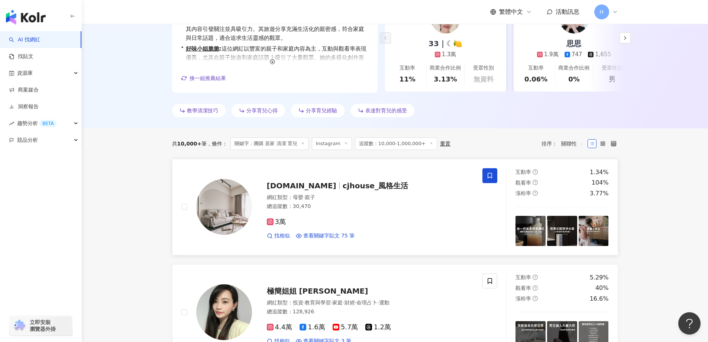
click at [280, 221] on span "3萬" at bounding box center [276, 222] width 19 height 8
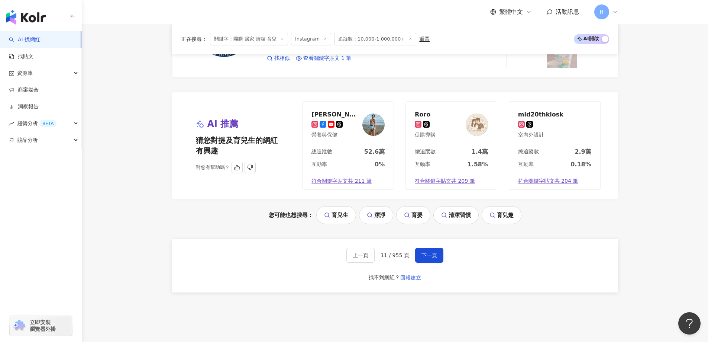
scroll to position [1487, 0]
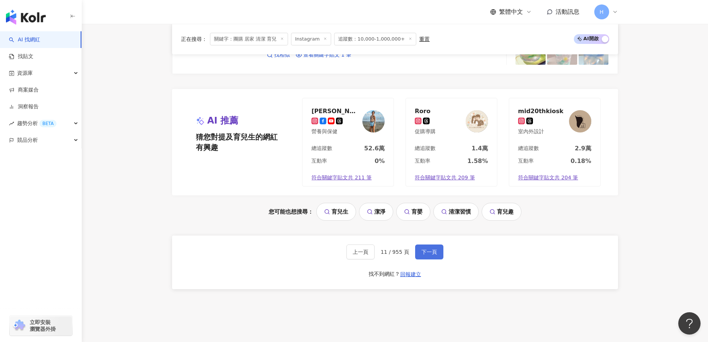
click at [439, 252] on button "下一頁" at bounding box center [429, 251] width 28 height 15
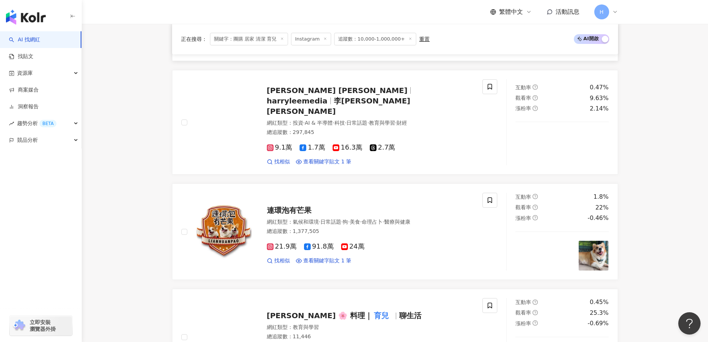
scroll to position [1264, 0]
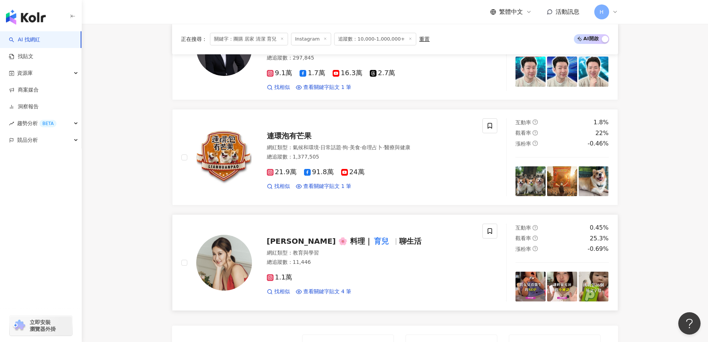
click at [327, 237] on span "Fay太太 🌸 料理｜" at bounding box center [320, 241] width 106 height 9
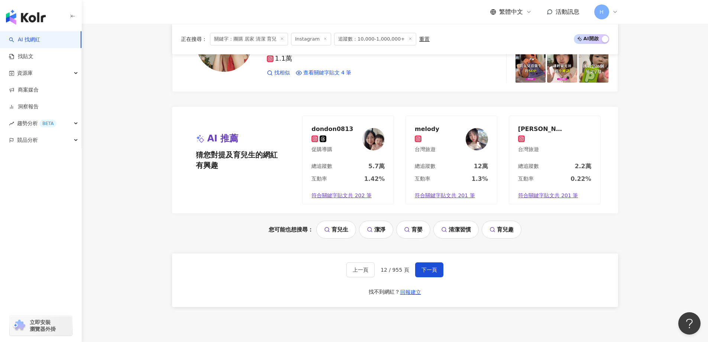
scroll to position [1536, 0]
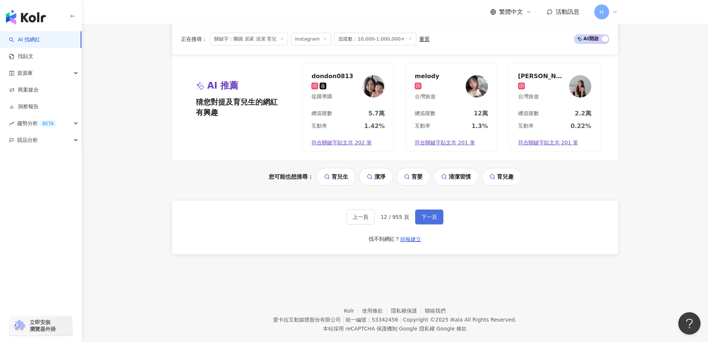
click at [425, 214] on span "下一頁" at bounding box center [430, 217] width 16 height 6
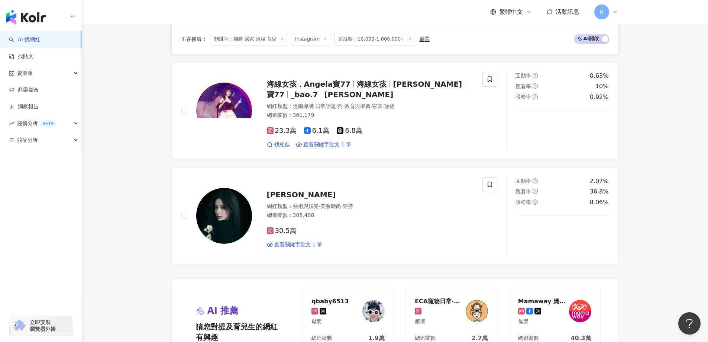
scroll to position [1413, 0]
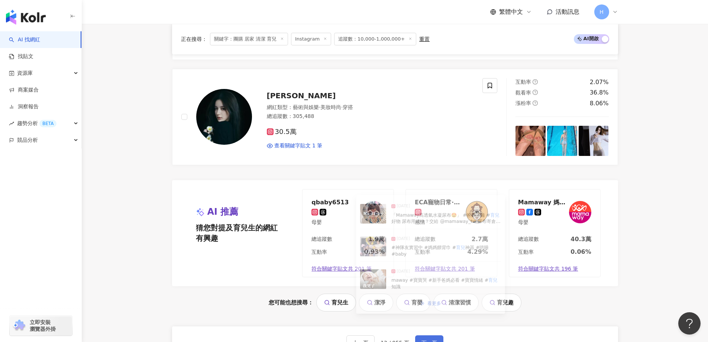
click at [437, 335] on button "下一頁" at bounding box center [429, 342] width 28 height 15
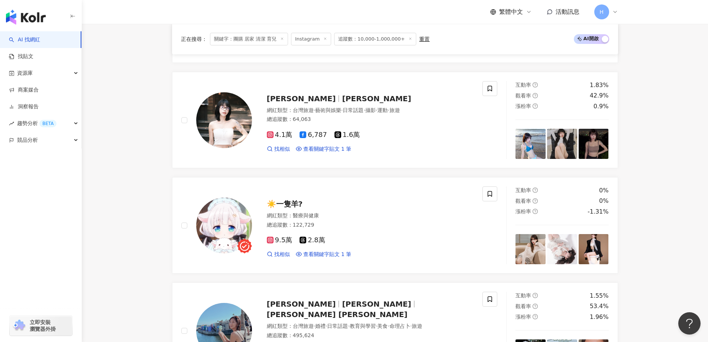
scroll to position [595, 0]
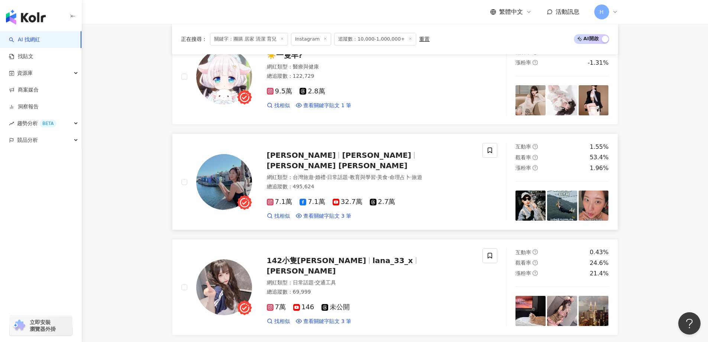
click at [279, 199] on span "7.1萬" at bounding box center [280, 202] width 26 height 8
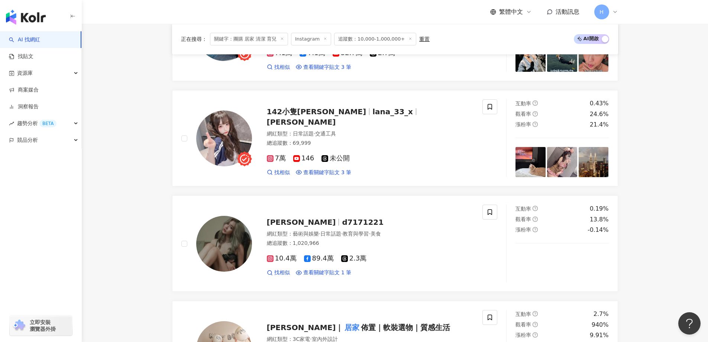
scroll to position [818, 0]
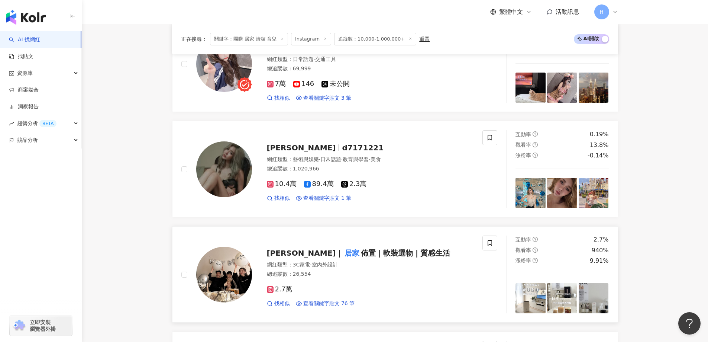
click at [391, 254] on span "佈置｜軟裝選物｜質感生活" at bounding box center [405, 252] width 89 height 9
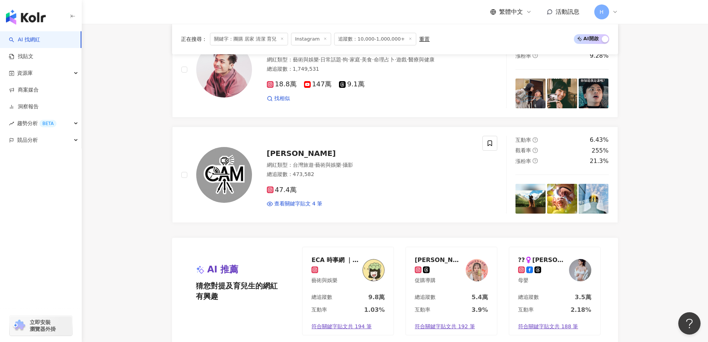
scroll to position [1487, 0]
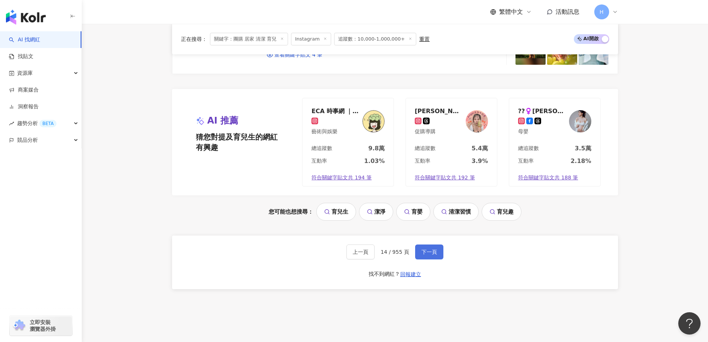
click at [432, 246] on button "下一頁" at bounding box center [429, 251] width 28 height 15
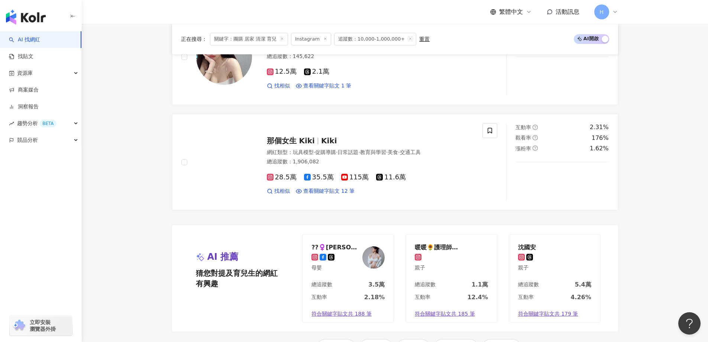
scroll to position [1413, 0]
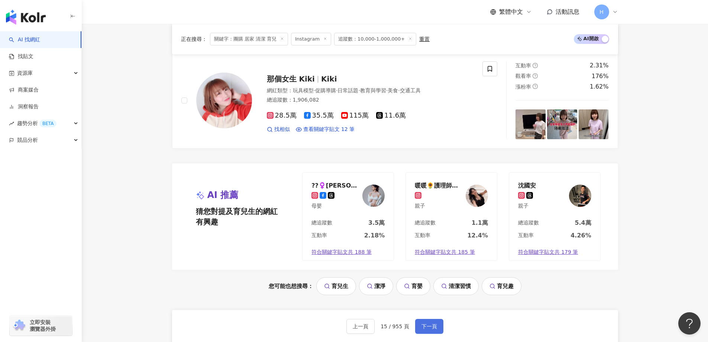
click at [437, 330] on button "下一頁" at bounding box center [429, 326] width 28 height 15
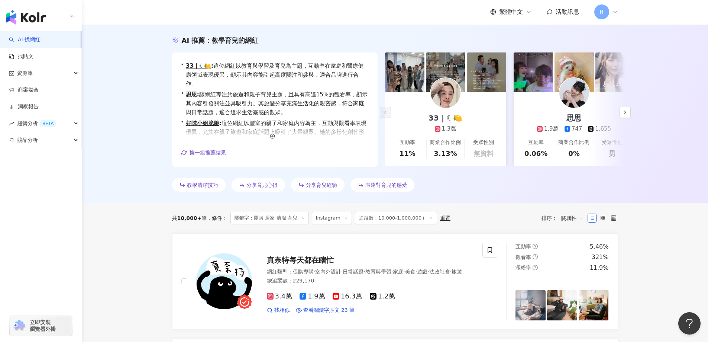
scroll to position [149, 0]
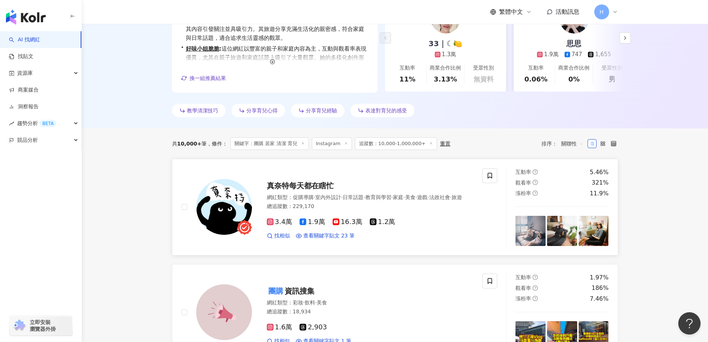
click at [361, 197] on div "網紅類型 ： 促購導購 · 室內外設計 · 日常話題 · 教育與學習 · 家庭 · 美食 · 遊戲 · 法政社會 · 旅遊" at bounding box center [370, 197] width 207 height 7
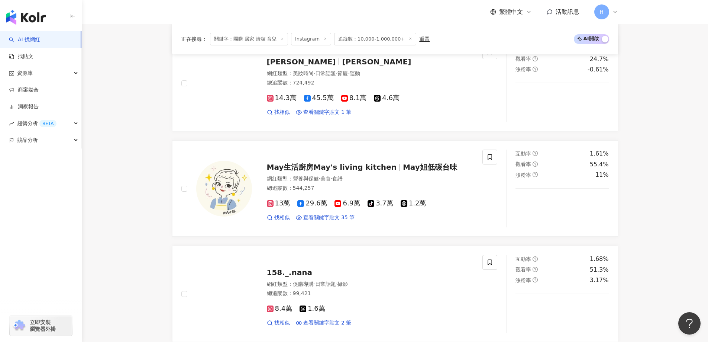
scroll to position [1116, 0]
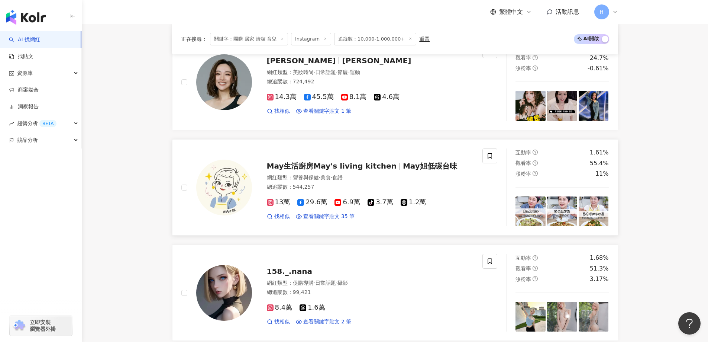
click at [343, 163] on span "May生活廚房May's living kitchen" at bounding box center [332, 165] width 130 height 9
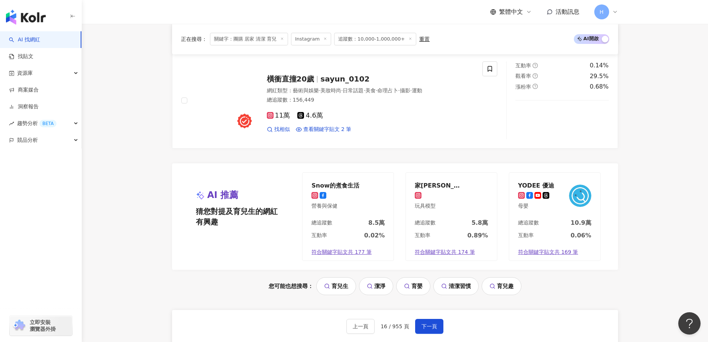
scroll to position [1487, 0]
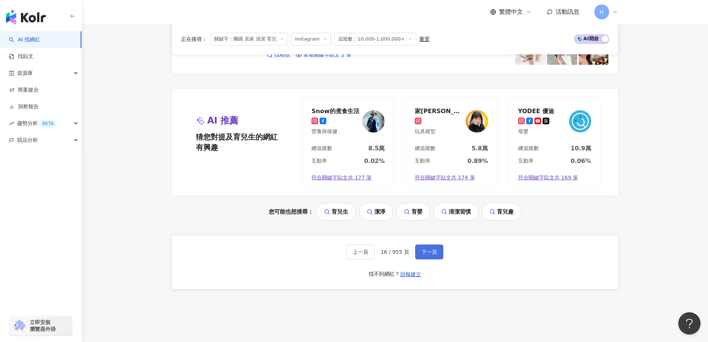
click at [419, 250] on button "下一頁" at bounding box center [429, 251] width 28 height 15
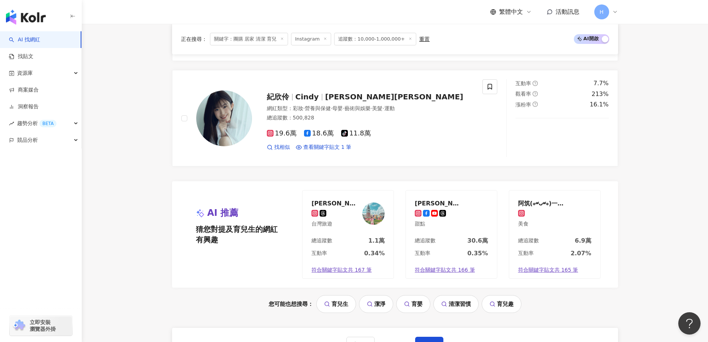
scroll to position [1413, 0]
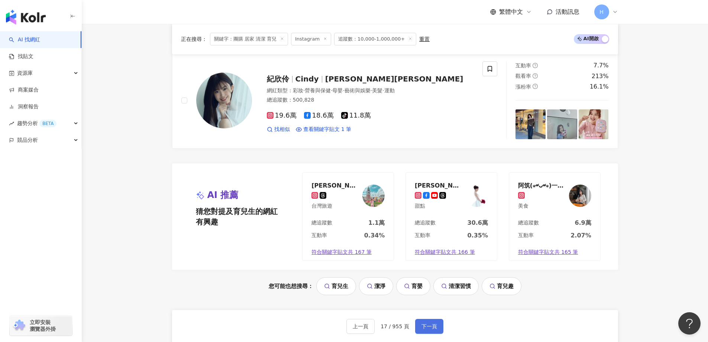
click at [431, 329] on span "下一頁" at bounding box center [430, 326] width 16 height 6
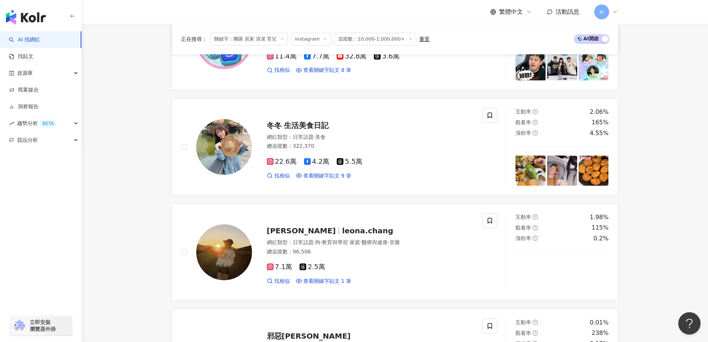
scroll to position [446, 0]
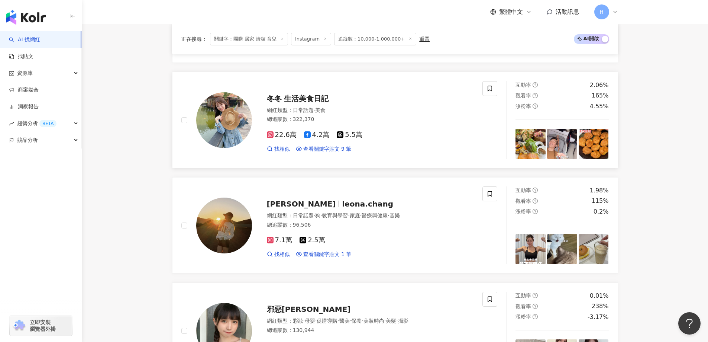
click at [319, 96] on span "冬冬 生活美食日記" at bounding box center [298, 98] width 62 height 9
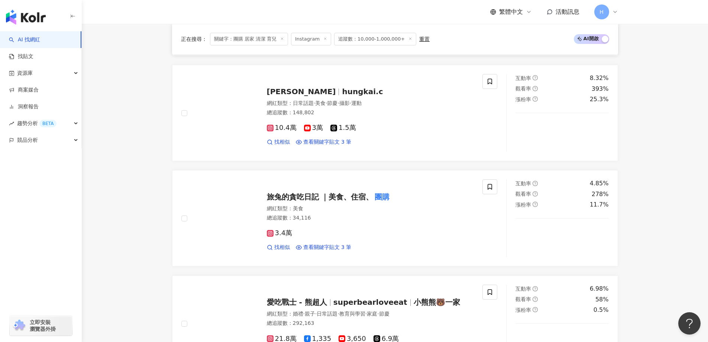
scroll to position [1264, 0]
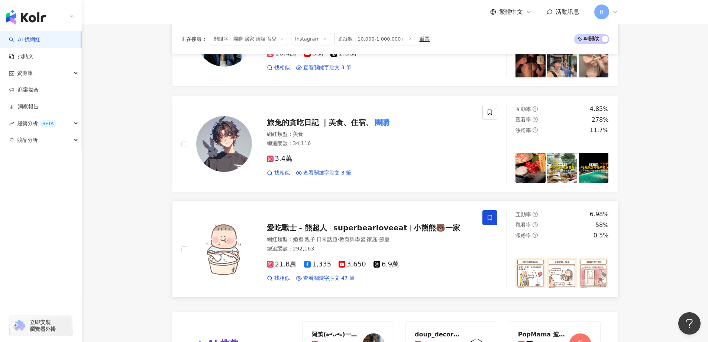
click at [489, 218] on icon at bounding box center [490, 217] width 7 height 7
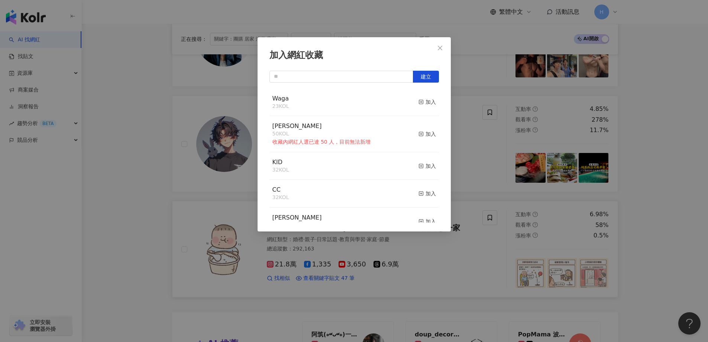
click at [412, 103] on div "Waga 23 KOL 加入" at bounding box center [355, 103] width 170 height 28
click at [424, 99] on div "加入" at bounding box center [427, 102] width 17 height 8
click at [441, 51] on button "Close" at bounding box center [440, 48] width 15 height 15
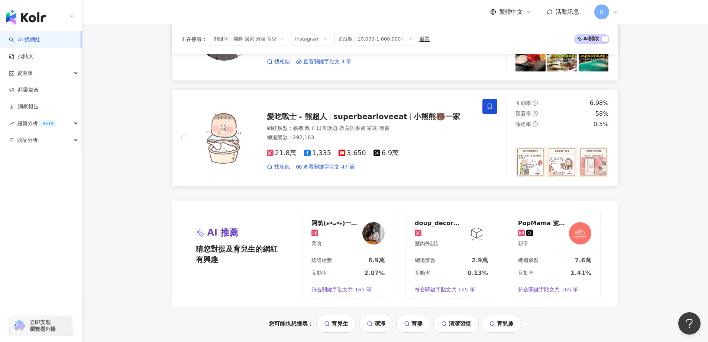
scroll to position [1487, 0]
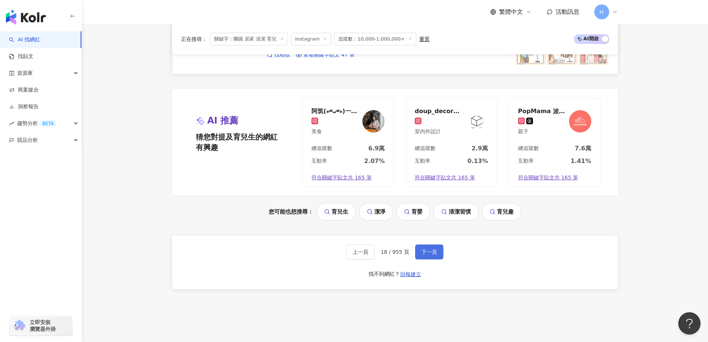
click at [440, 250] on button "下一頁" at bounding box center [429, 251] width 28 height 15
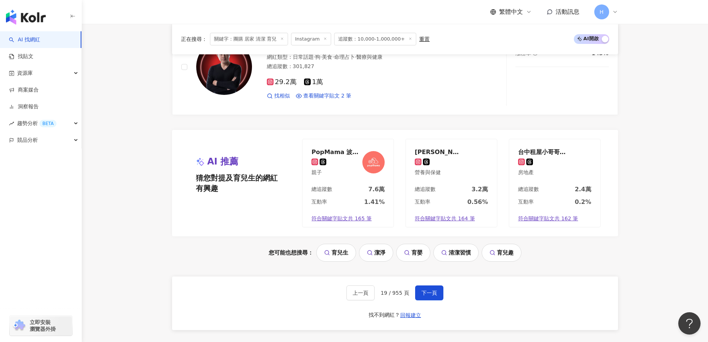
scroll to position [1536, 0]
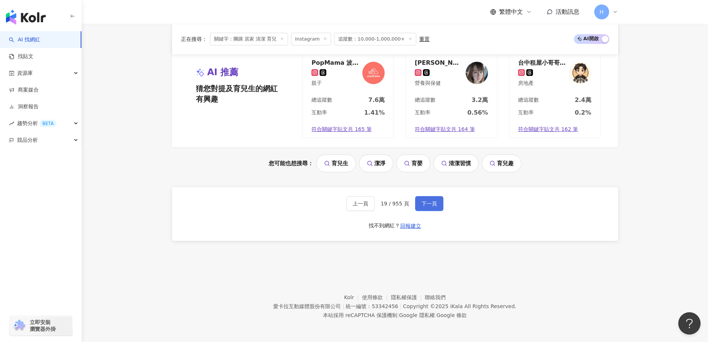
click at [431, 197] on button "下一頁" at bounding box center [429, 203] width 28 height 15
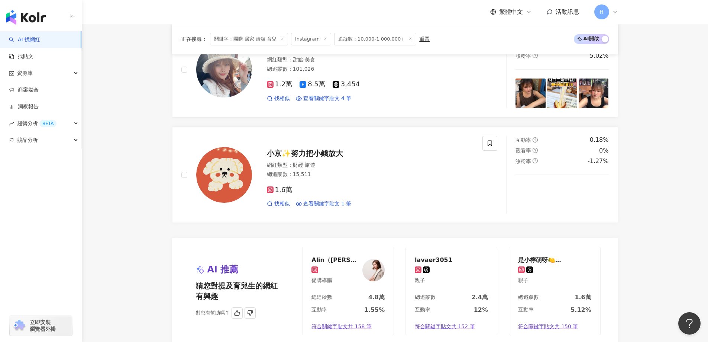
scroll to position [1487, 0]
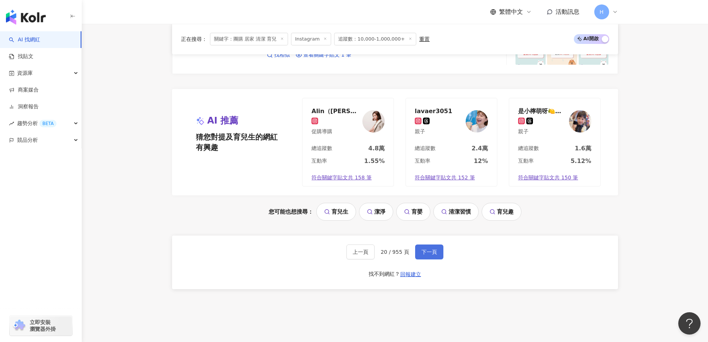
click at [430, 249] on span "下一頁" at bounding box center [430, 252] width 16 height 6
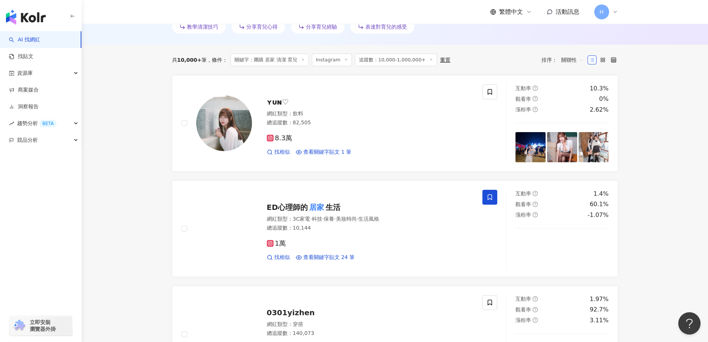
scroll to position [297, 0]
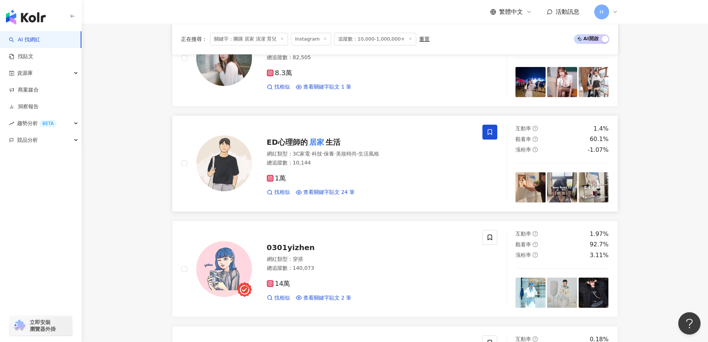
click at [322, 145] on mark "居家" at bounding box center [317, 142] width 18 height 12
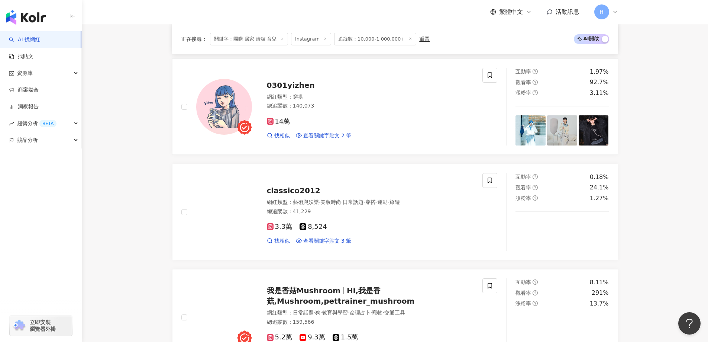
scroll to position [595, 0]
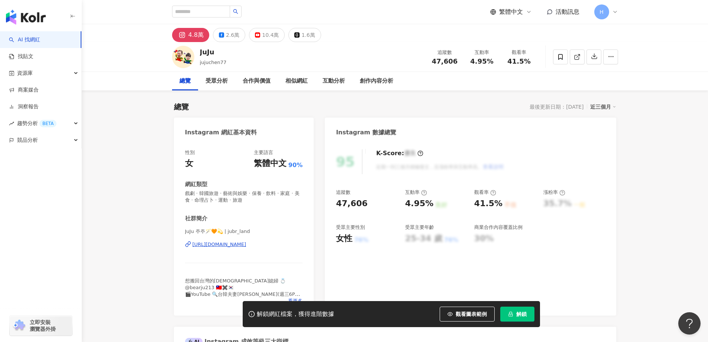
click at [270, 248] on div "JuJu 주주🪄🧡💫 | jubr_land https://www.instagram.com/jubr_land/" at bounding box center [244, 250] width 118 height 44
click at [247, 244] on div "https://www.instagram.com/jubr_land/" at bounding box center [220, 244] width 54 height 7
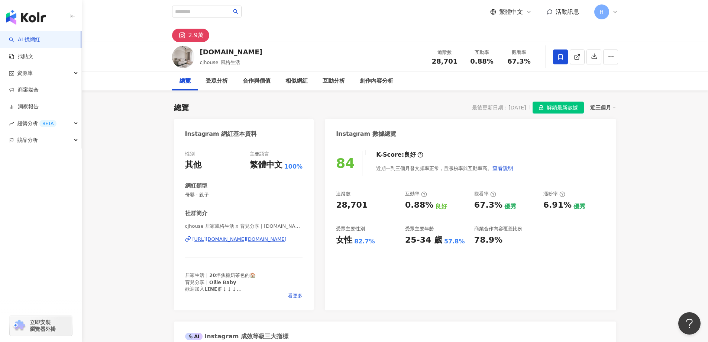
click at [286, 238] on div "[URL][DOMAIN_NAME][DOMAIN_NAME]" at bounding box center [240, 239] width 94 height 7
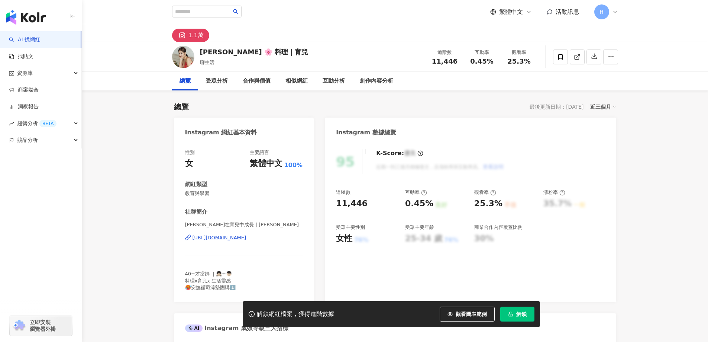
click at [247, 238] on div "[URL][DOMAIN_NAME]" at bounding box center [220, 237] width 54 height 7
click at [559, 65] on div at bounding box center [585, 57] width 65 height 22
click at [559, 58] on icon at bounding box center [561, 57] width 4 height 6
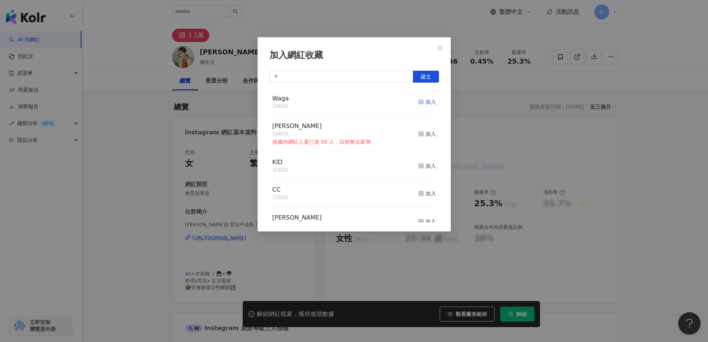
click at [428, 101] on div "加入" at bounding box center [427, 102] width 17 height 8
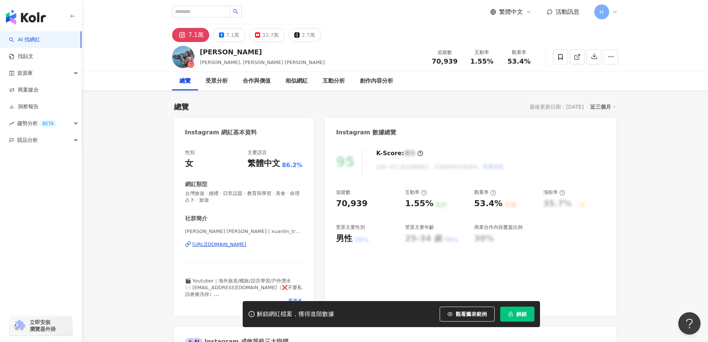
click at [247, 244] on div "[URL][DOMAIN_NAME]" at bounding box center [220, 244] width 54 height 7
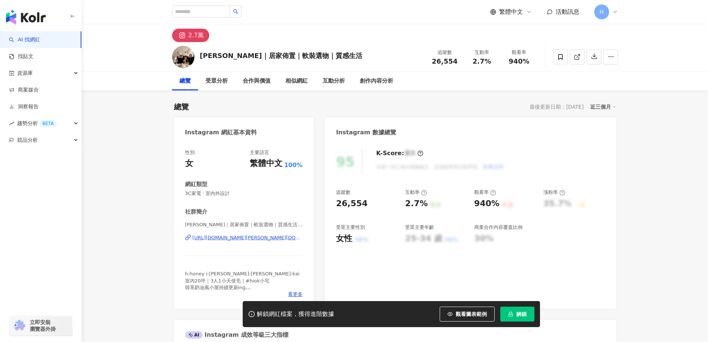
click at [278, 239] on div "[URL][DOMAIN_NAME][PERSON_NAME][DOMAIN_NAME][PERSON_NAME]" at bounding box center [248, 237] width 110 height 7
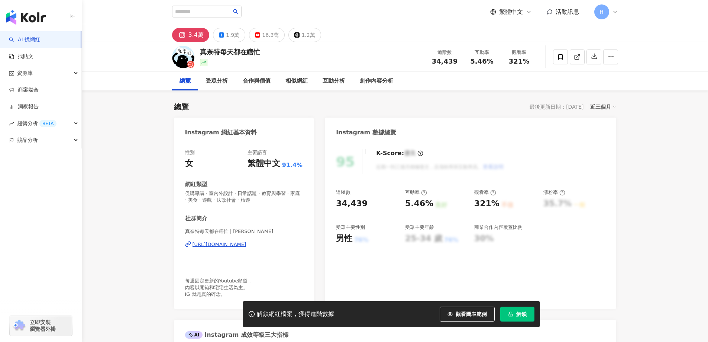
click at [247, 245] on div "[URL][DOMAIN_NAME]" at bounding box center [220, 244] width 54 height 7
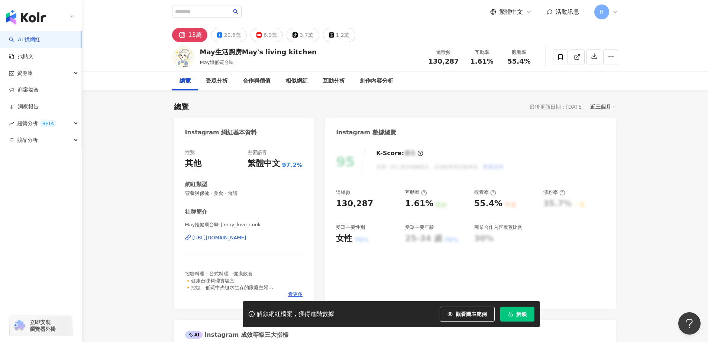
click at [247, 235] on div "[URL][DOMAIN_NAME]" at bounding box center [220, 237] width 54 height 7
click at [556, 59] on span at bounding box center [560, 56] width 15 height 15
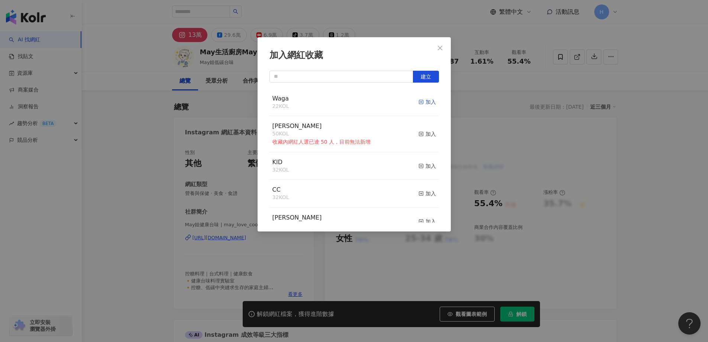
click at [423, 104] on div "加入" at bounding box center [427, 102] width 17 height 8
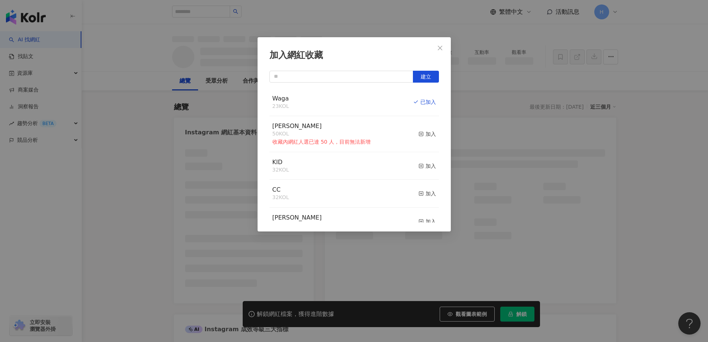
click at [441, 44] on button "Close" at bounding box center [440, 48] width 15 height 15
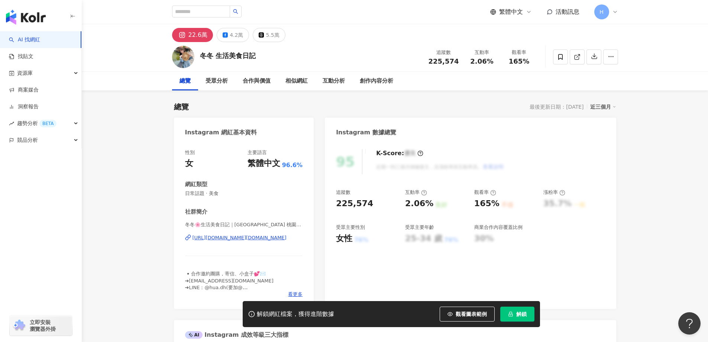
click at [268, 239] on div "[URL][DOMAIN_NAME][DOMAIN_NAME]" at bounding box center [240, 237] width 94 height 7
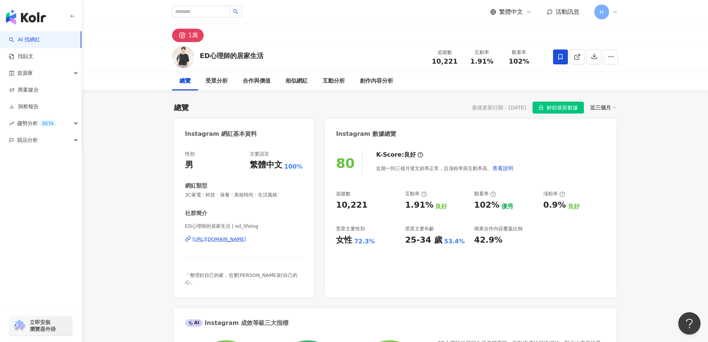
click at [231, 237] on div "[URL][DOMAIN_NAME]" at bounding box center [220, 239] width 54 height 7
